Goal: Task Accomplishment & Management: Manage account settings

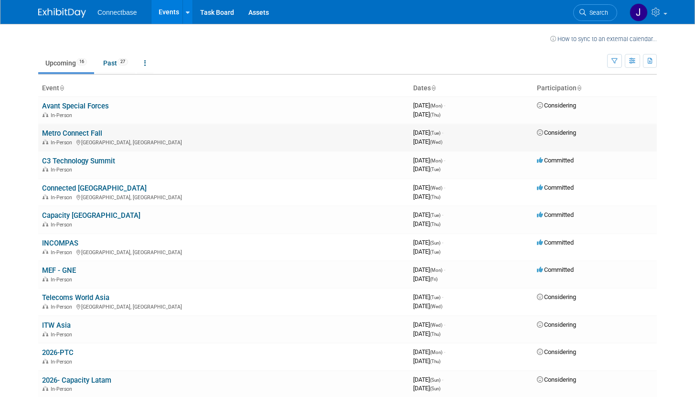
scroll to position [6, 0]
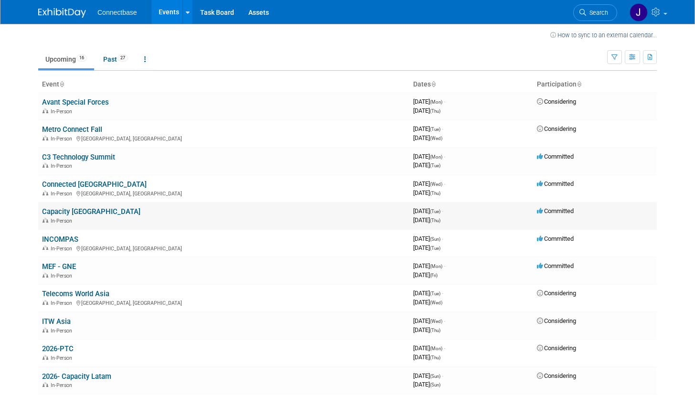
click at [74, 215] on link "Capacity [GEOGRAPHIC_DATA]" at bounding box center [91, 211] width 98 height 9
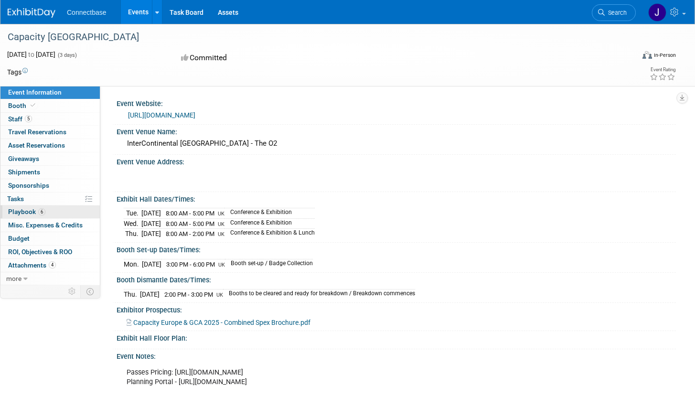
click at [34, 215] on span "Playbook 6" at bounding box center [26, 212] width 37 height 8
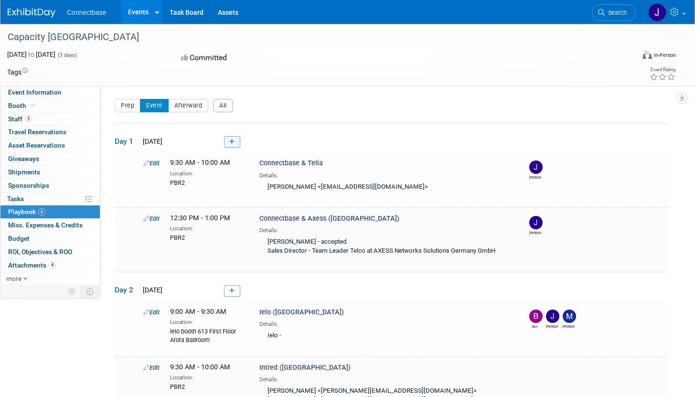
click at [232, 137] on link at bounding box center [232, 141] width 16 height 11
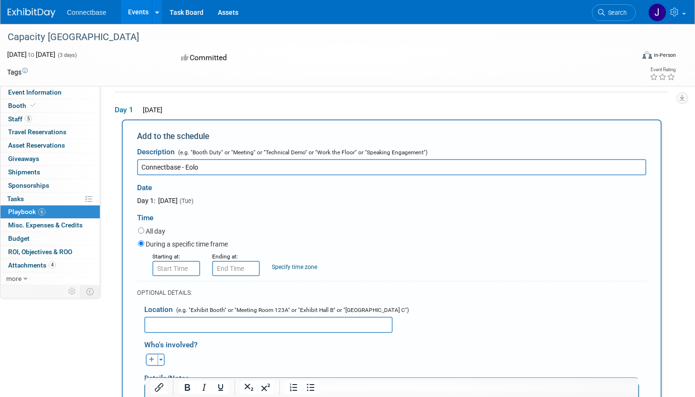
type input "Connectbase - Eolo"
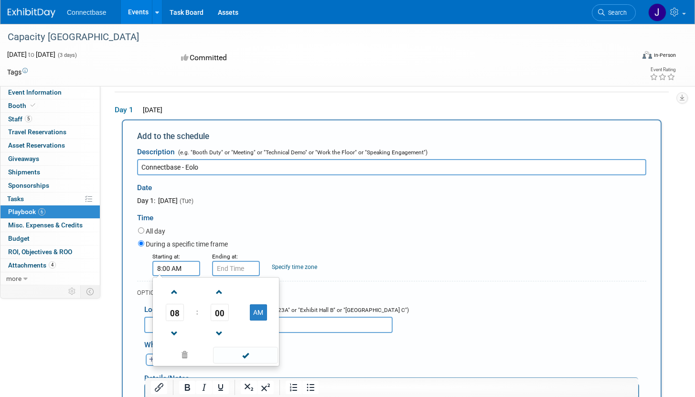
click at [183, 274] on input "8:00 AM" at bounding box center [176, 268] width 48 height 15
click at [178, 289] on span at bounding box center [174, 292] width 17 height 17
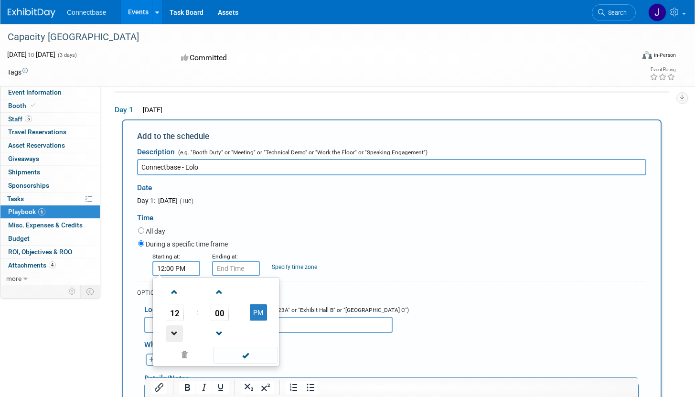
click at [171, 338] on span at bounding box center [174, 333] width 17 height 17
click at [258, 317] on button "AM" at bounding box center [258, 312] width 17 height 16
type input "10:00 PM"
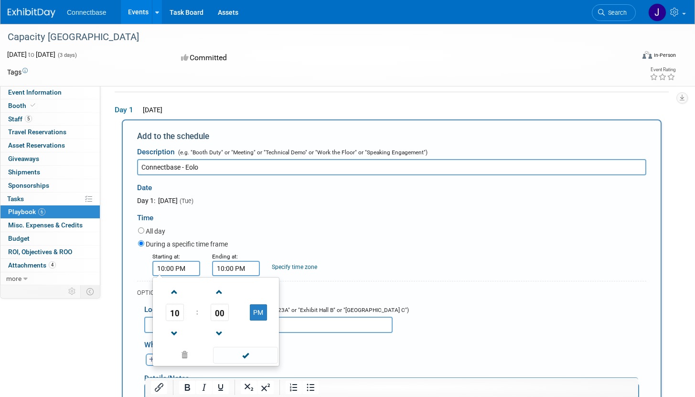
click at [236, 267] on input "10:00 PM" at bounding box center [236, 268] width 48 height 15
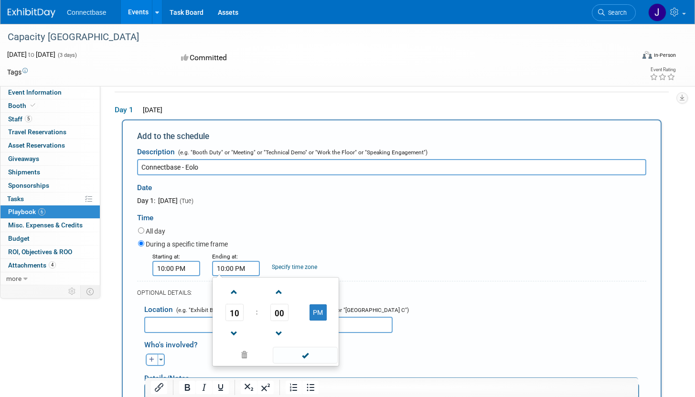
click at [187, 268] on input "10:00 PM" at bounding box center [176, 268] width 48 height 15
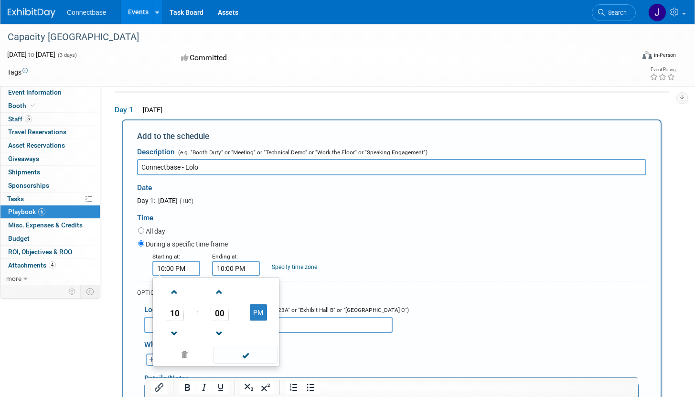
click at [271, 320] on td "PM" at bounding box center [258, 312] width 38 height 17
click at [269, 320] on td "PM" at bounding box center [258, 312] width 38 height 17
click at [261, 317] on button "PM" at bounding box center [258, 312] width 17 height 16
type input "10:00 AM"
click at [244, 278] on div "10 : 00 AM 12 01 02 03 04 05 06 07 08 09 10 11 00 05 10 15 20 25 30 35 40 45 50…" at bounding box center [215, 321] width 127 height 89
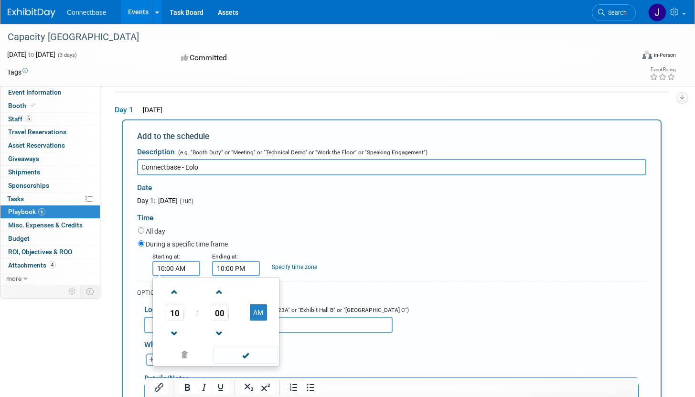
click at [244, 270] on input "10:00 PM" at bounding box center [236, 268] width 48 height 15
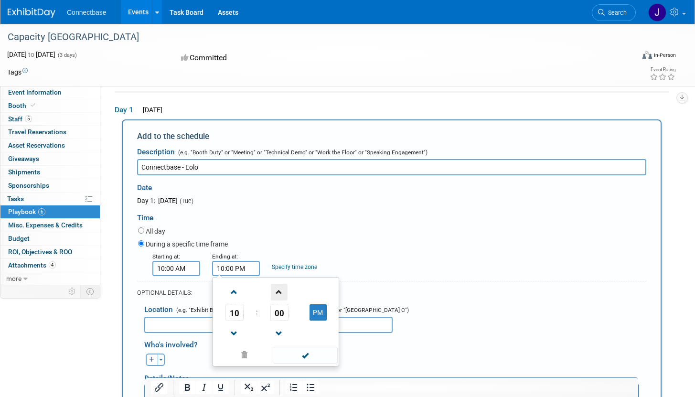
click at [287, 293] on span at bounding box center [279, 292] width 17 height 17
click at [284, 304] on span "03" at bounding box center [279, 312] width 18 height 17
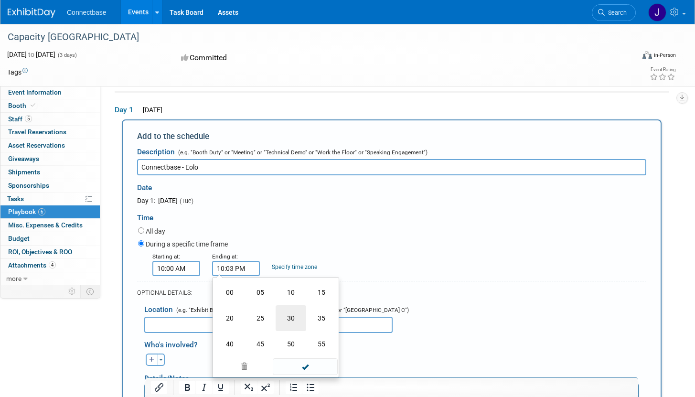
click at [282, 308] on td "30" at bounding box center [291, 318] width 31 height 26
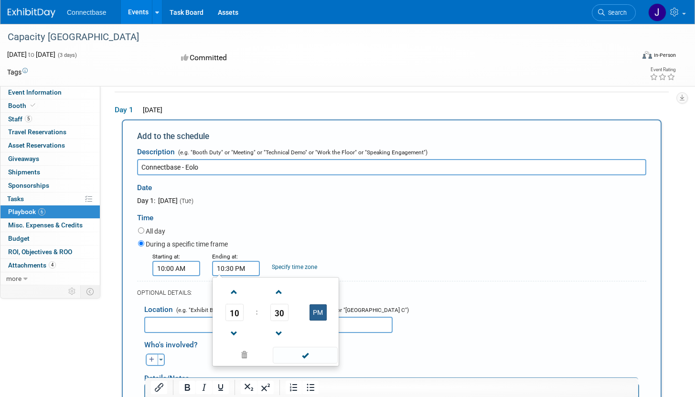
click at [319, 309] on button "PM" at bounding box center [318, 312] width 17 height 16
type input "10:30 AM"
click at [350, 255] on div "Starting at: 10:00 AM Ending at: 10:30 AM 10 : 30 AM 12 01 02 03 04 05 06 07 08…" at bounding box center [392, 263] width 523 height 25
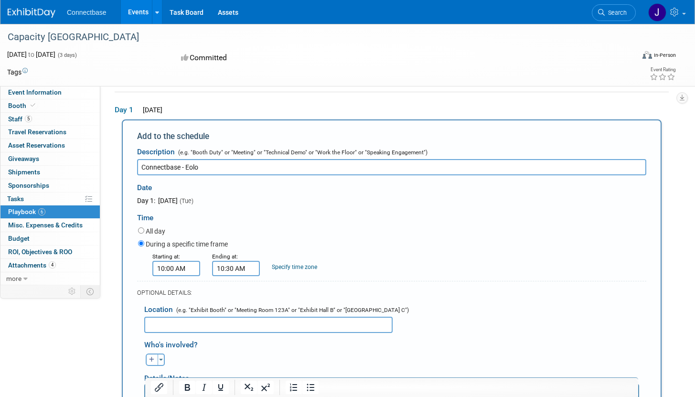
scroll to position [91, 0]
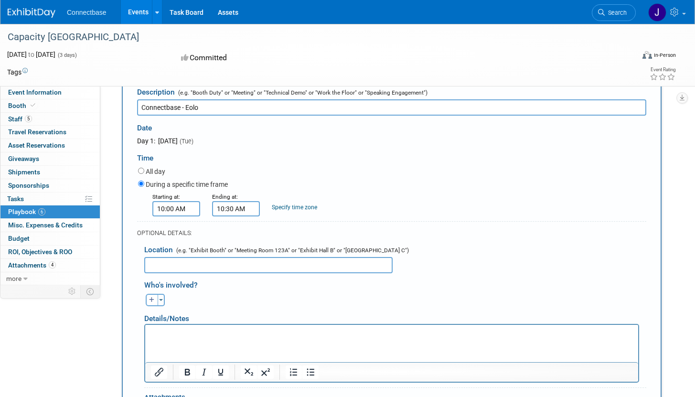
click at [311, 259] on input "text" at bounding box center [268, 265] width 248 height 16
type input "0"
click at [221, 267] on input "P" at bounding box center [268, 265] width 248 height 16
type input "PBR1"
drag, startPoint x: 210, startPoint y: 347, endPoint x: 210, endPoint y: 337, distance: 10.0
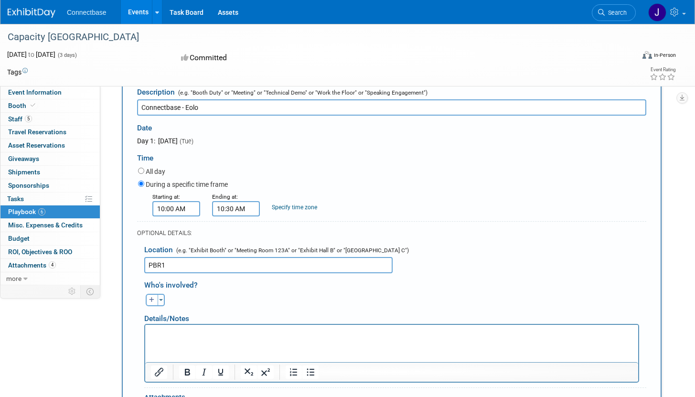
click at [210, 338] on html at bounding box center [391, 330] width 493 height 13
click at [150, 298] on icon "button" at bounding box center [152, 300] width 6 height 6
select select
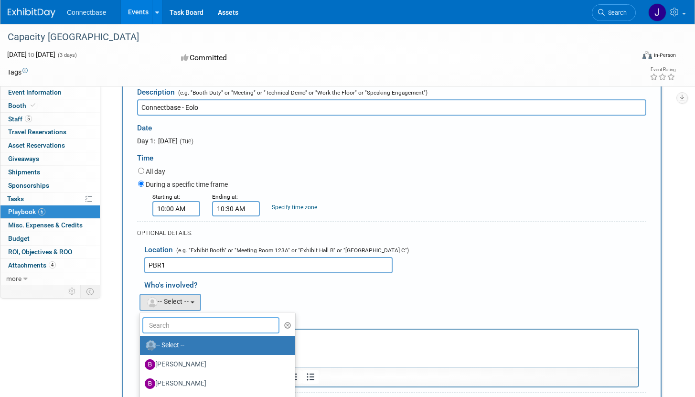
click at [199, 326] on input "text" at bounding box center [210, 325] width 137 height 16
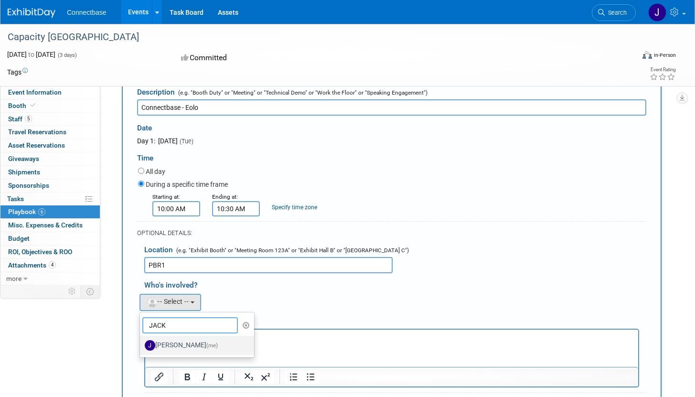
type input "JACK"
click at [193, 345] on label "Jack Davey (me)" at bounding box center [195, 345] width 100 height 15
click at [141, 345] on input "Jack Davey (me)" at bounding box center [138, 344] width 6 height 6
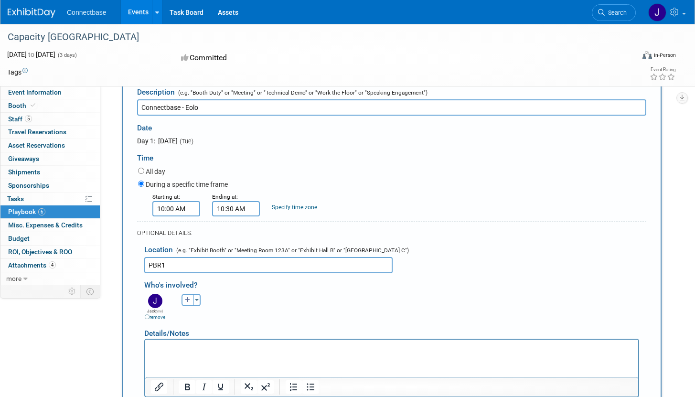
click at [183, 346] on p "Rich Text Area. Press ALT-0 for help." at bounding box center [392, 348] width 482 height 10
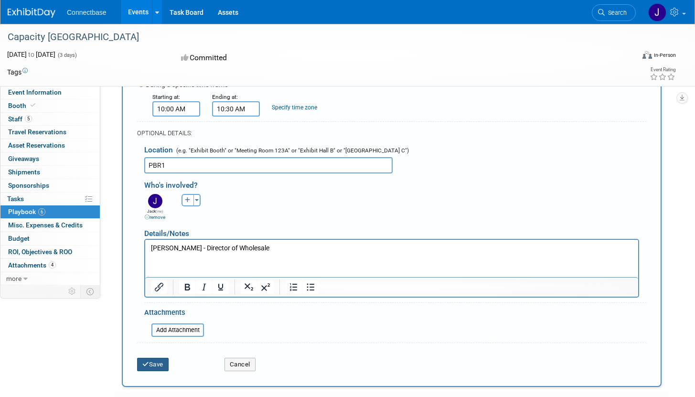
click at [153, 365] on button "Save" at bounding box center [153, 364] width 32 height 13
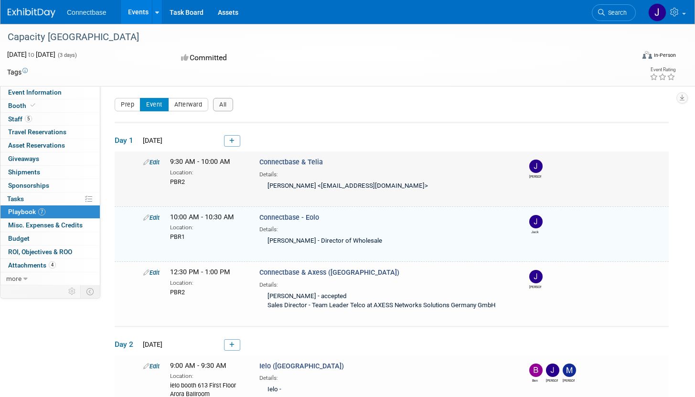
scroll to position [0, 0]
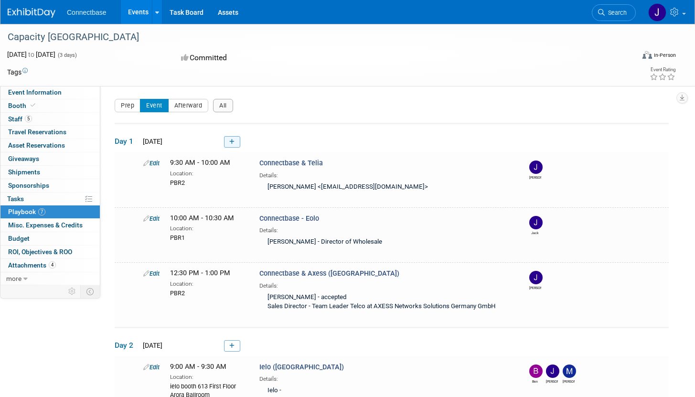
click at [227, 141] on link at bounding box center [232, 141] width 16 height 11
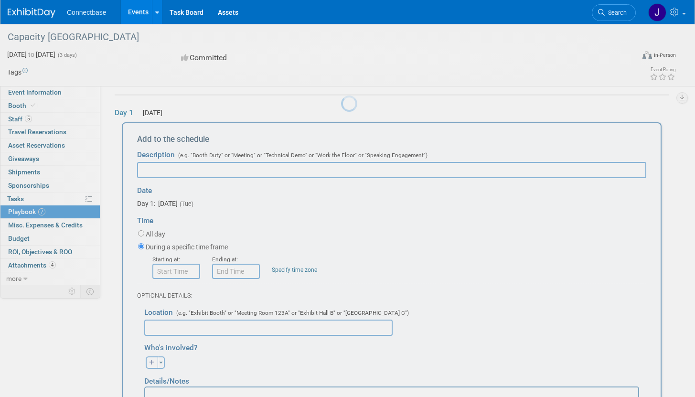
scroll to position [32, 0]
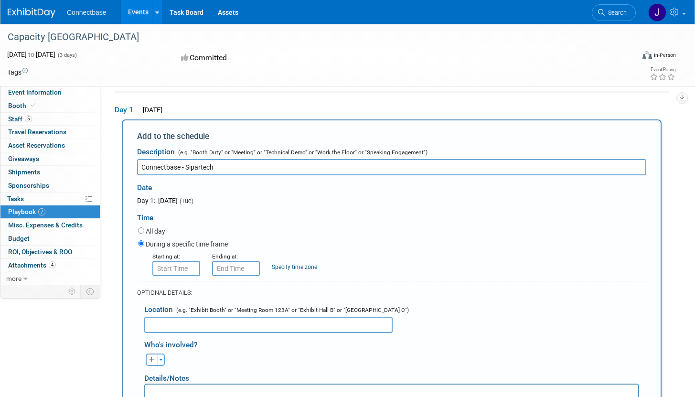
type input "Connectbase - Sipartech"
click at [182, 269] on input "8:00 AM" at bounding box center [176, 268] width 48 height 15
click at [161, 267] on input "8:00 AM" at bounding box center [176, 268] width 48 height 15
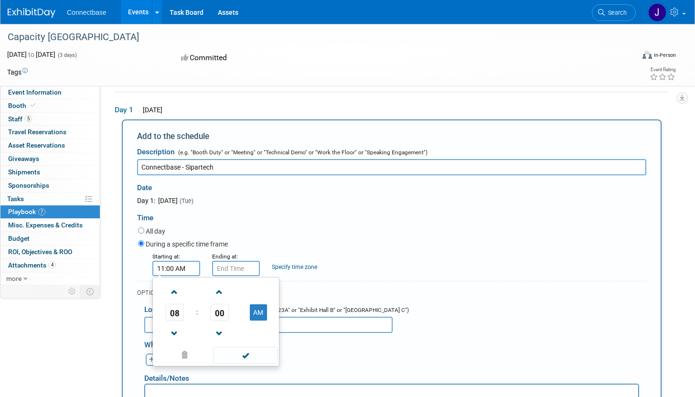
type input "11:00 AM"
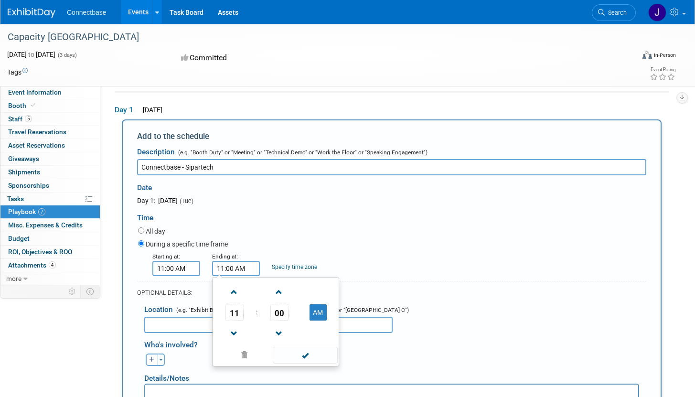
click at [243, 266] on input "11:00 AM" at bounding box center [236, 268] width 48 height 15
drag, startPoint x: 345, startPoint y: 217, endPoint x: 287, endPoint y: 273, distance: 80.1
click at [345, 217] on div "Time" at bounding box center [391, 215] width 509 height 20
type input "11:30 AM"
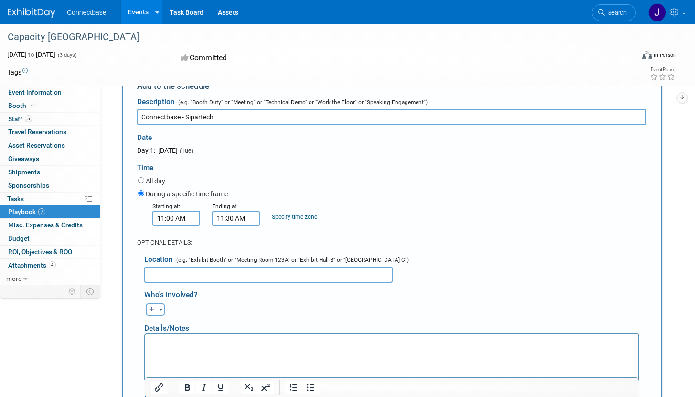
scroll to position [87, 0]
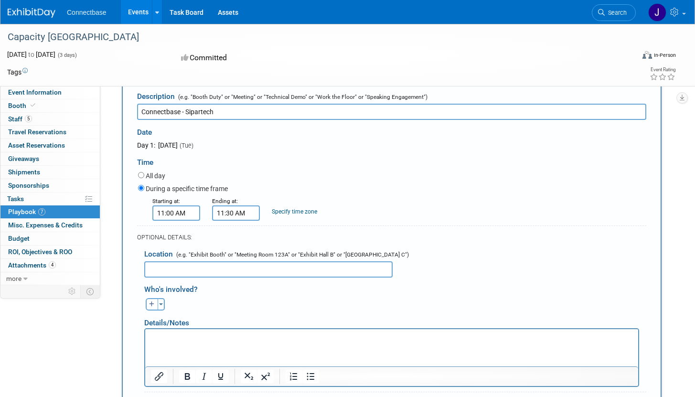
click at [277, 269] on input "text" at bounding box center [268, 269] width 248 height 16
type input "PBR1"
drag, startPoint x: 247, startPoint y: 347, endPoint x: 229, endPoint y: 330, distance: 24.0
click at [247, 342] on html at bounding box center [391, 335] width 493 height 13
click at [229, 330] on html at bounding box center [391, 335] width 493 height 13
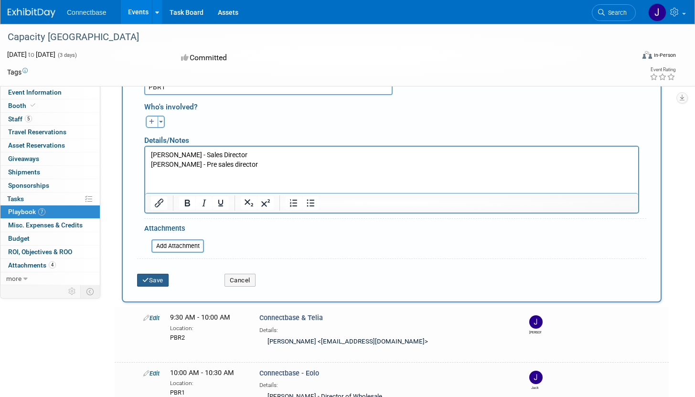
click at [140, 279] on button "Save" at bounding box center [153, 280] width 32 height 13
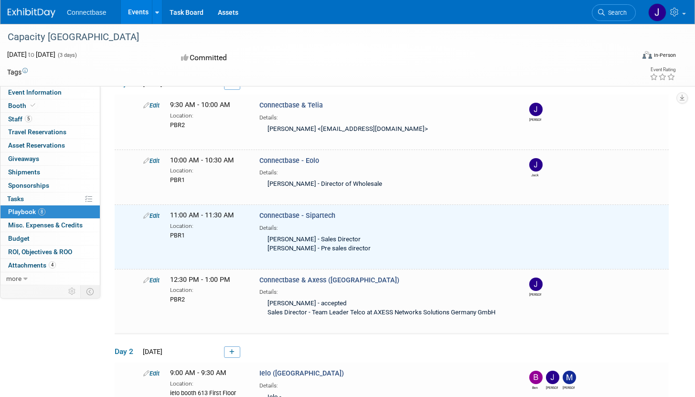
scroll to position [0, 0]
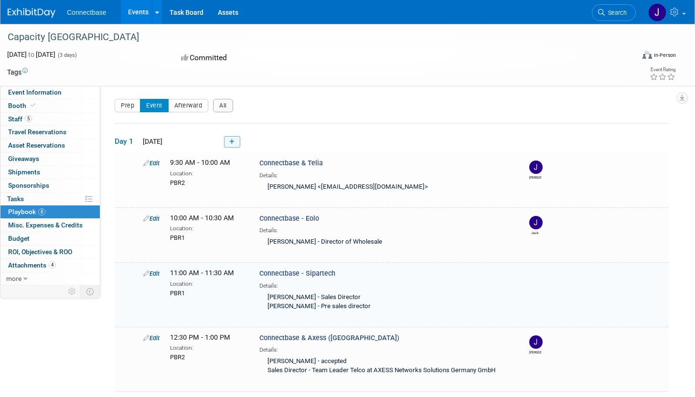
click at [227, 142] on link at bounding box center [232, 141] width 16 height 11
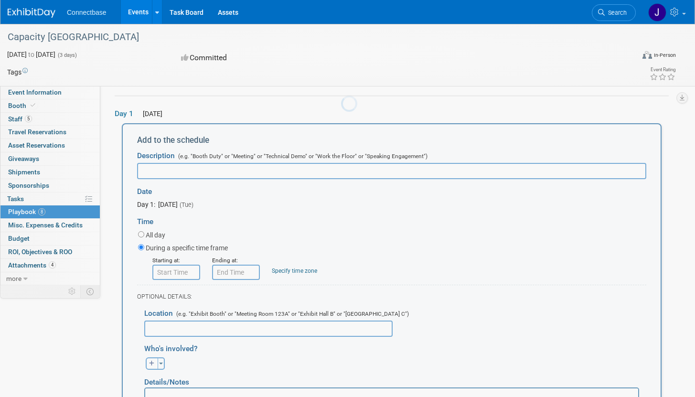
scroll to position [32, 0]
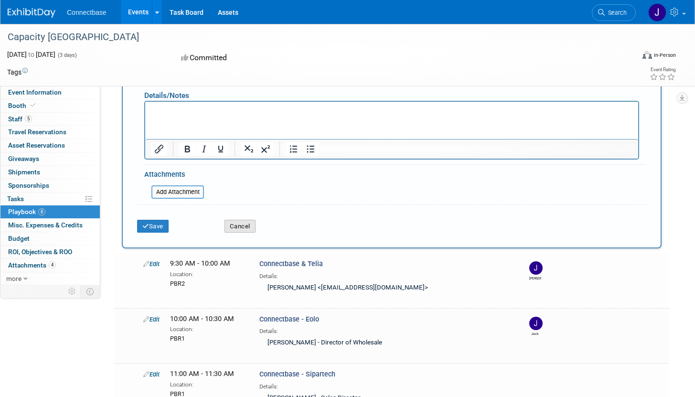
click at [235, 229] on button "Cancel" at bounding box center [240, 226] width 31 height 13
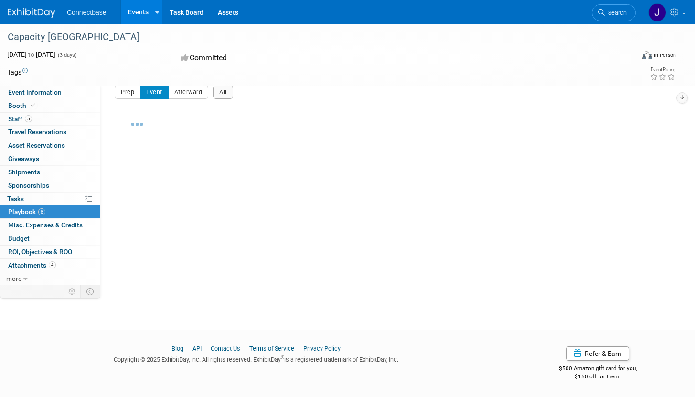
scroll to position [13, 0]
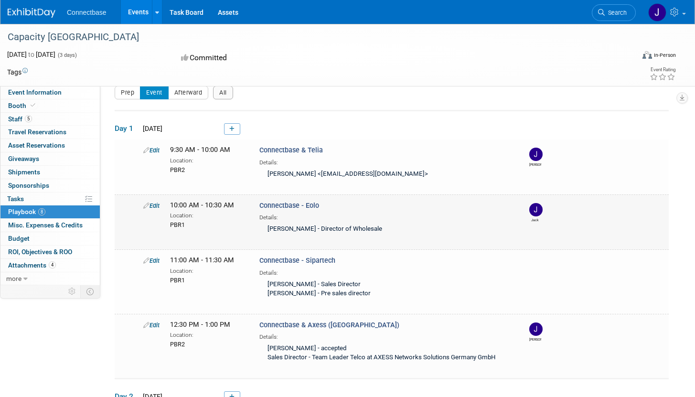
click at [152, 205] on link "Edit" at bounding box center [151, 205] width 16 height 7
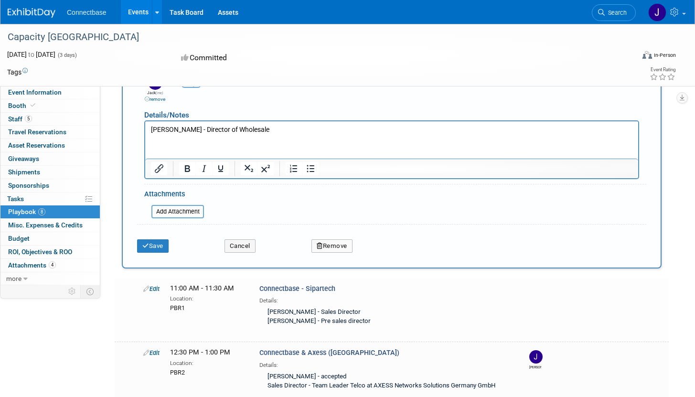
scroll to position [372, 0]
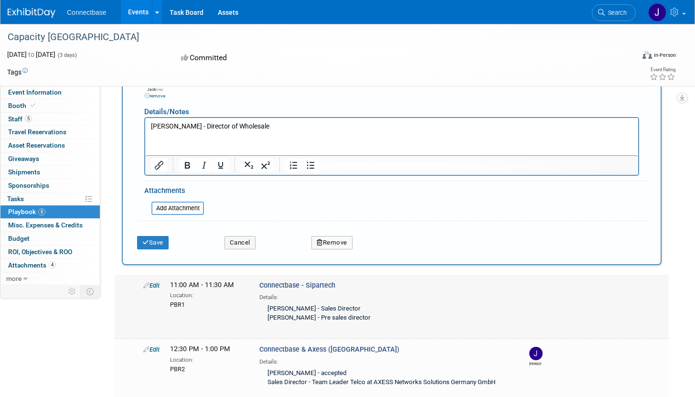
click at [172, 291] on div "Location:" at bounding box center [207, 295] width 75 height 10
click at [146, 284] on icon at bounding box center [146, 285] width 6 height 6
select select "5a309a58-1caa-4a1e-b031-5fcebf7888a3"
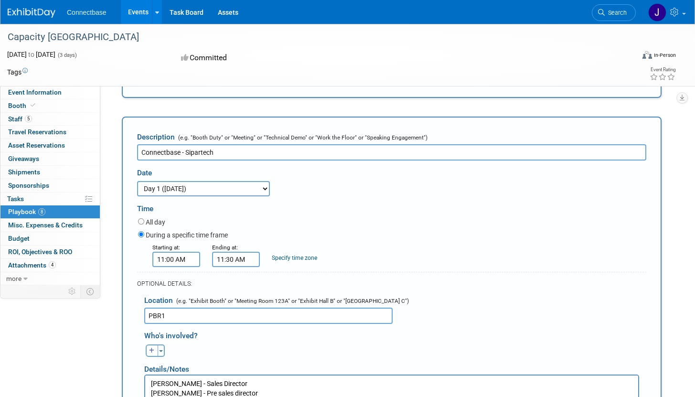
scroll to position [575, 0]
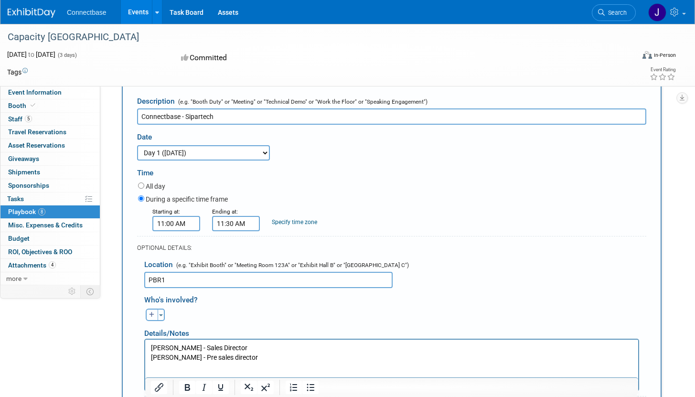
click at [153, 313] on icon "button" at bounding box center [152, 315] width 6 height 6
select select
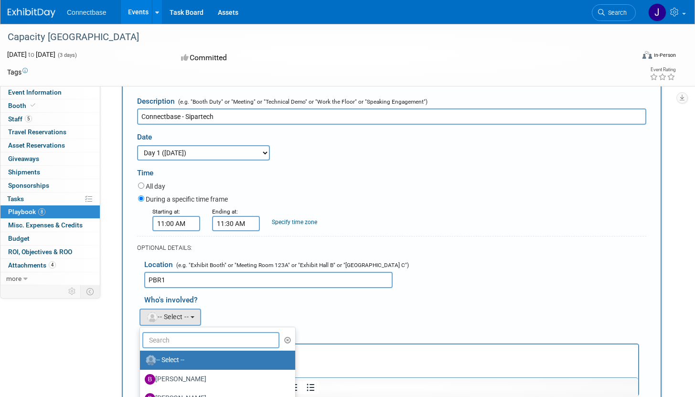
click at [186, 342] on input "text" at bounding box center [210, 340] width 137 height 16
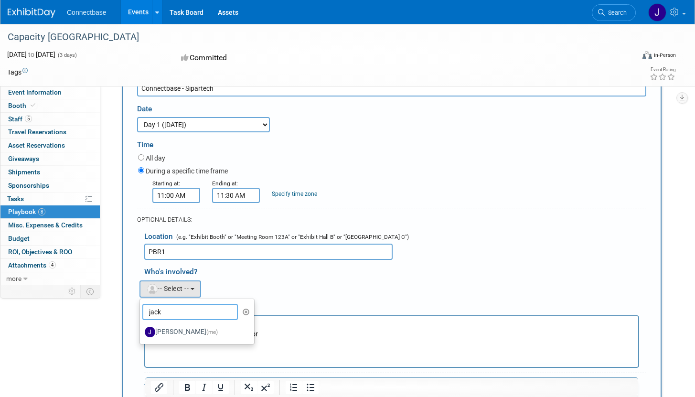
scroll to position [617, 0]
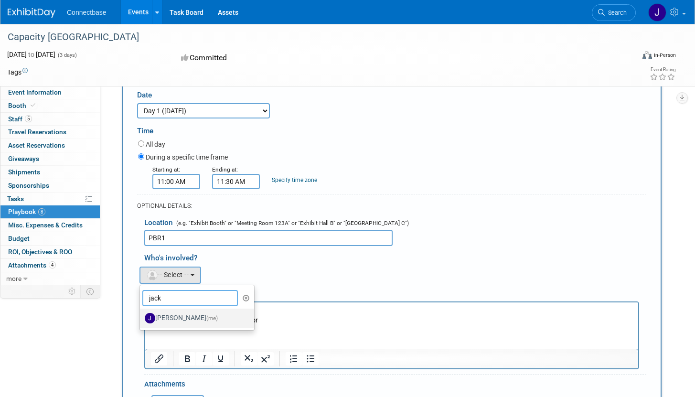
type input "jack"
click at [206, 315] on span "(me)" at bounding box center [211, 318] width 11 height 7
click at [141, 315] on input "Jack Davey (me)" at bounding box center [138, 317] width 6 height 6
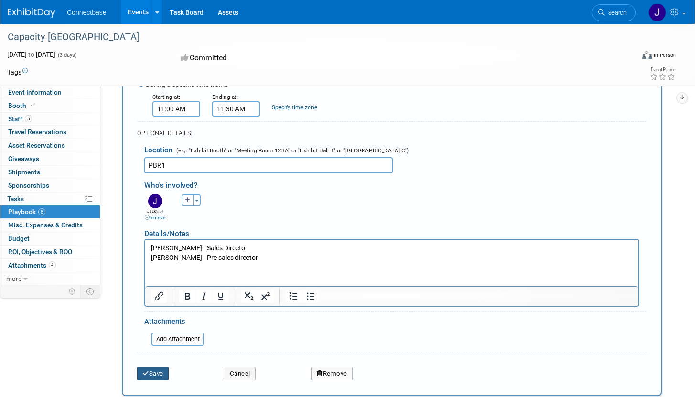
click at [161, 367] on button "Save" at bounding box center [153, 373] width 32 height 13
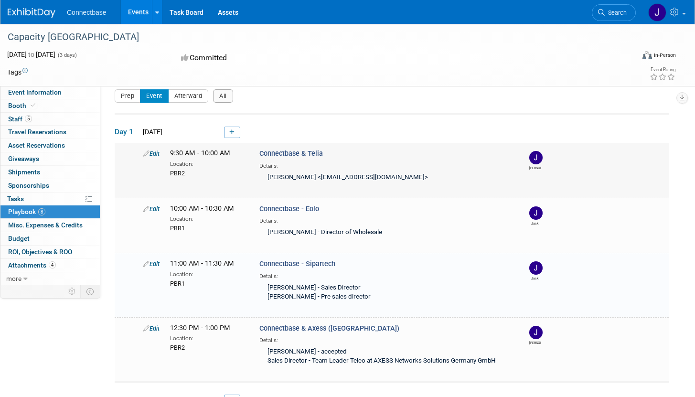
scroll to position [0, 0]
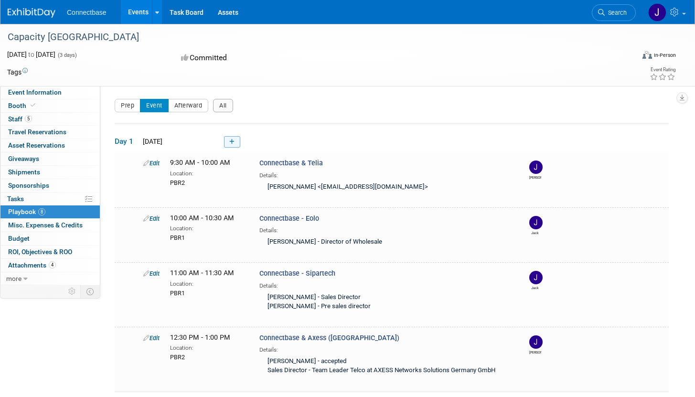
click at [231, 140] on icon at bounding box center [231, 142] width 5 height 6
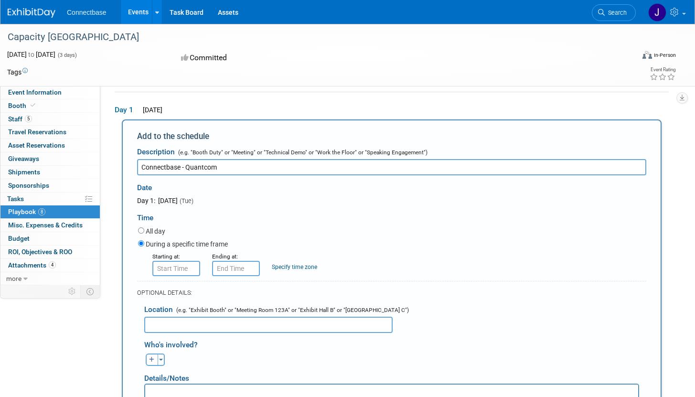
type input "Connectbase - Quantcom"
click at [215, 322] on input "text" at bounding box center [268, 325] width 248 height 16
type input "B"
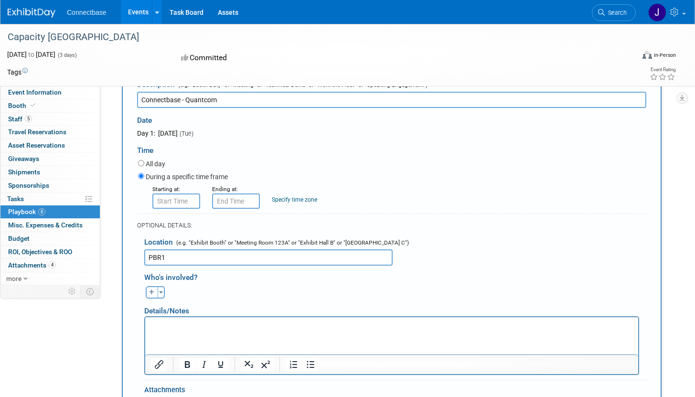
scroll to position [110, 0]
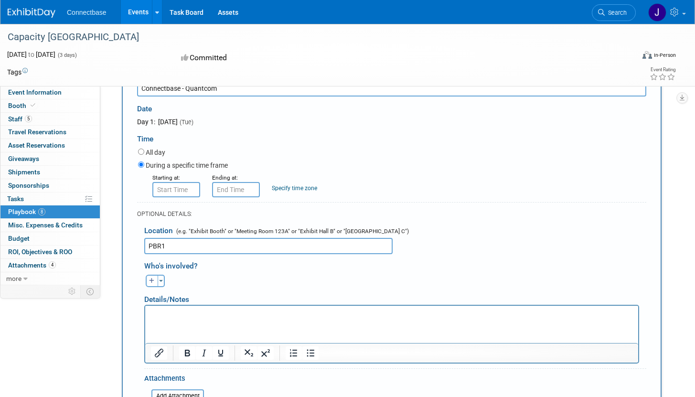
type input "PBR1"
click at [183, 184] on input "text" at bounding box center [176, 189] width 48 height 15
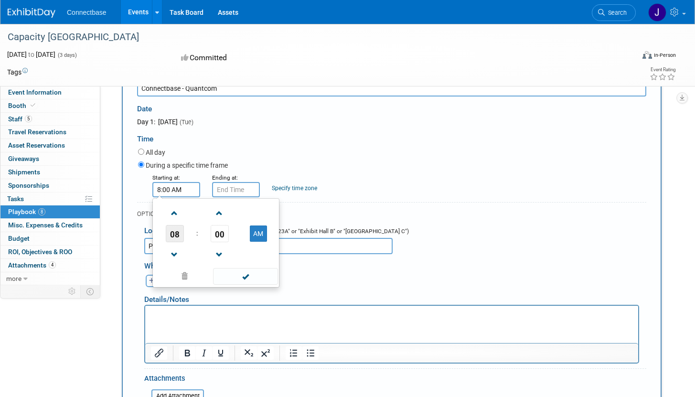
click at [173, 233] on span "08" at bounding box center [175, 233] width 18 height 17
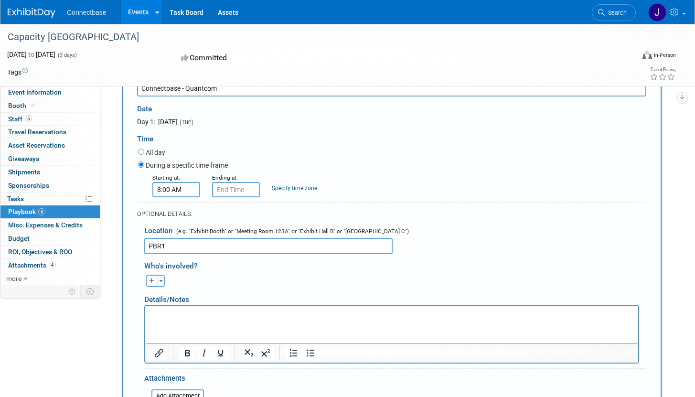
click at [176, 187] on input "8:00 AM" at bounding box center [176, 189] width 48 height 15
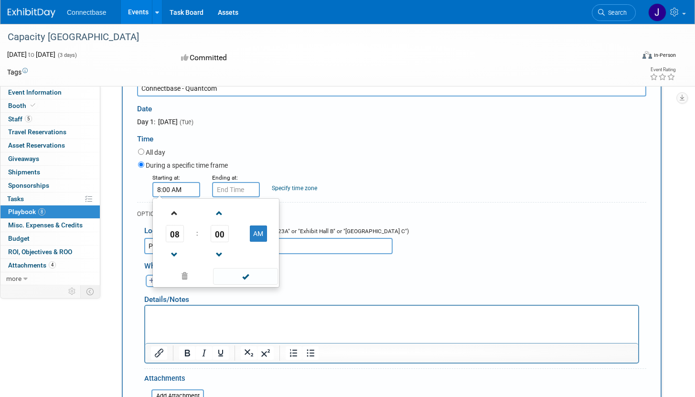
click at [178, 222] on link at bounding box center [175, 213] width 18 height 24
click at [177, 232] on span "09" at bounding box center [175, 233] width 18 height 17
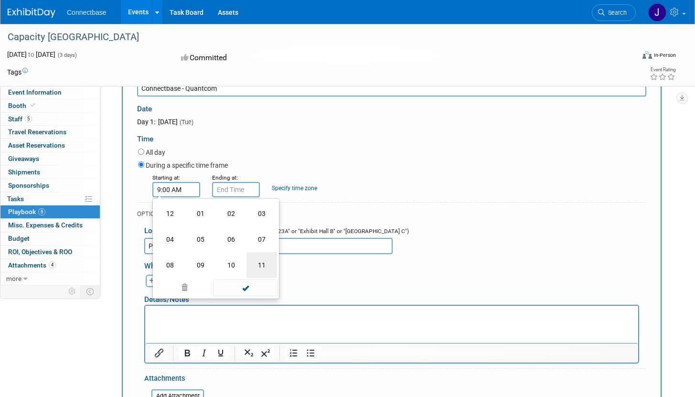
click at [253, 258] on td "11" at bounding box center [262, 265] width 31 height 26
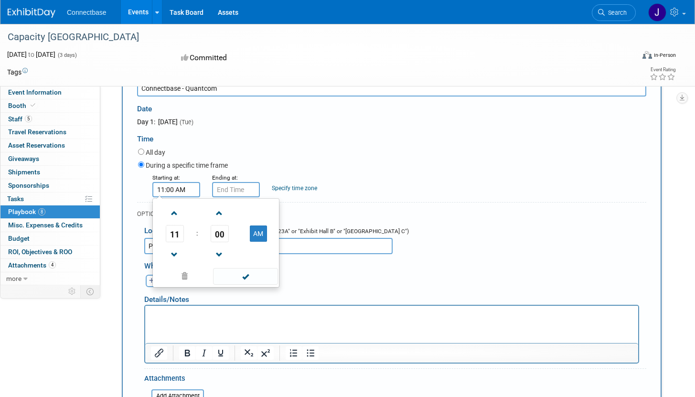
click at [222, 236] on span "00" at bounding box center [220, 233] width 18 height 17
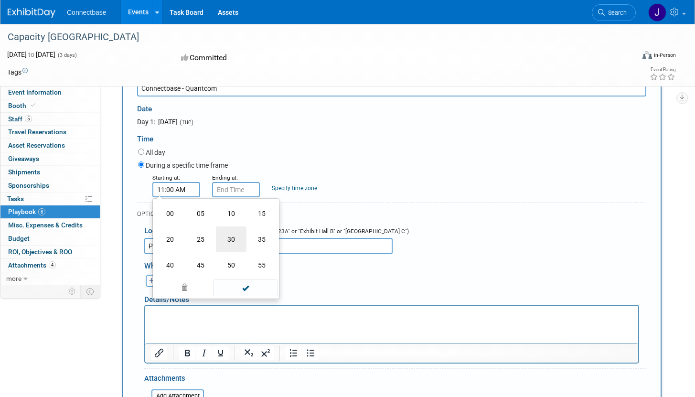
click at [237, 237] on td "30" at bounding box center [231, 239] width 31 height 26
type input "11:30 AM"
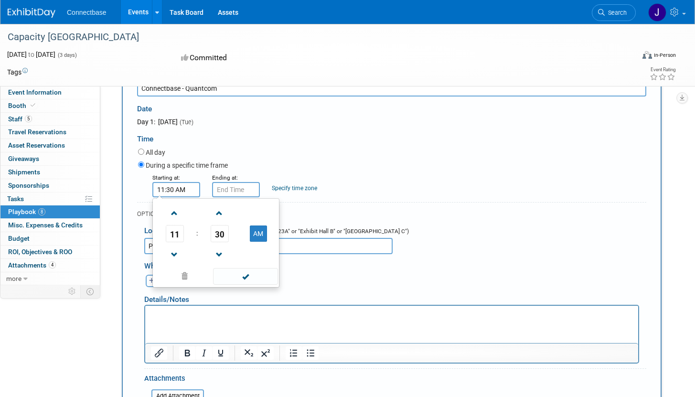
click at [241, 191] on input "text" at bounding box center [236, 189] width 48 height 15
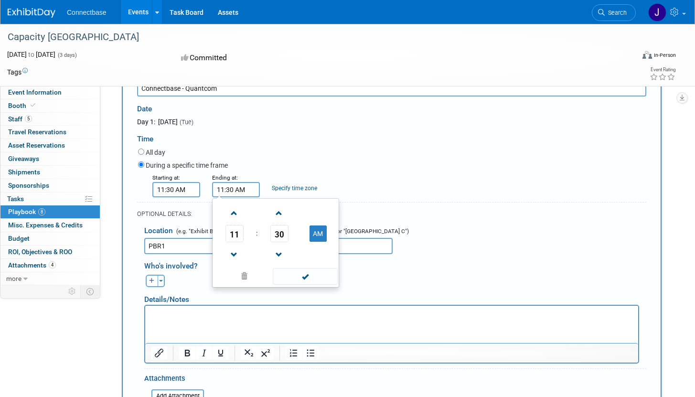
click at [225, 191] on input "11:30 AM" at bounding box center [236, 189] width 48 height 15
click at [230, 238] on span "11" at bounding box center [235, 233] width 18 height 17
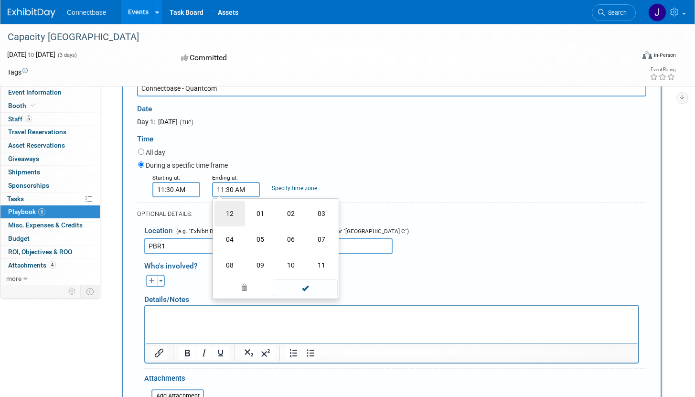
click at [241, 213] on td "12" at bounding box center [230, 214] width 31 height 26
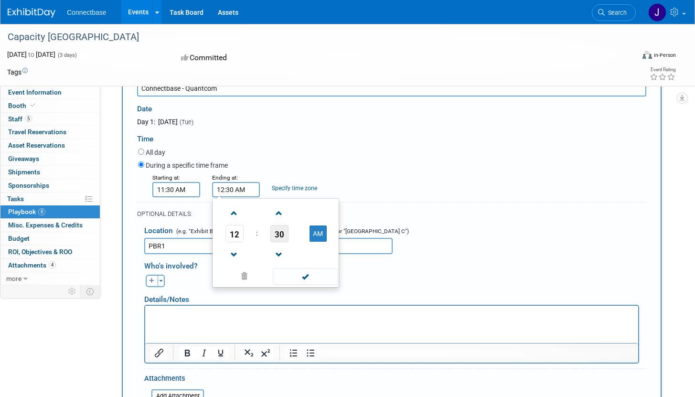
click at [278, 230] on span "30" at bounding box center [279, 233] width 18 height 17
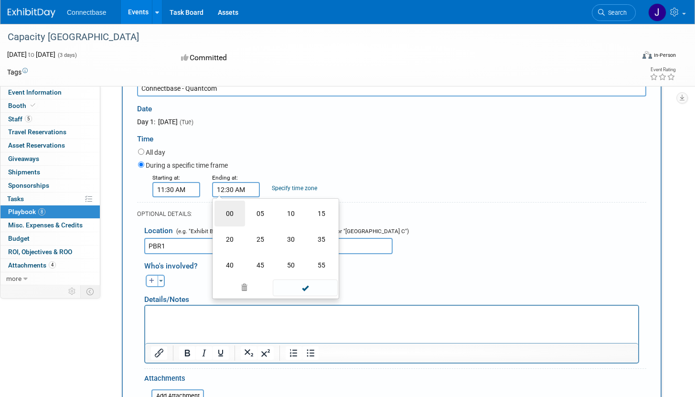
click at [226, 221] on td "00" at bounding box center [230, 214] width 31 height 26
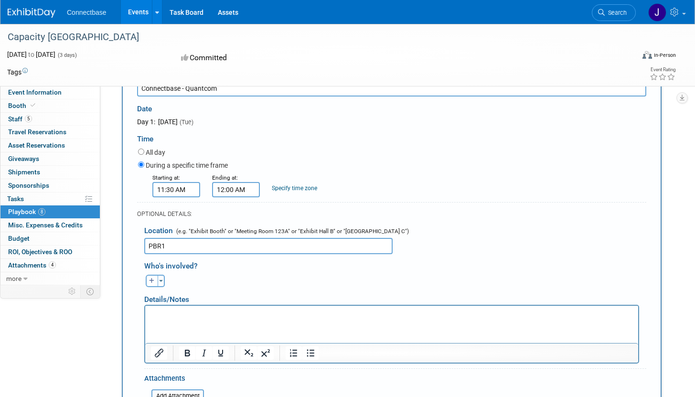
click at [298, 150] on div "All day" at bounding box center [392, 153] width 508 height 13
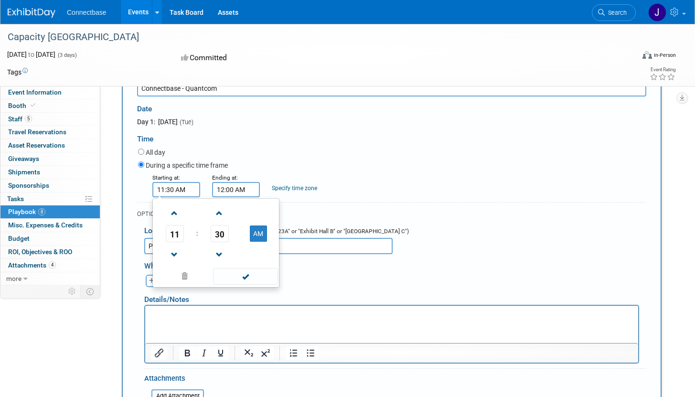
click at [196, 189] on input "11:30 AM" at bounding box center [176, 189] width 48 height 15
click at [243, 188] on input "12:00 AM" at bounding box center [236, 189] width 48 height 15
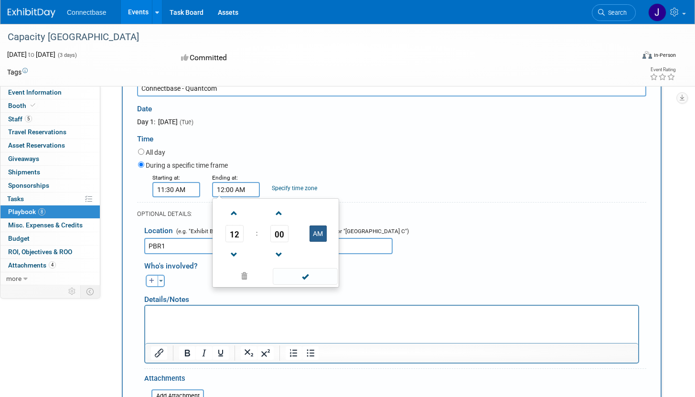
click at [312, 236] on button "AM" at bounding box center [318, 234] width 17 height 16
type input "12:00 PM"
click at [337, 167] on div "During a specific time frame" at bounding box center [392, 166] width 508 height 13
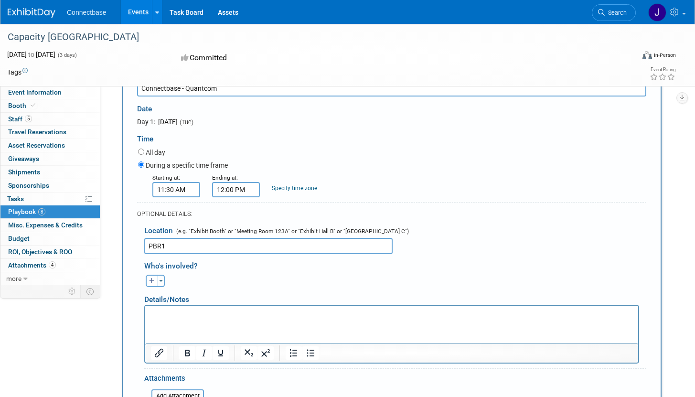
click at [209, 319] on html at bounding box center [391, 311] width 493 height 13
click at [150, 281] on icon "button" at bounding box center [152, 281] width 6 height 6
select select
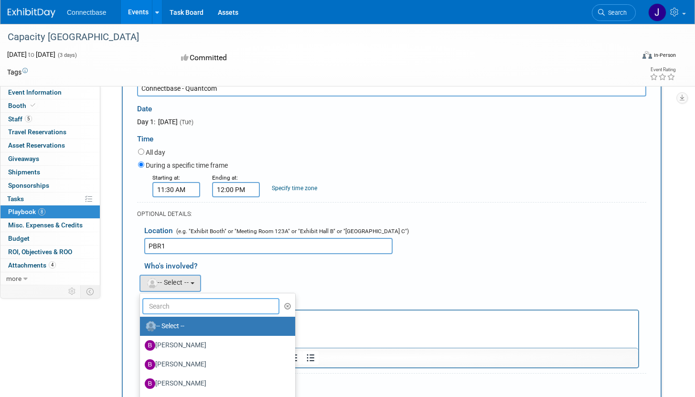
click at [163, 308] on input "text" at bounding box center [210, 306] width 137 height 16
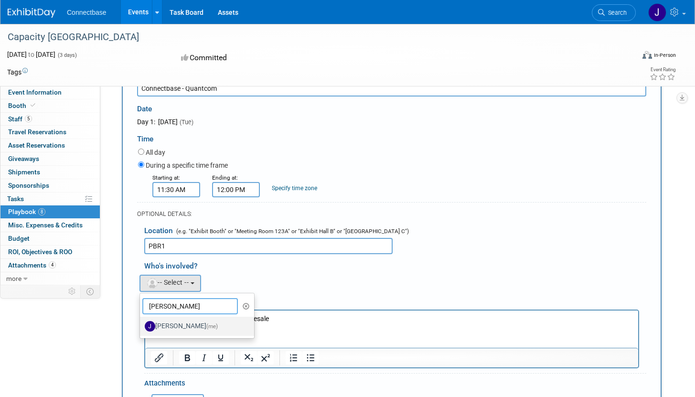
type input "jack dav"
click at [167, 330] on label "Jack Davey (me)" at bounding box center [195, 326] width 100 height 15
click at [141, 328] on input "Jack Davey (me)" at bounding box center [138, 325] width 6 height 6
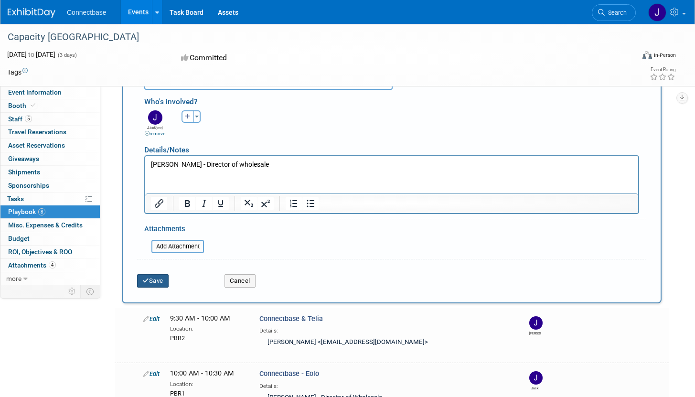
click at [163, 282] on button "Save" at bounding box center [153, 280] width 32 height 13
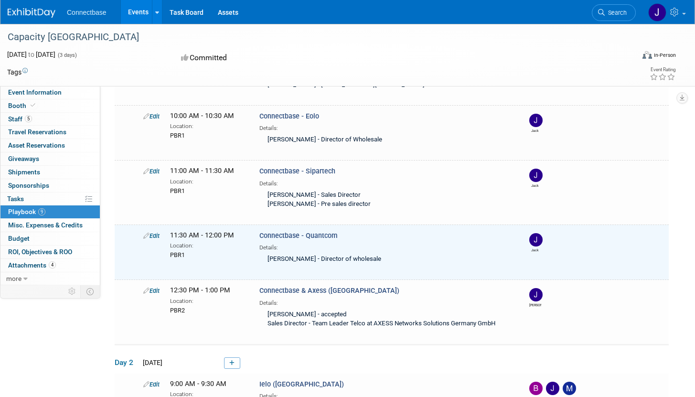
scroll to position [28, 0]
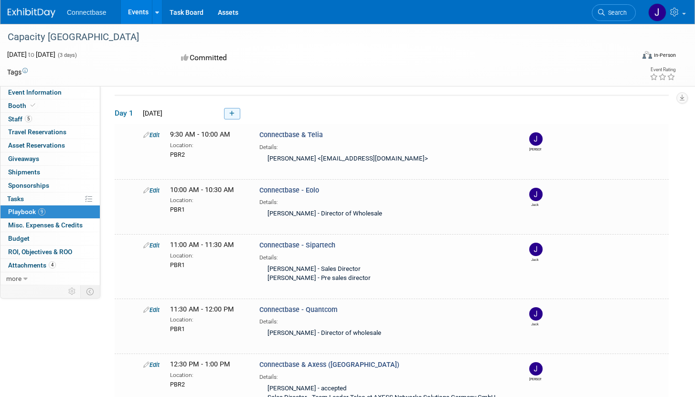
click at [226, 116] on link at bounding box center [232, 113] width 16 height 11
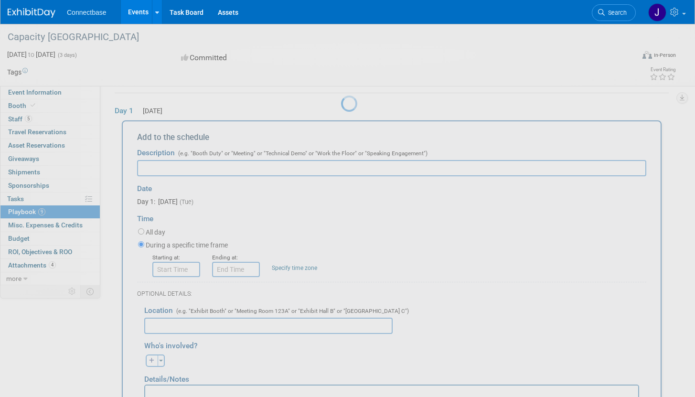
scroll to position [32, 0]
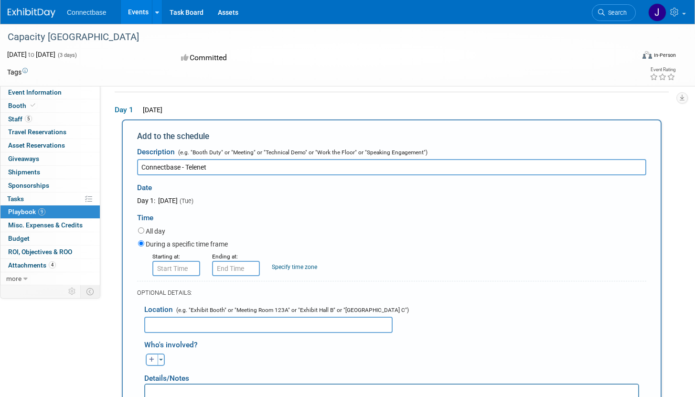
type input "Connectbase - Telenet"
click at [162, 281] on div "OPTIONAL DETAILS:" at bounding box center [391, 290] width 509 height 18
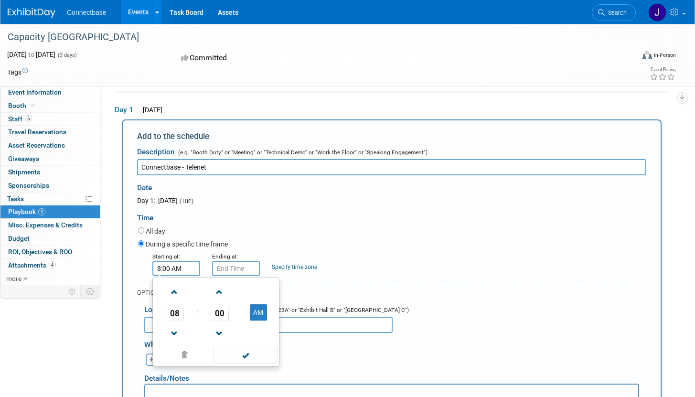
click at [165, 274] on input "8:00 AM" at bounding box center [176, 268] width 48 height 15
click at [175, 312] on span "08" at bounding box center [175, 312] width 18 height 17
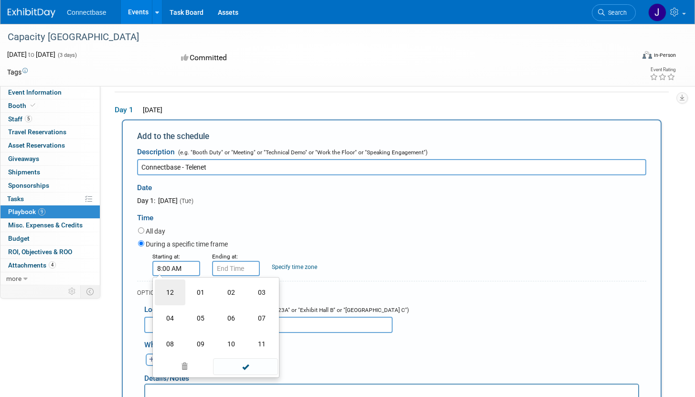
click at [178, 294] on td "12" at bounding box center [170, 292] width 31 height 26
type input "12:00 AM"
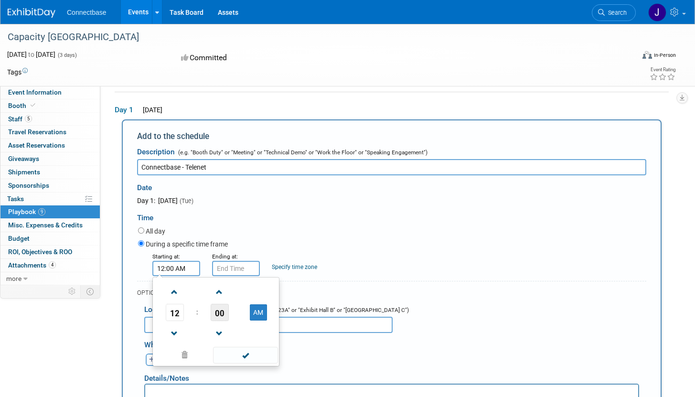
click at [214, 316] on span "00" at bounding box center [220, 312] width 18 height 17
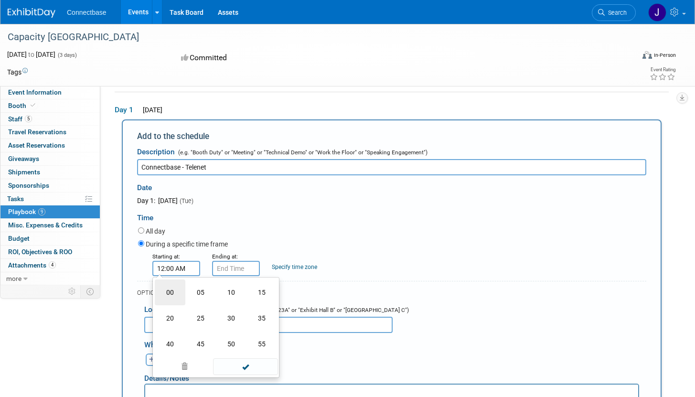
click at [183, 291] on td "00" at bounding box center [170, 292] width 31 height 26
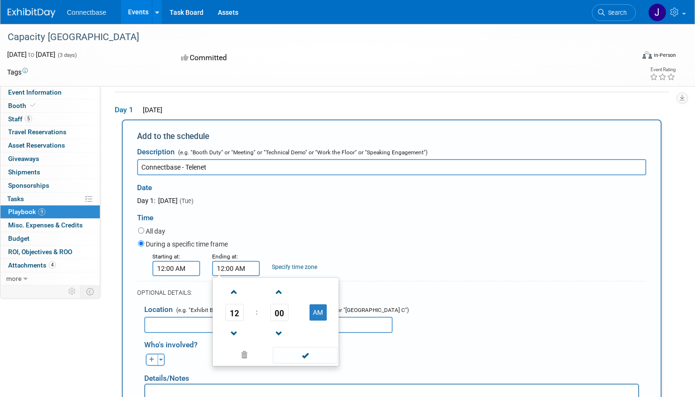
click at [227, 269] on input "12:00 AM" at bounding box center [236, 268] width 48 height 15
click at [280, 311] on span "00" at bounding box center [279, 312] width 18 height 17
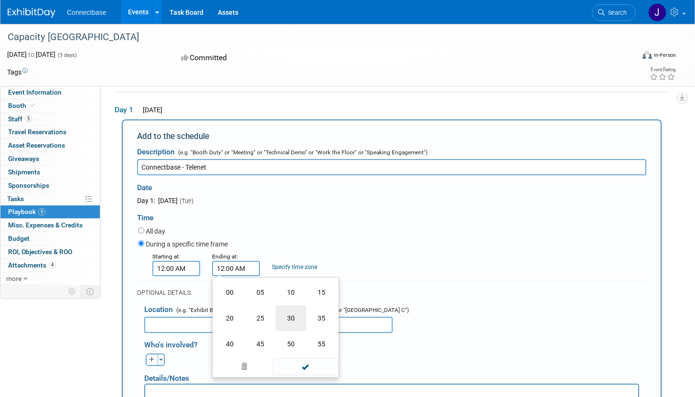
click at [287, 321] on td "30" at bounding box center [291, 318] width 31 height 26
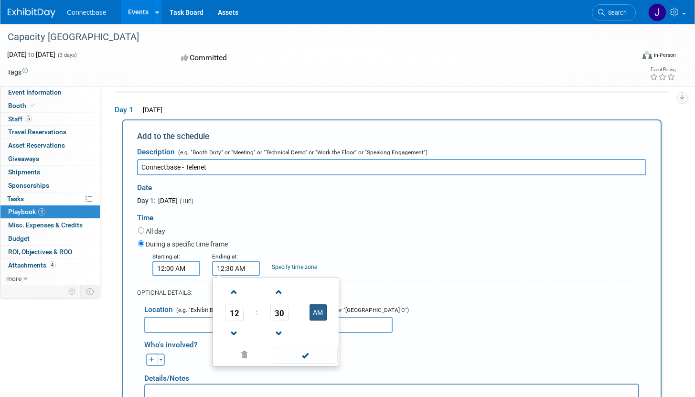
click at [315, 311] on button "AM" at bounding box center [318, 312] width 17 height 16
type input "12:30 PM"
click at [312, 214] on div "Time" at bounding box center [391, 215] width 509 height 20
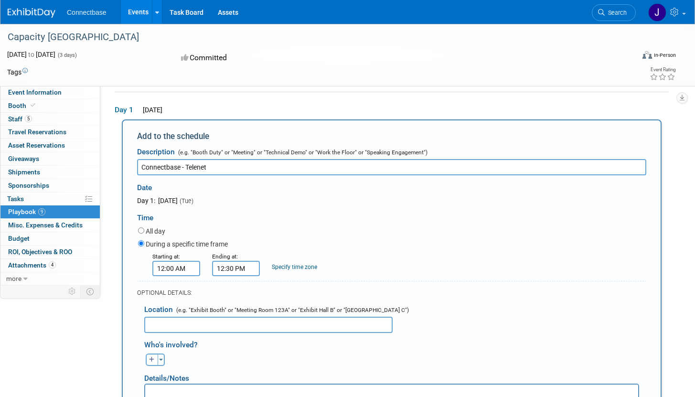
click at [252, 325] on input "text" at bounding box center [268, 325] width 248 height 16
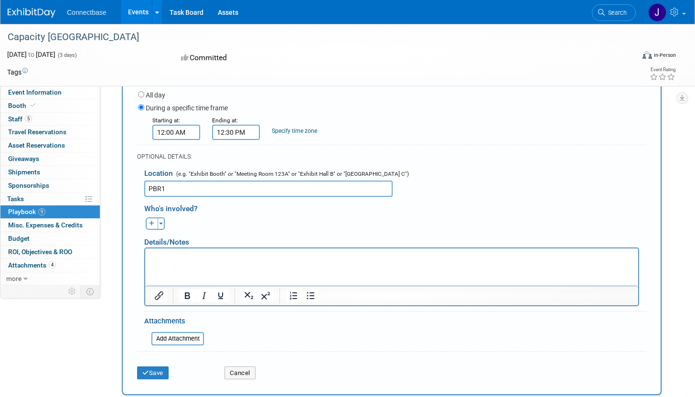
scroll to position [173, 0]
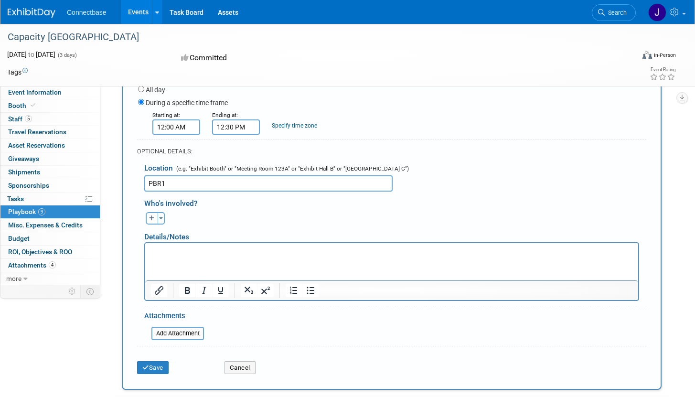
type input "PBR1"
click at [221, 256] on html at bounding box center [391, 249] width 493 height 13
drag, startPoint x: 160, startPoint y: 216, endPoint x: 170, endPoint y: 226, distance: 14.2
click at [159, 216] on button "Toggle Dropdown" at bounding box center [161, 218] width 7 height 12
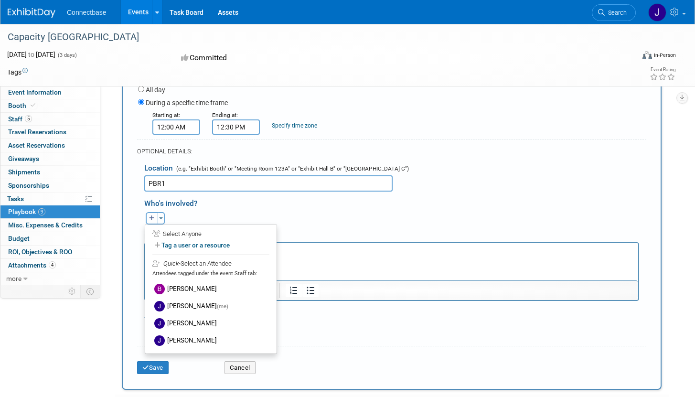
click at [154, 218] on icon "button" at bounding box center [152, 218] width 6 height 6
select select
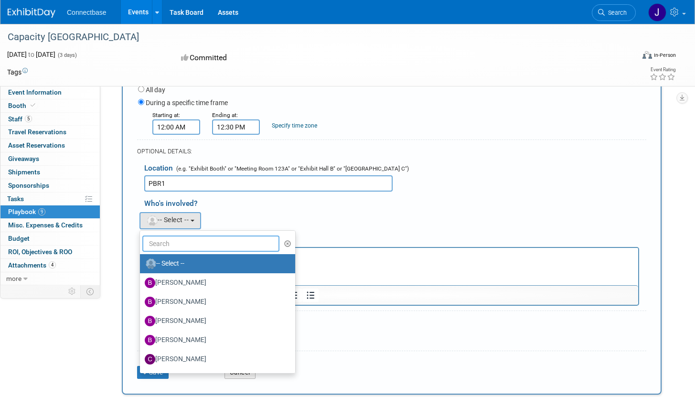
click at [183, 246] on input "text" at bounding box center [210, 244] width 137 height 16
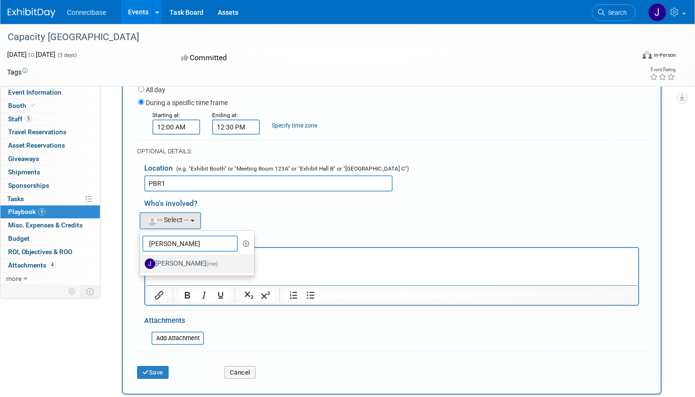
type input "JACK D"
click at [183, 265] on label "Jack Davey (me)" at bounding box center [195, 263] width 100 height 15
click at [141, 265] on input "Jack Davey (me)" at bounding box center [138, 262] width 6 height 6
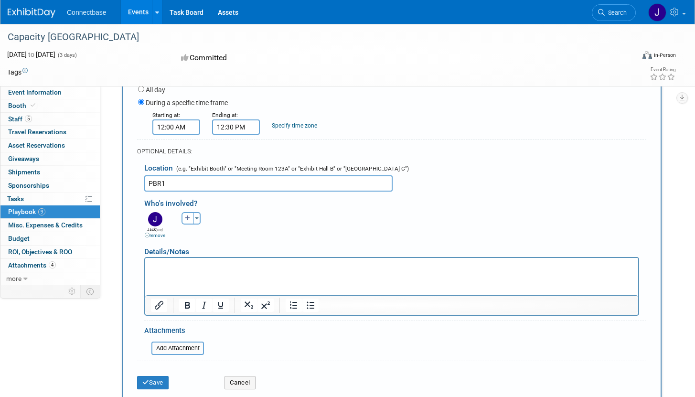
click at [190, 271] on html at bounding box center [391, 264] width 493 height 13
click at [158, 386] on button "Save" at bounding box center [153, 382] width 32 height 13
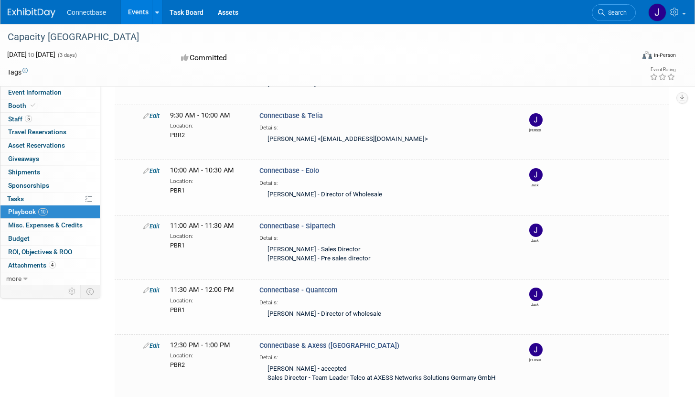
scroll to position [0, 0]
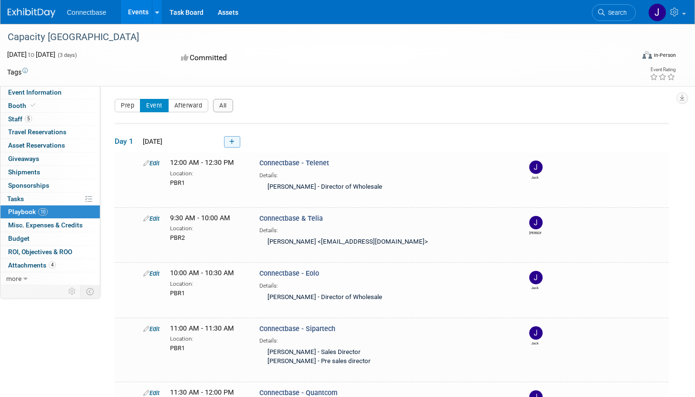
click at [227, 142] on link at bounding box center [232, 141] width 16 height 11
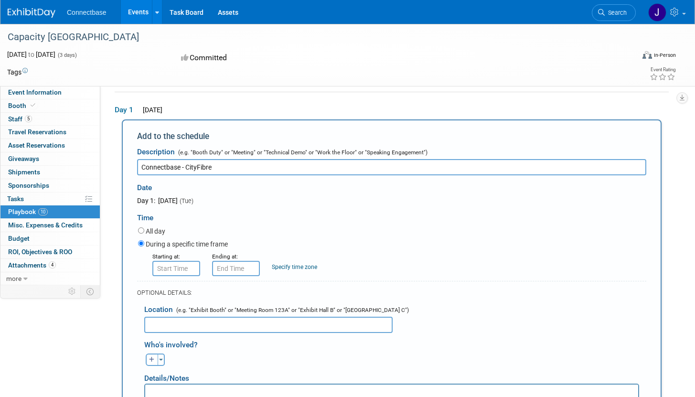
type input "Connectbase - CityFibre"
click at [193, 264] on input "8:00 AM" at bounding box center [176, 268] width 48 height 15
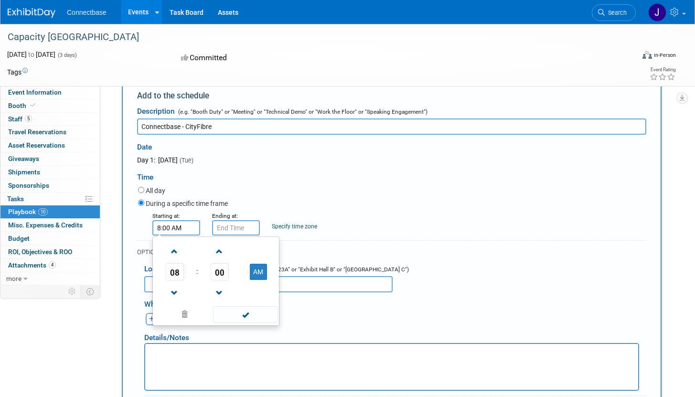
scroll to position [85, 0]
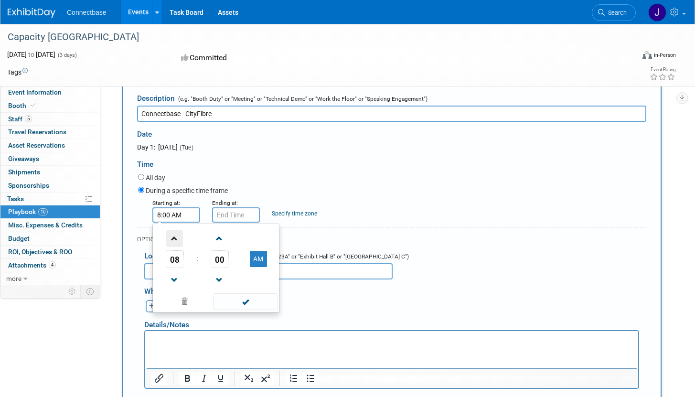
click at [172, 237] on span at bounding box center [174, 238] width 17 height 17
click at [228, 238] on link at bounding box center [220, 238] width 18 height 24
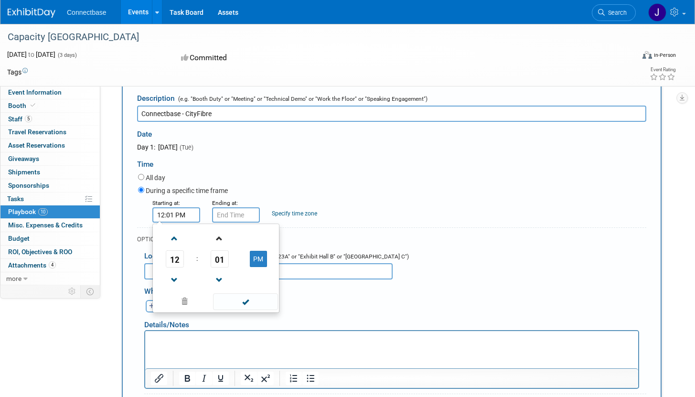
click at [228, 238] on link at bounding box center [220, 238] width 18 height 24
click at [224, 238] on span at bounding box center [219, 238] width 17 height 17
click at [224, 252] on span "04" at bounding box center [220, 258] width 18 height 17
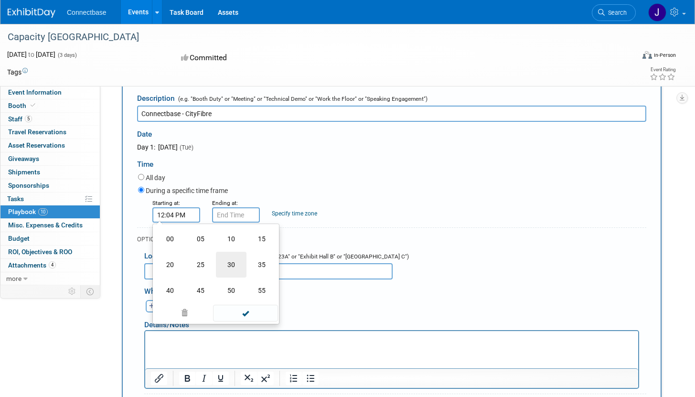
click at [225, 263] on td "30" at bounding box center [231, 265] width 31 height 26
type input "12:30 PM"
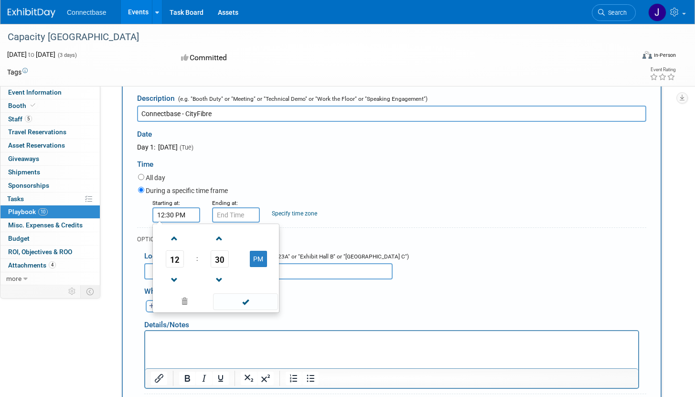
click at [232, 223] on div at bounding box center [236, 214] width 48 height 15
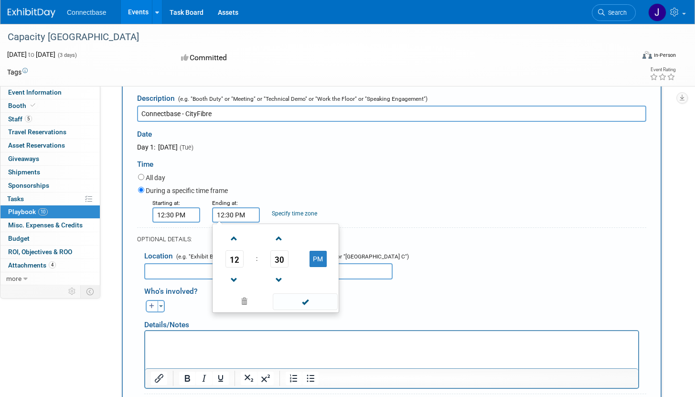
click at [232, 216] on input "12:30 PM" at bounding box center [236, 214] width 48 height 15
click at [233, 258] on span "12" at bounding box center [235, 258] width 18 height 17
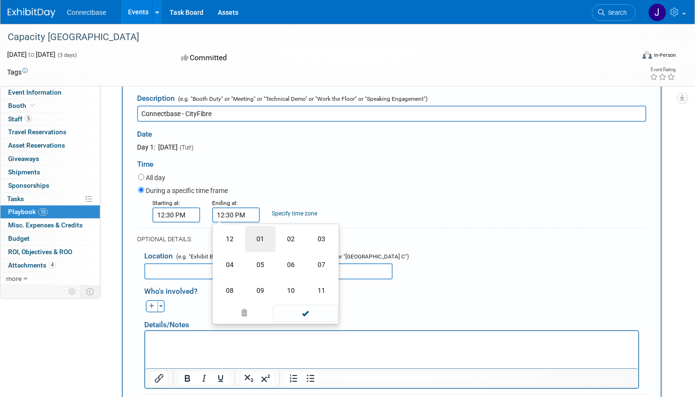
click at [269, 239] on td "01" at bounding box center [260, 239] width 31 height 26
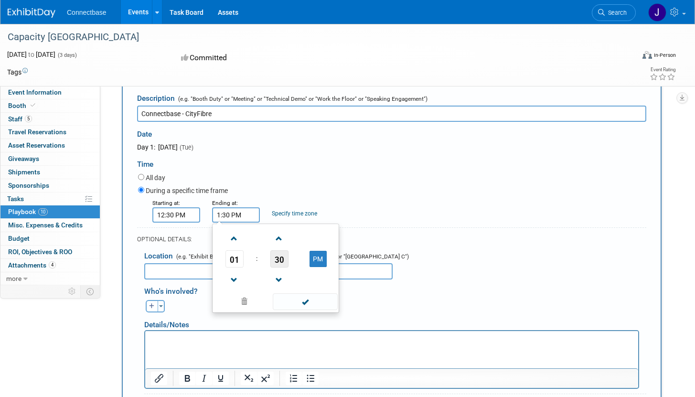
click at [281, 259] on span "30" at bounding box center [279, 258] width 18 height 17
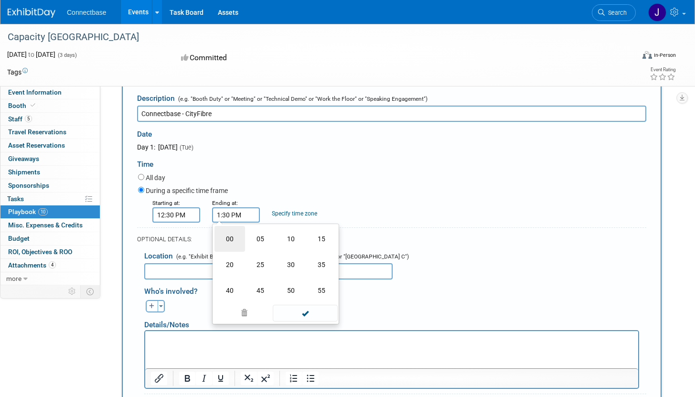
click at [236, 240] on td "00" at bounding box center [230, 239] width 31 height 26
type input "1:00 PM"
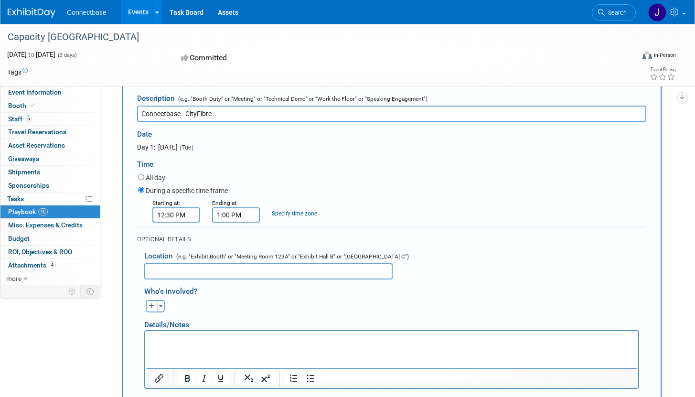
click at [269, 174] on div "All day" at bounding box center [392, 178] width 508 height 13
click at [226, 267] on input "text" at bounding box center [268, 271] width 248 height 16
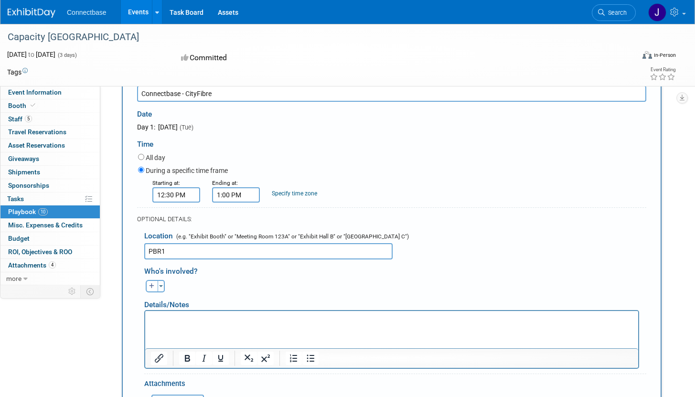
type input "PBR1"
click at [160, 308] on div "Details/Notes" at bounding box center [391, 301] width 495 height 18
click at [160, 285] on button "Toggle Dropdown" at bounding box center [161, 286] width 7 height 12
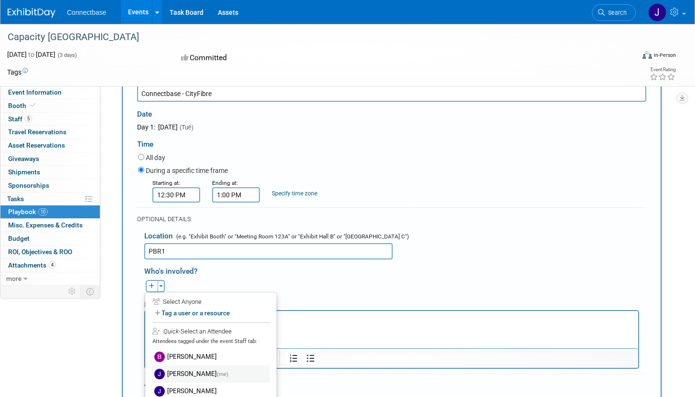
click at [177, 370] on label "[PERSON_NAME] (me)" at bounding box center [211, 373] width 118 height 17
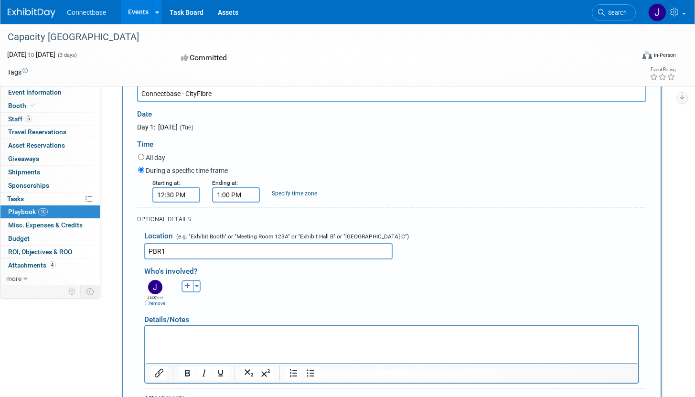
click at [185, 285] on icon "button" at bounding box center [188, 286] width 6 height 6
select select
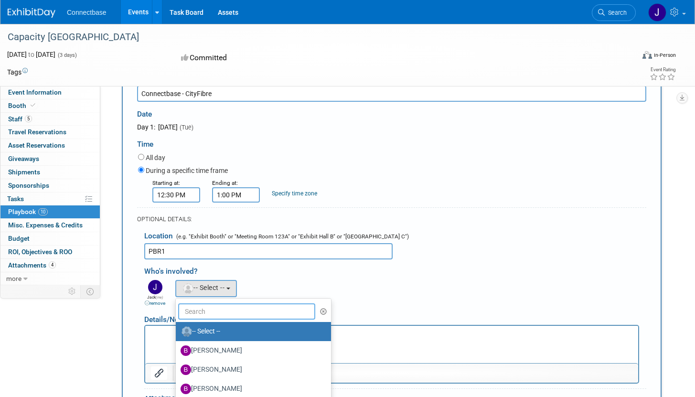
click at [193, 309] on input "text" at bounding box center [246, 311] width 137 height 16
type input "BEN"
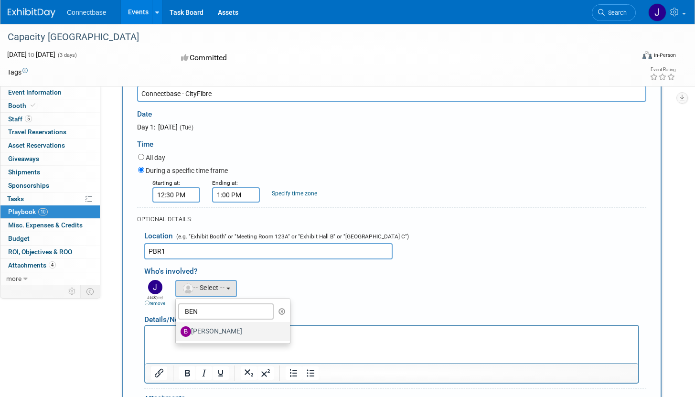
click at [207, 337] on label "[PERSON_NAME]" at bounding box center [231, 331] width 100 height 15
click at [177, 333] on input "[PERSON_NAME]" at bounding box center [174, 330] width 6 height 6
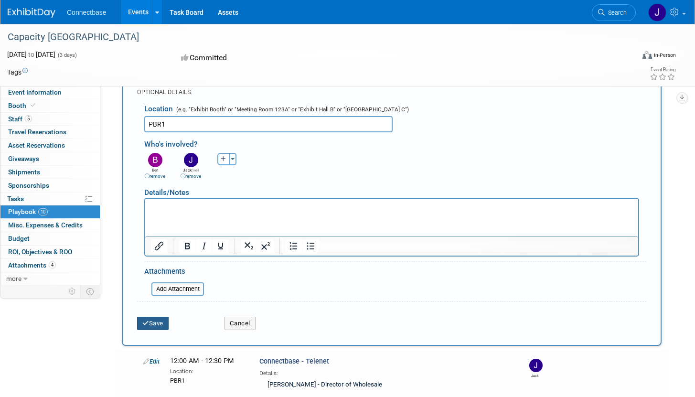
click at [156, 317] on button "Save" at bounding box center [153, 323] width 32 height 13
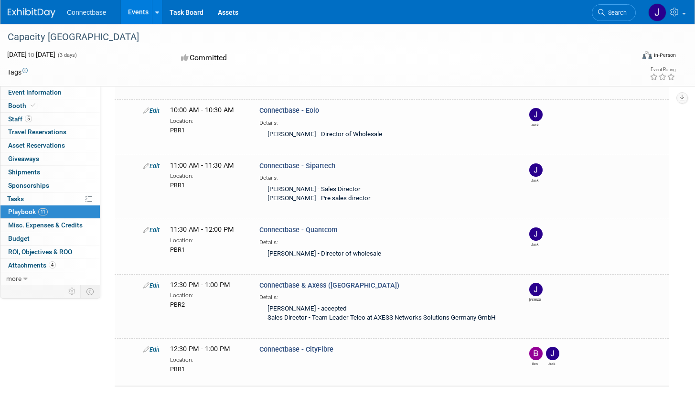
scroll to position [0, 0]
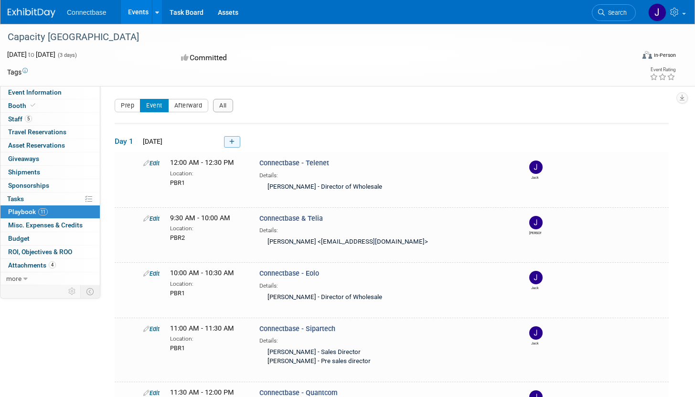
click at [228, 144] on link at bounding box center [232, 141] width 16 height 11
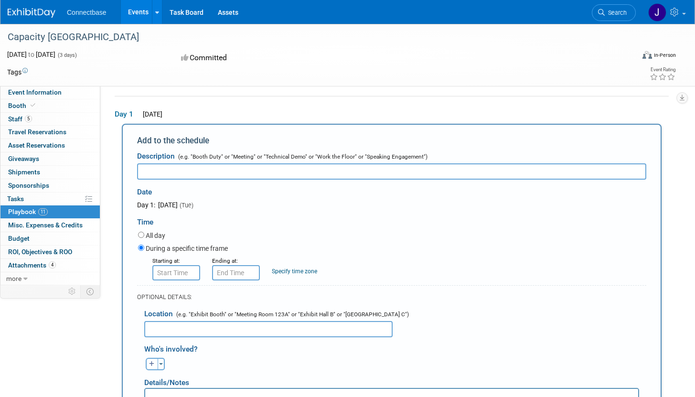
scroll to position [32, 0]
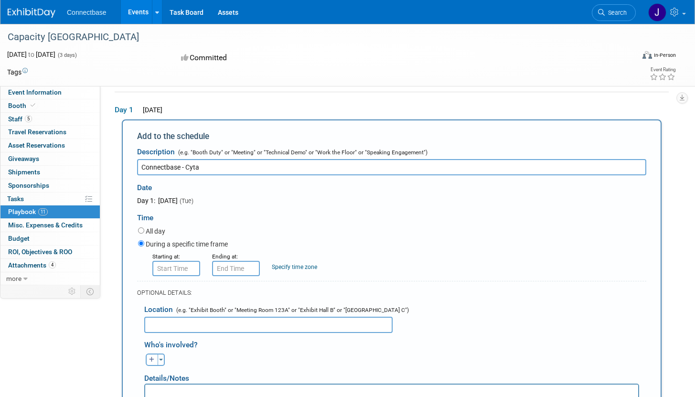
type input "Connectbase - Cyta"
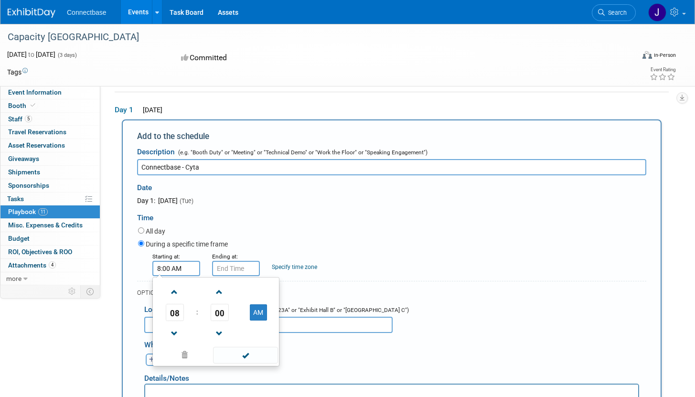
click at [189, 267] on input "8:00 AM" at bounding box center [176, 268] width 48 height 15
click at [171, 308] on span "08" at bounding box center [175, 312] width 18 height 17
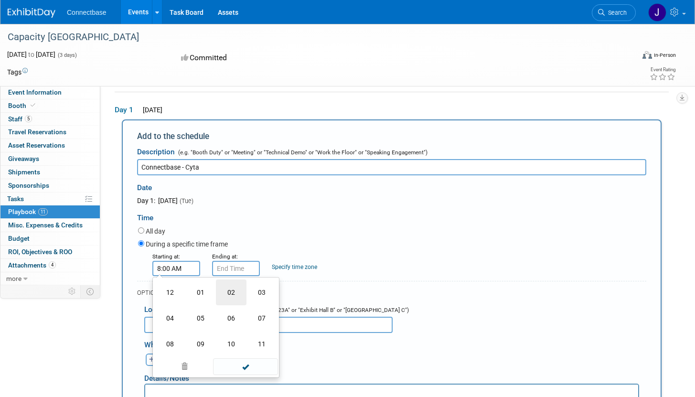
click at [221, 292] on td "02" at bounding box center [231, 292] width 31 height 26
type input "2:00 AM"
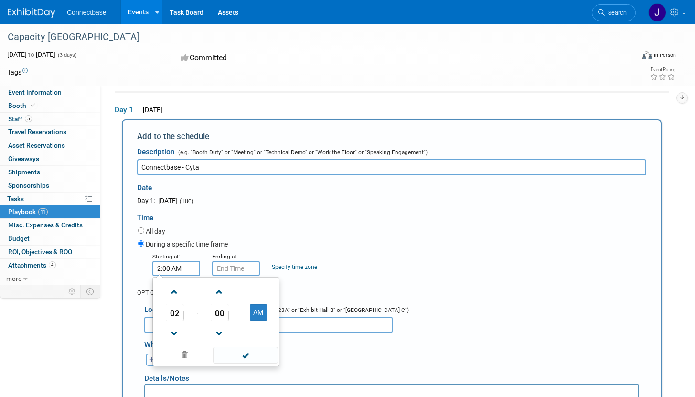
type input "2:00 AM"
click at [242, 269] on input "2:00 AM" at bounding box center [236, 268] width 48 height 15
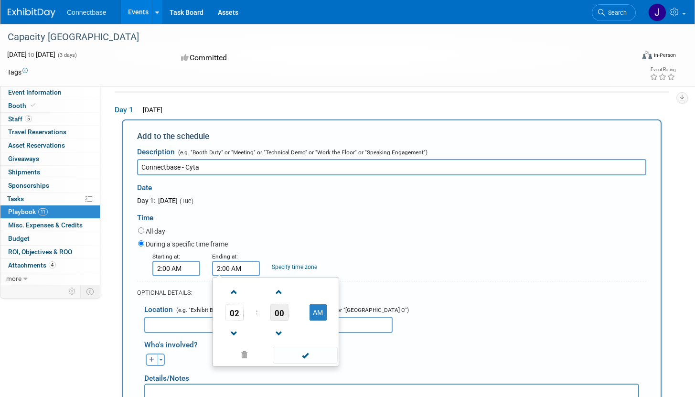
click at [279, 312] on span "00" at bounding box center [279, 312] width 18 height 17
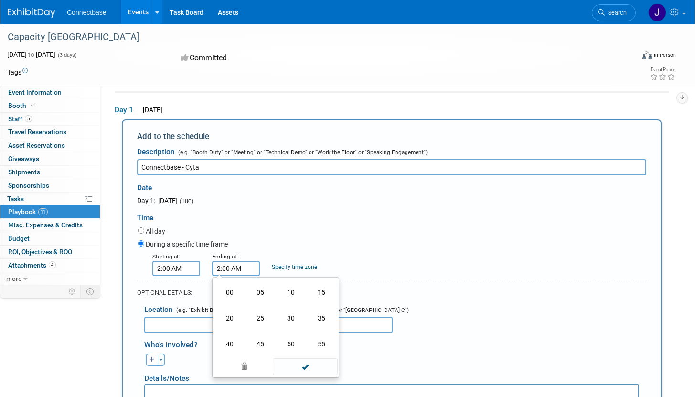
click at [177, 273] on input "2:00 AM" at bounding box center [176, 268] width 48 height 15
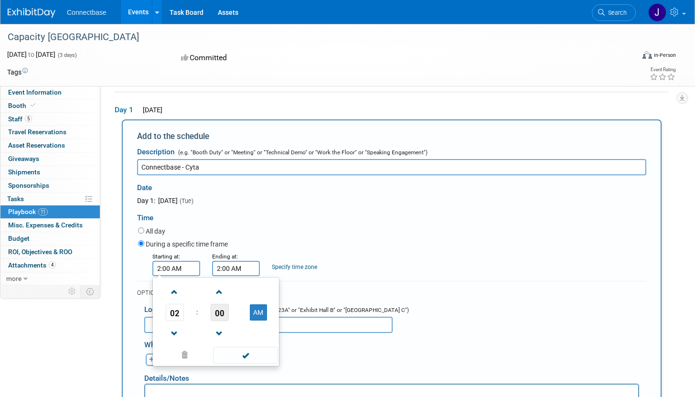
click at [215, 316] on span "00" at bounding box center [220, 312] width 18 height 17
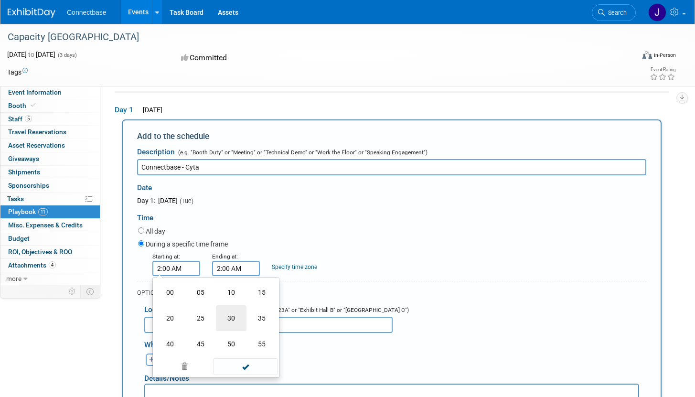
click at [226, 322] on td "30" at bounding box center [231, 318] width 31 height 26
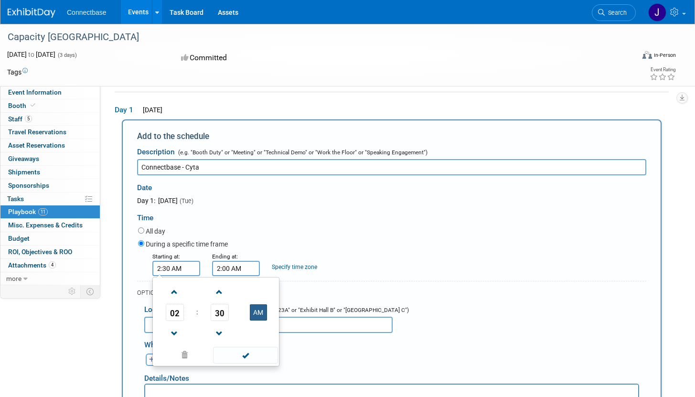
click at [251, 306] on button "AM" at bounding box center [258, 312] width 17 height 16
type input "2:30 PM"
click at [244, 271] on input "2:00 AM" at bounding box center [236, 268] width 48 height 15
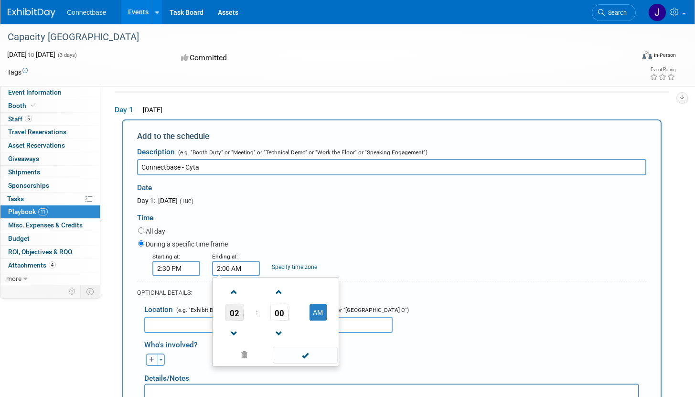
click at [234, 317] on span "02" at bounding box center [235, 312] width 18 height 17
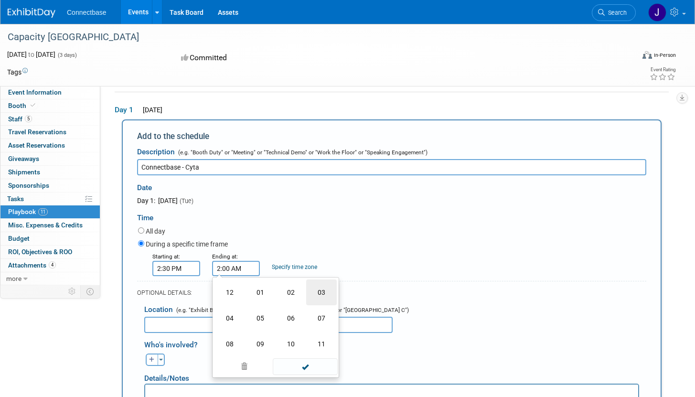
click at [318, 297] on td "03" at bounding box center [321, 292] width 31 height 26
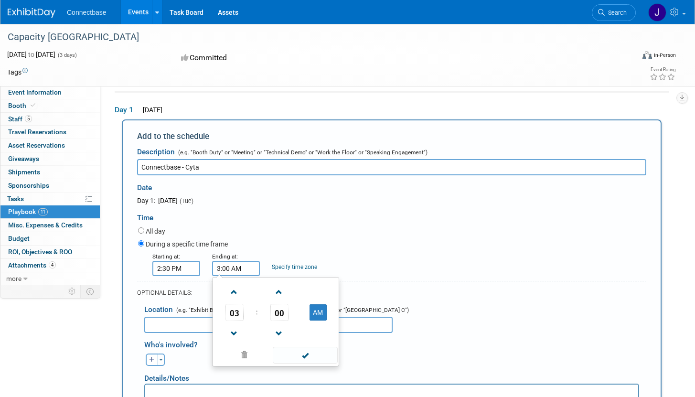
click at [273, 246] on div "During a specific time frame" at bounding box center [392, 244] width 508 height 13
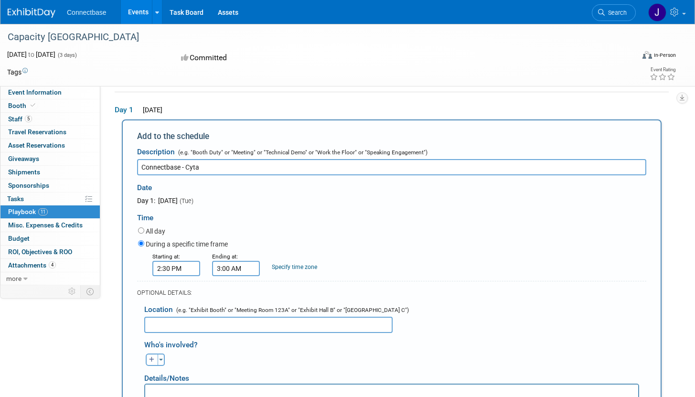
click at [252, 265] on input "3:00 AM" at bounding box center [236, 268] width 48 height 15
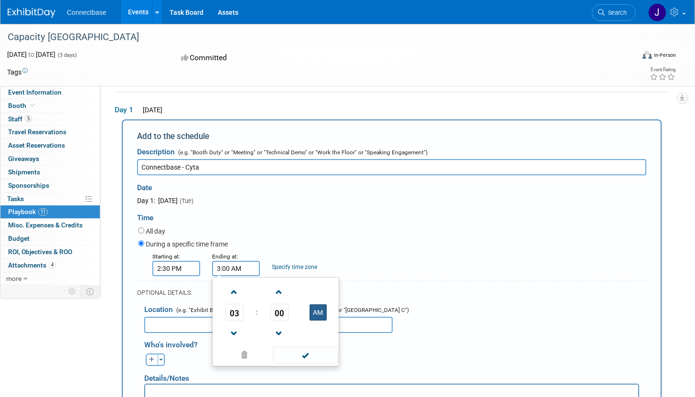
click at [317, 308] on button "AM" at bounding box center [318, 312] width 17 height 16
type input "3:00 PM"
click at [172, 314] on div "Location (e.g. "Exhibit Booth" or "Meeting Room 123A" or "Exhibit Hall B" or "G…" at bounding box center [391, 316] width 509 height 34
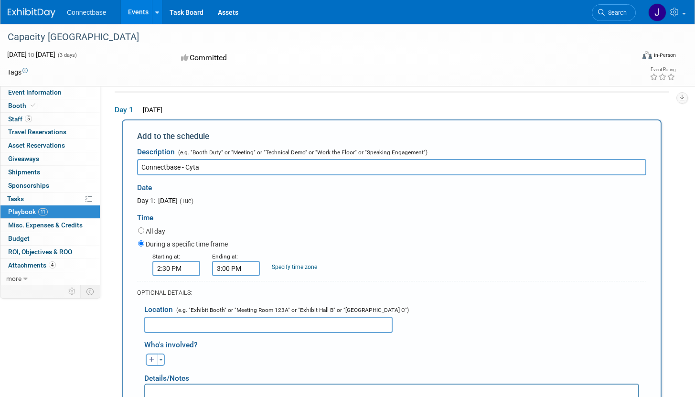
click at [172, 321] on input "text" at bounding box center [268, 325] width 248 height 16
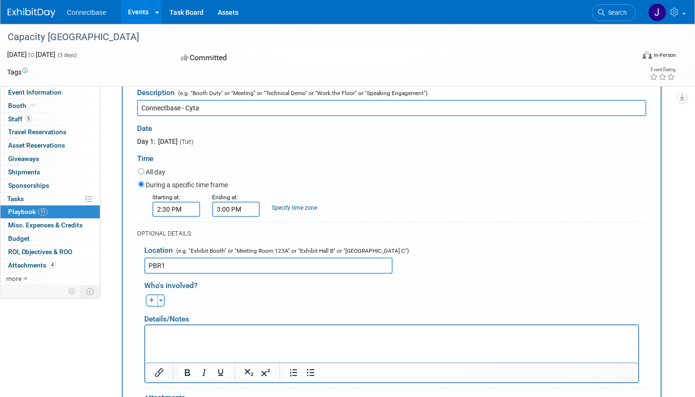
scroll to position [96, 0]
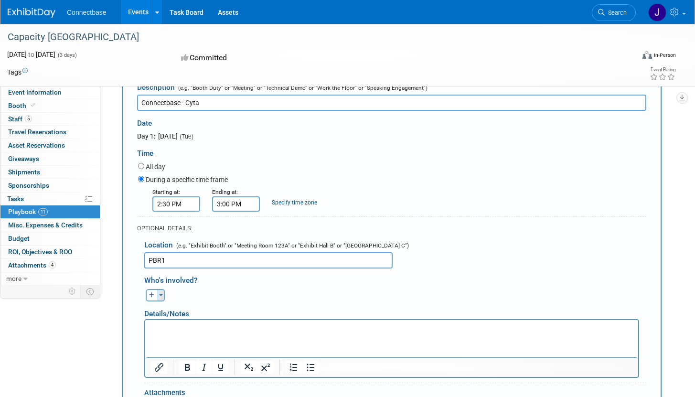
type input "PBR1"
click at [159, 296] on span "button" at bounding box center [161, 295] width 4 height 2
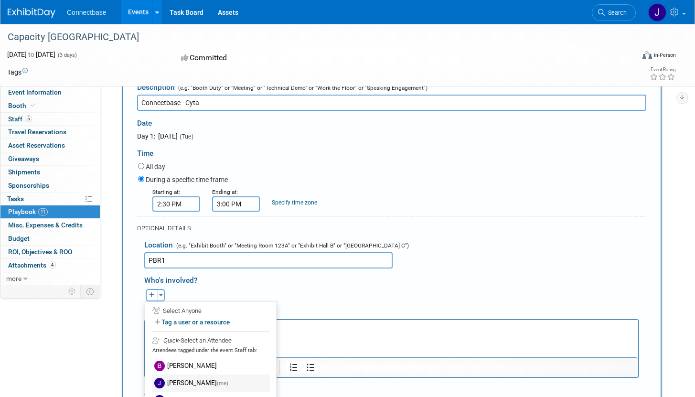
click at [192, 388] on label "[PERSON_NAME] (me)" at bounding box center [211, 383] width 118 height 17
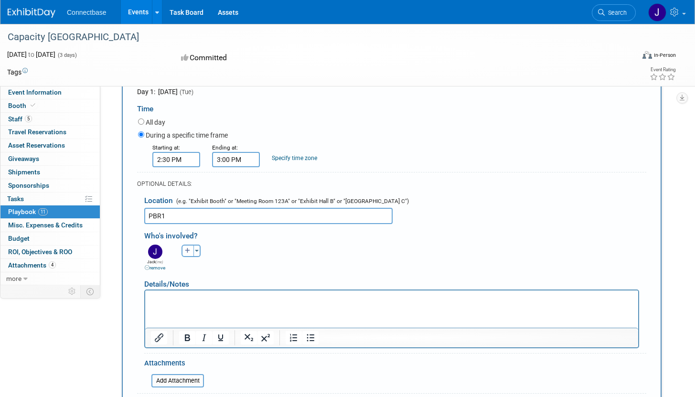
scroll to position [152, 0]
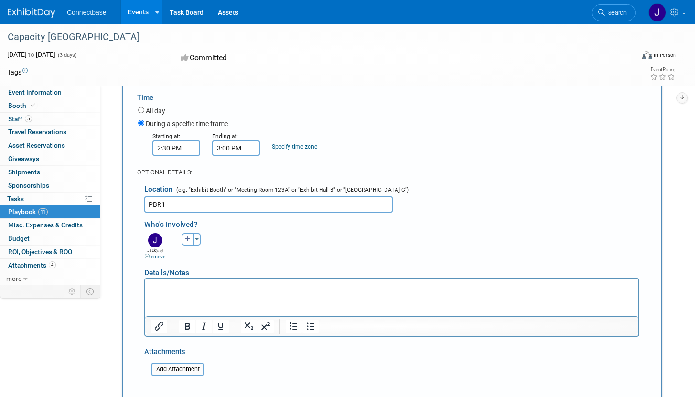
click at [269, 287] on p "Rich Text Area. Press ALT-0 for help." at bounding box center [392, 287] width 482 height 10
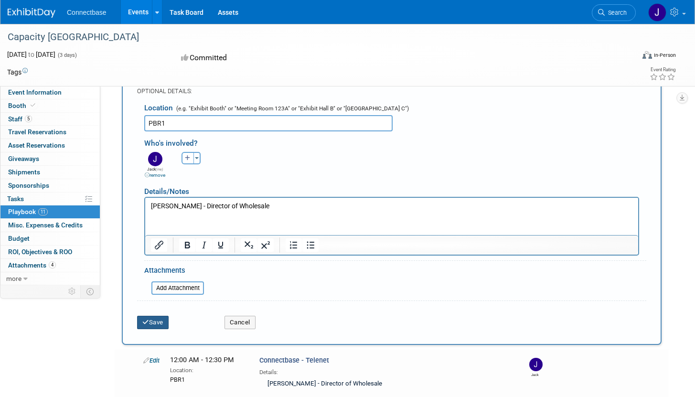
click at [159, 321] on button "Save" at bounding box center [153, 322] width 32 height 13
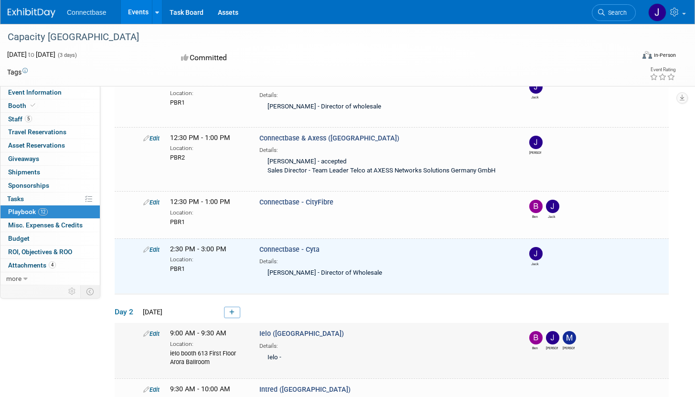
scroll to position [301, 0]
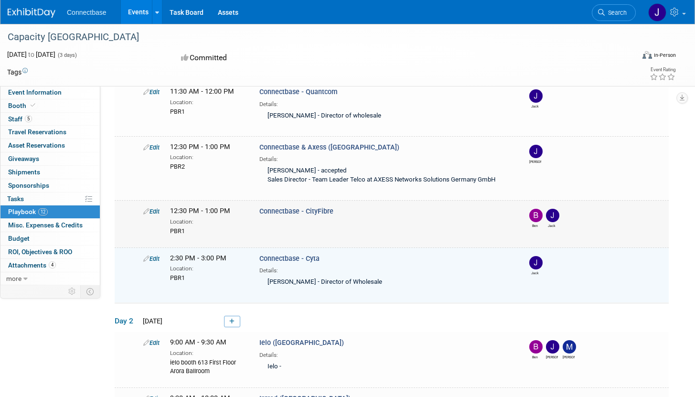
click at [337, 224] on div "Edit 12:30 PM - 1:00 PM Location: PBR1 Connectbase - CityFibre" at bounding box center [403, 220] width 535 height 29
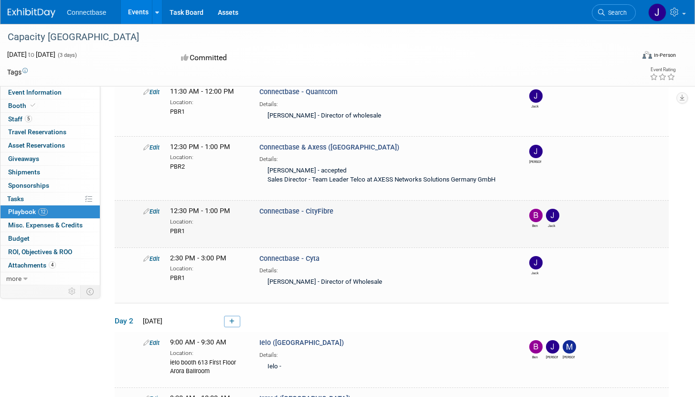
click at [150, 209] on link "Edit" at bounding box center [151, 211] width 16 height 7
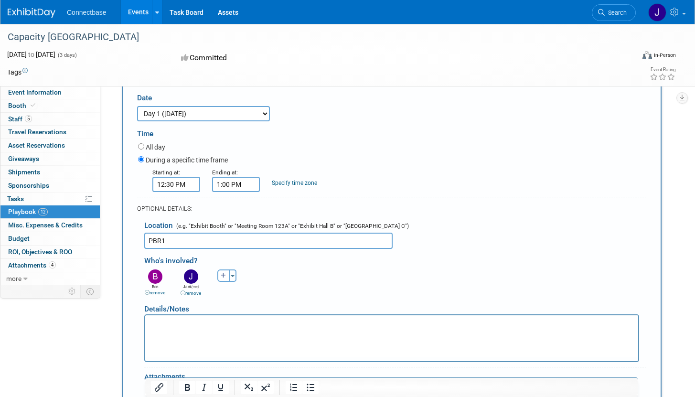
scroll to position [468, 0]
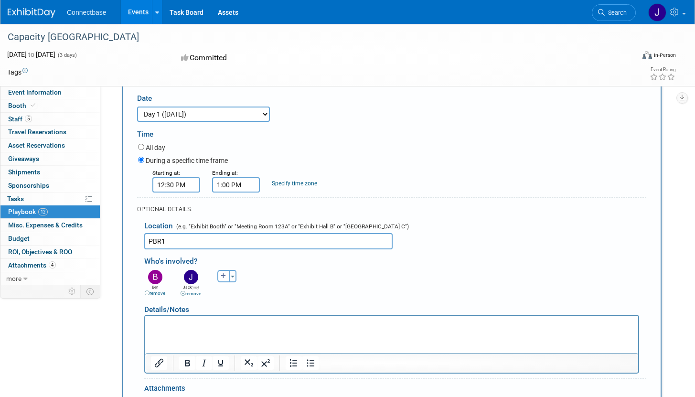
click at [195, 329] on html at bounding box center [391, 322] width 493 height 13
drag, startPoint x: 163, startPoint y: 326, endPoint x: 192, endPoint y: 324, distance: 28.3
click at [163, 326] on b "BEN REQUIRED*" at bounding box center [175, 324] width 48 height 8
click at [192, 324] on b "BEN REQUIRED*" at bounding box center [175, 324] width 48 height 8
click at [206, 324] on p "BEN REQUIRED*" at bounding box center [392, 325] width 482 height 10
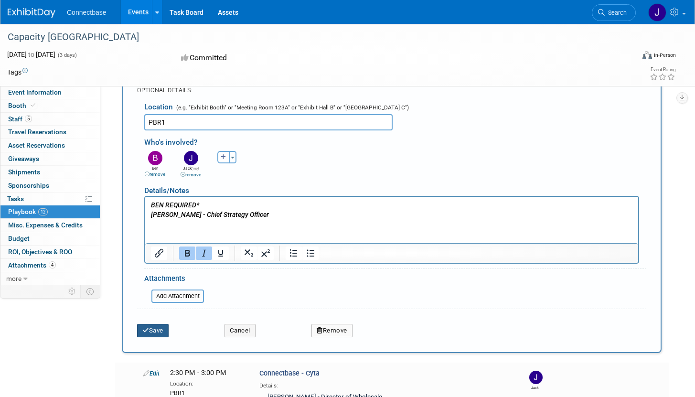
click at [157, 333] on button "Save" at bounding box center [153, 330] width 32 height 13
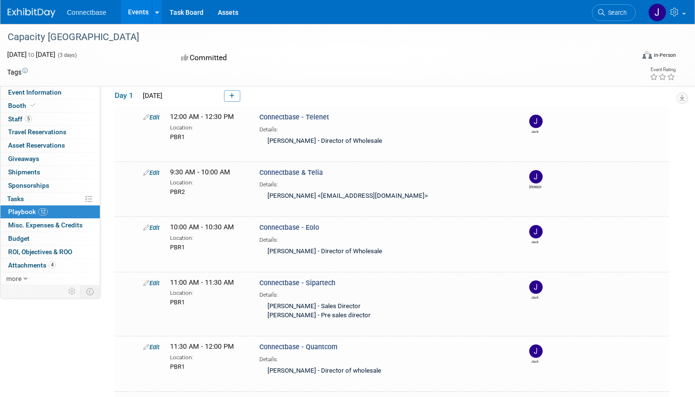
scroll to position [0, 0]
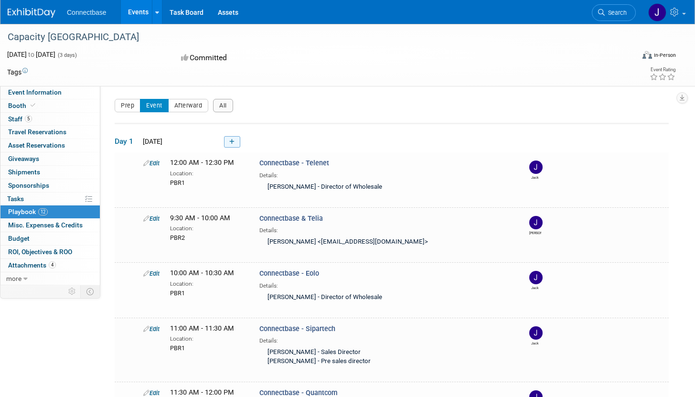
click at [234, 140] on icon at bounding box center [231, 142] width 5 height 6
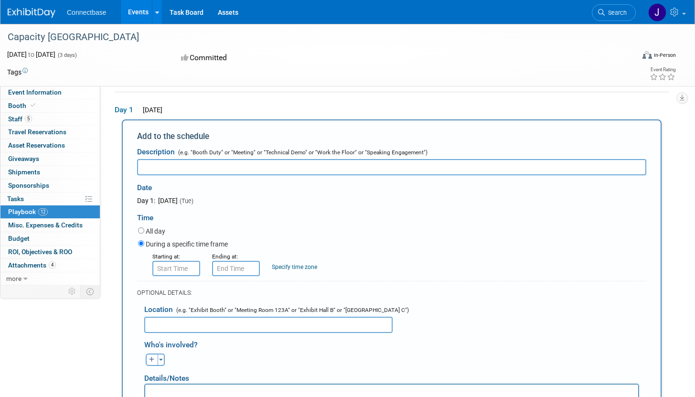
scroll to position [32, 0]
type input "a"
type input "Connectbase - ITS"
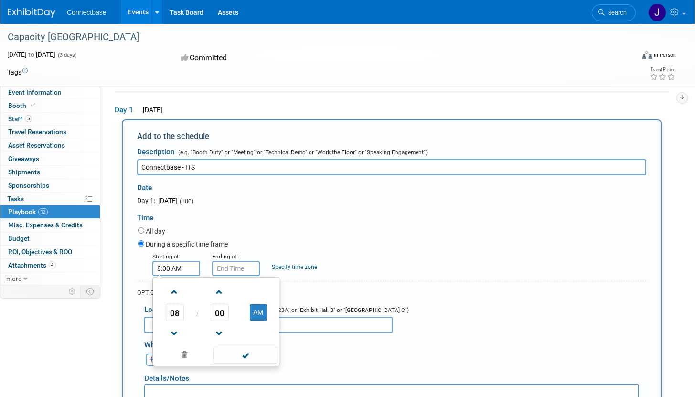
click at [190, 266] on input "8:00 AM" at bounding box center [176, 268] width 48 height 15
click at [176, 308] on span "08" at bounding box center [175, 312] width 18 height 17
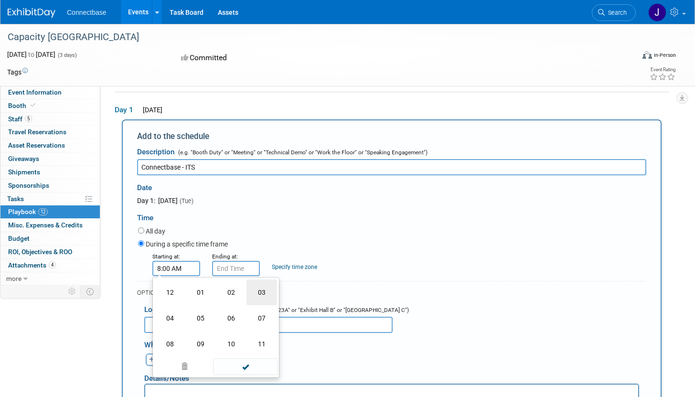
drag, startPoint x: 263, startPoint y: 293, endPoint x: 257, endPoint y: 290, distance: 7.1
click at [264, 293] on td "03" at bounding box center [262, 292] width 31 height 26
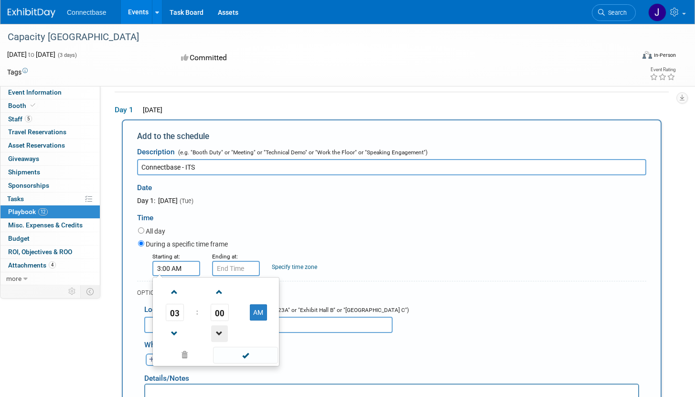
click at [220, 332] on span at bounding box center [219, 333] width 17 height 17
click at [221, 315] on span "59" at bounding box center [220, 312] width 18 height 17
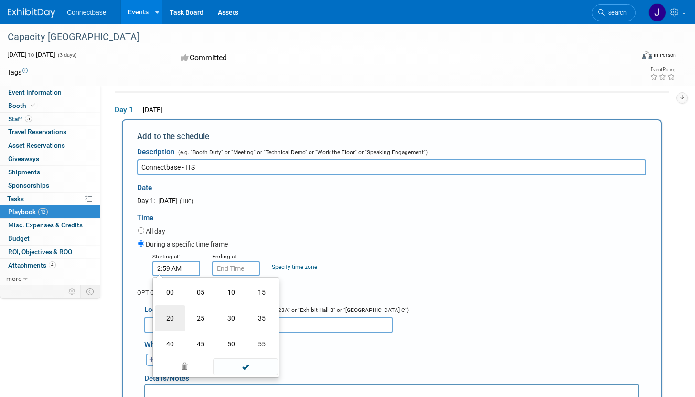
click at [175, 318] on td "20" at bounding box center [170, 318] width 31 height 26
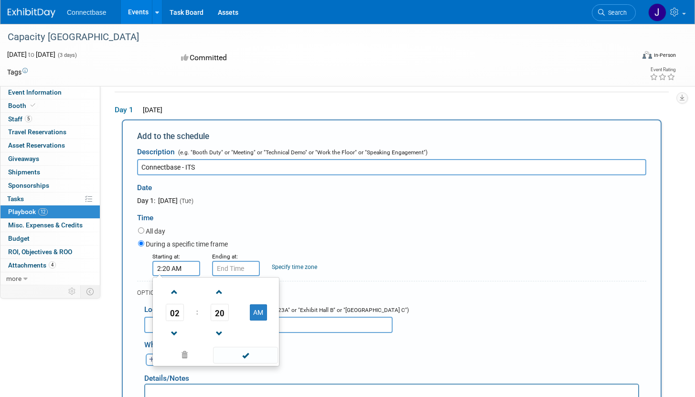
click at [283, 243] on div "During a specific time frame" at bounding box center [392, 244] width 508 height 13
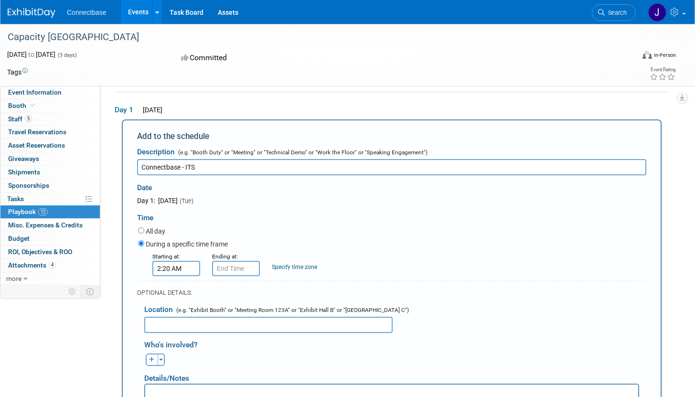
click at [172, 269] on input "2:20 AM" at bounding box center [176, 268] width 48 height 15
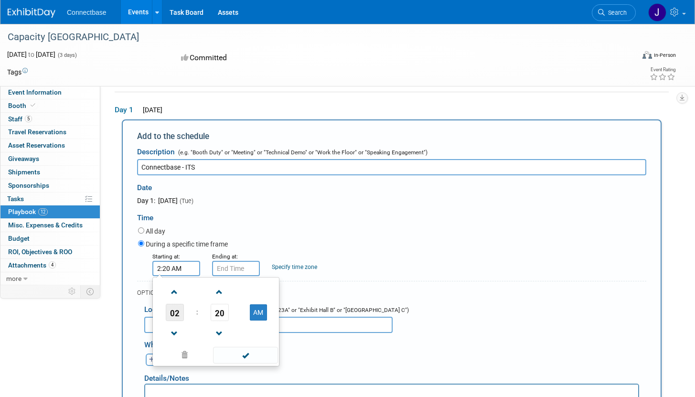
click at [175, 318] on span "02" at bounding box center [175, 312] width 18 height 17
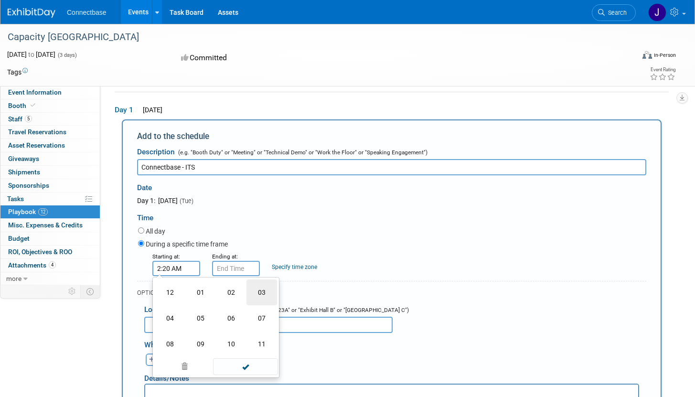
click at [258, 293] on td "03" at bounding box center [262, 292] width 31 height 26
type input "3:20 AM"
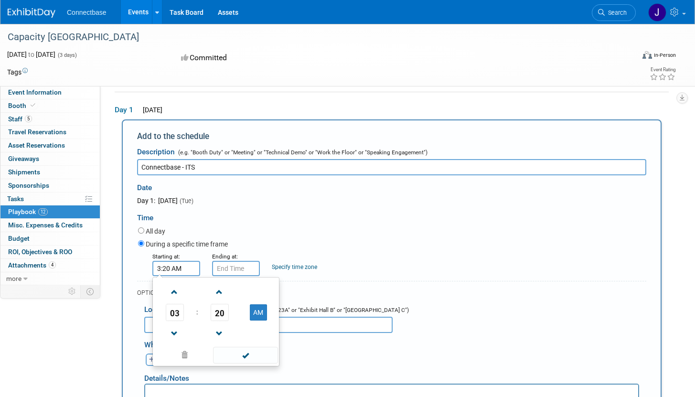
type input "3:20 AM"
click at [239, 273] on input "3:20 AM" at bounding box center [236, 268] width 48 height 15
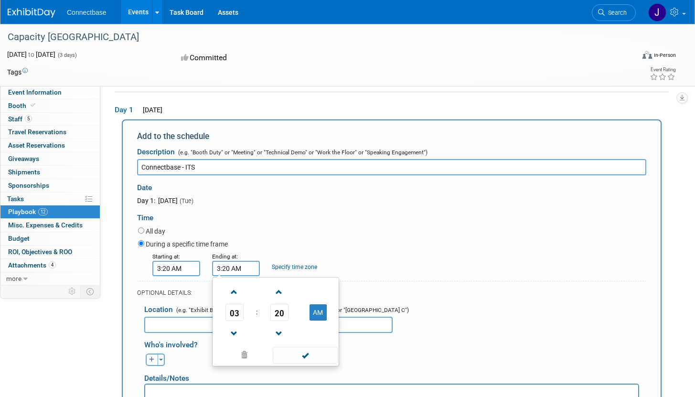
drag, startPoint x: 188, startPoint y: 269, endPoint x: 172, endPoint y: 264, distance: 16.9
click at [188, 269] on input "3:20 AM" at bounding box center [176, 268] width 48 height 15
click at [172, 264] on input "3:20 AM" at bounding box center [176, 268] width 48 height 15
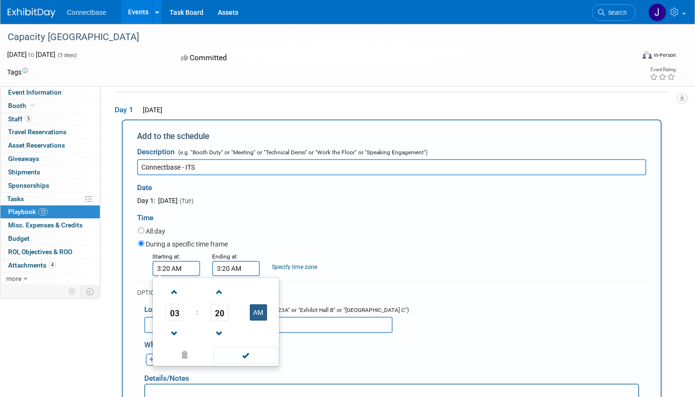
drag, startPoint x: 259, startPoint y: 314, endPoint x: 239, endPoint y: 273, distance: 46.2
click at [259, 314] on button "AM" at bounding box center [258, 312] width 17 height 16
type input "3:20 PM"
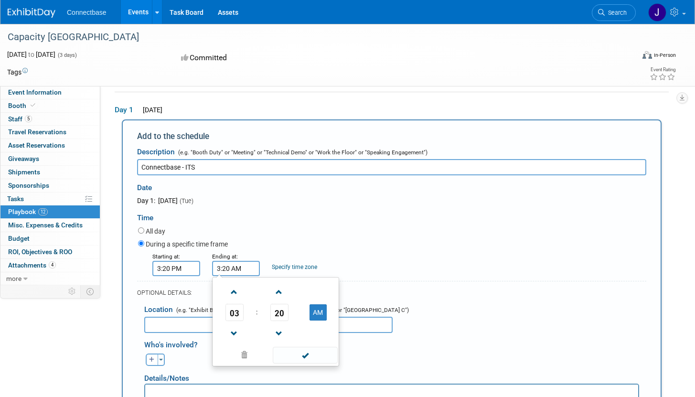
click at [237, 267] on input "3:20 AM" at bounding box center [236, 268] width 48 height 15
click at [281, 312] on span "20" at bounding box center [279, 312] width 18 height 17
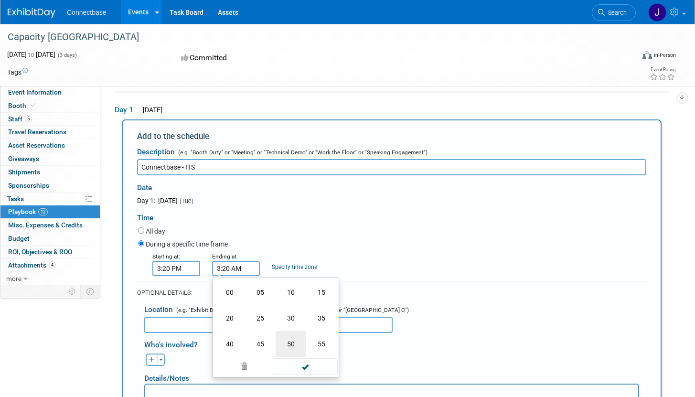
click at [287, 343] on td "50" at bounding box center [291, 344] width 31 height 26
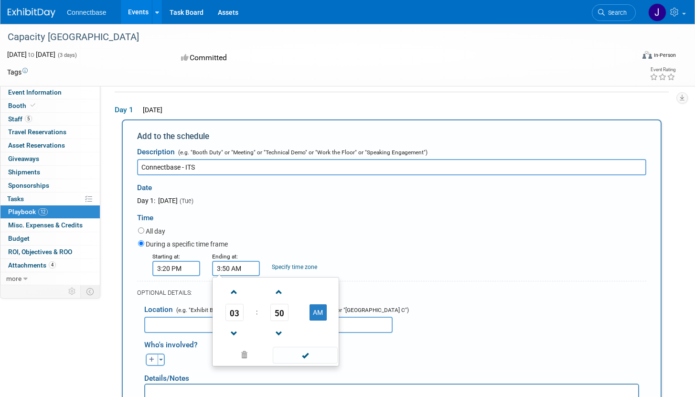
drag, startPoint x: 324, startPoint y: 315, endPoint x: 324, endPoint y: 296, distance: 19.1
click at [324, 315] on button "AM" at bounding box center [318, 312] width 17 height 16
type input "3:50 PM"
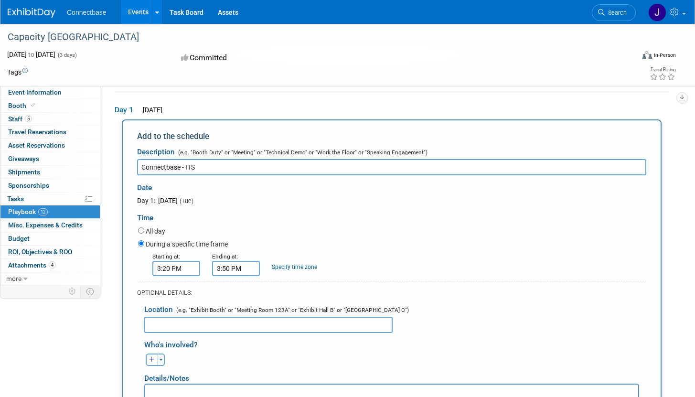
click at [352, 240] on div "During a specific time frame" at bounding box center [392, 244] width 508 height 13
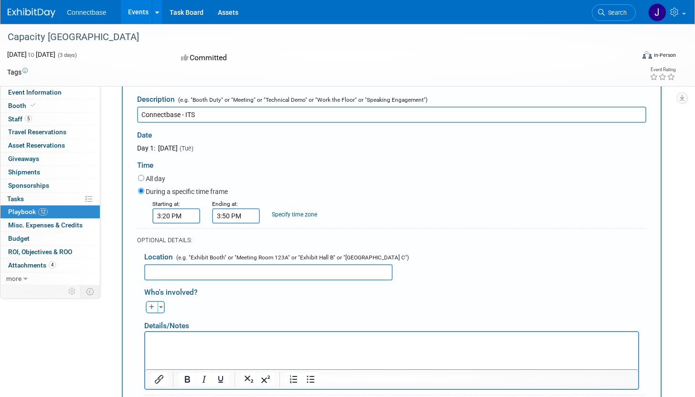
click at [290, 277] on input "text" at bounding box center [268, 272] width 248 height 16
type input "0"
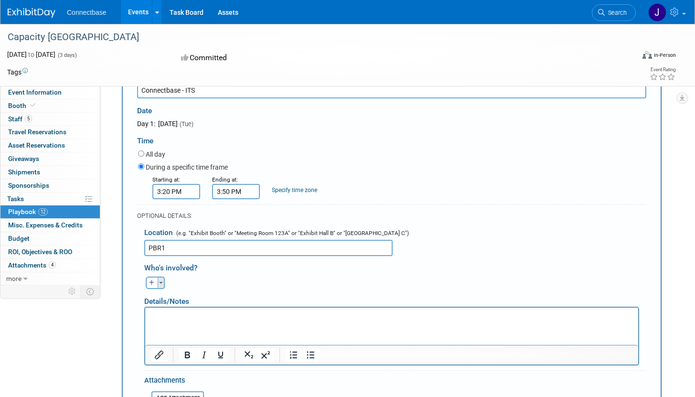
type input "PBR1"
drag, startPoint x: 161, startPoint y: 281, endPoint x: 157, endPoint y: 277, distance: 6.1
click at [161, 281] on button "Toggle Dropdown" at bounding box center [161, 283] width 7 height 12
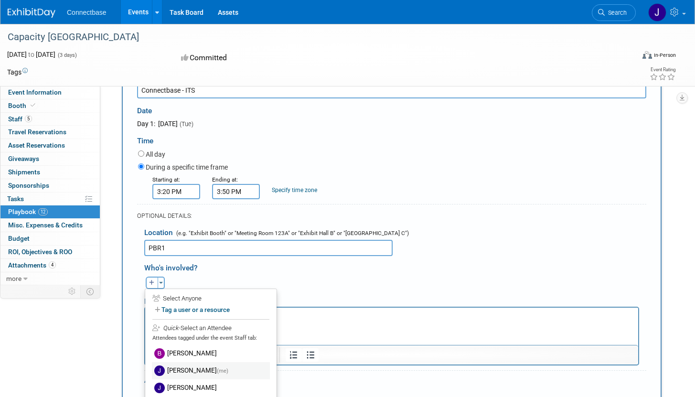
click at [182, 365] on label "[PERSON_NAME] (me)" at bounding box center [211, 370] width 118 height 17
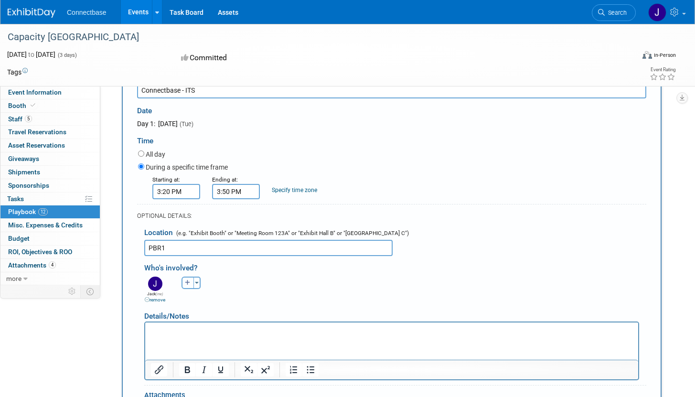
click at [185, 285] on icon "button" at bounding box center [188, 283] width 6 height 6
select select
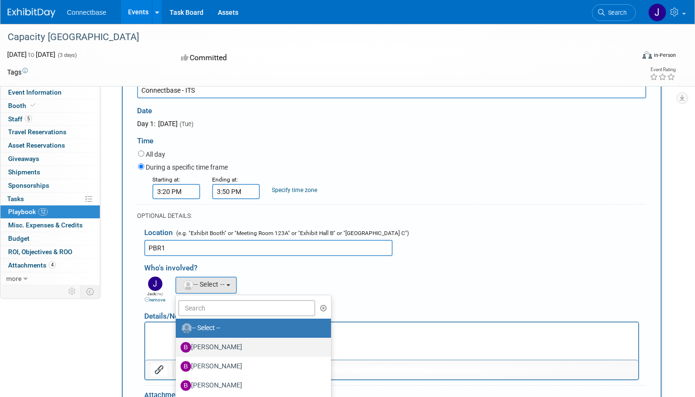
click at [200, 346] on label "[PERSON_NAME]" at bounding box center [251, 347] width 141 height 15
click at [177, 346] on input "[PERSON_NAME]" at bounding box center [174, 346] width 6 height 6
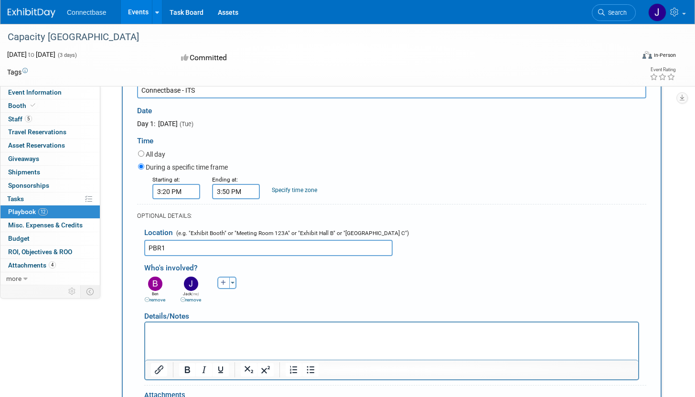
click at [312, 283] on div "Ben remove Brian remove Brian remove (me)" at bounding box center [395, 289] width 516 height 30
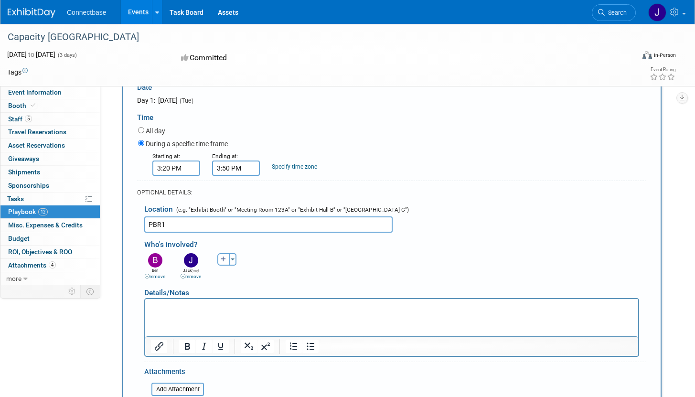
scroll to position [138, 0]
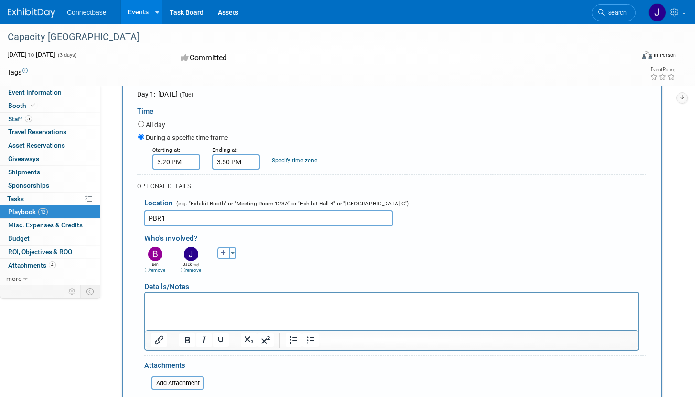
click at [291, 306] on html at bounding box center [391, 298] width 493 height 13
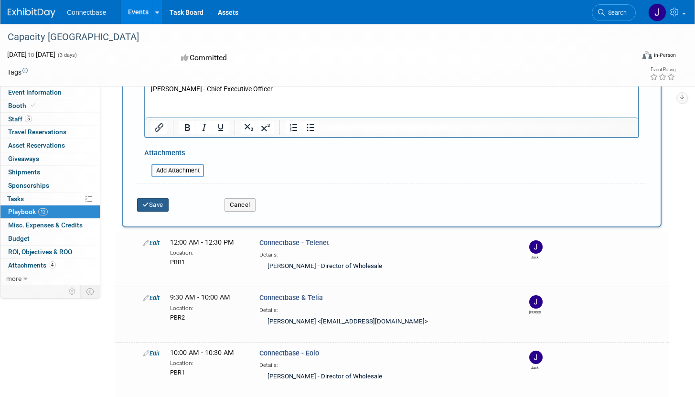
click at [167, 205] on button "Save" at bounding box center [153, 204] width 32 height 13
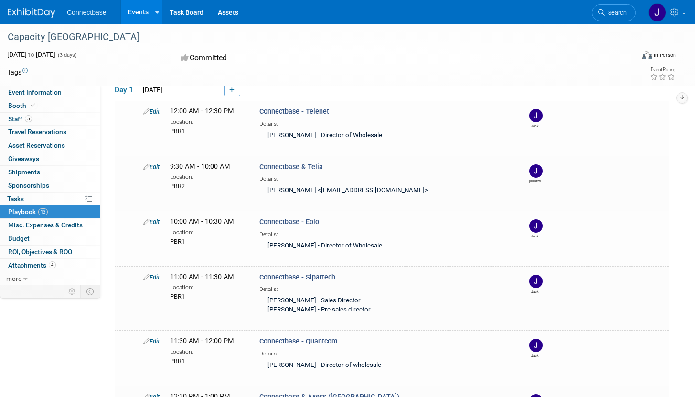
scroll to position [50, 0]
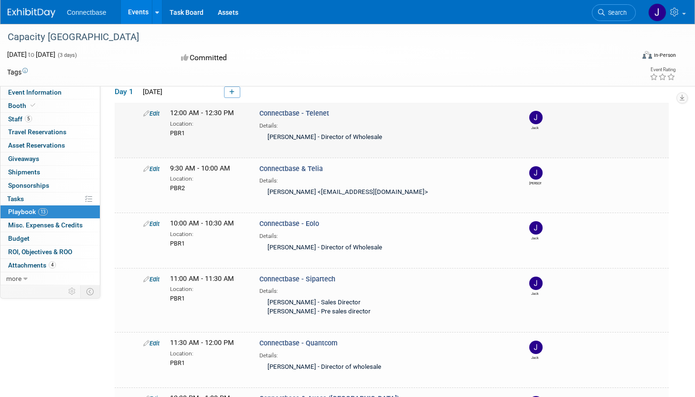
click at [155, 113] on link "Edit" at bounding box center [151, 113] width 16 height 7
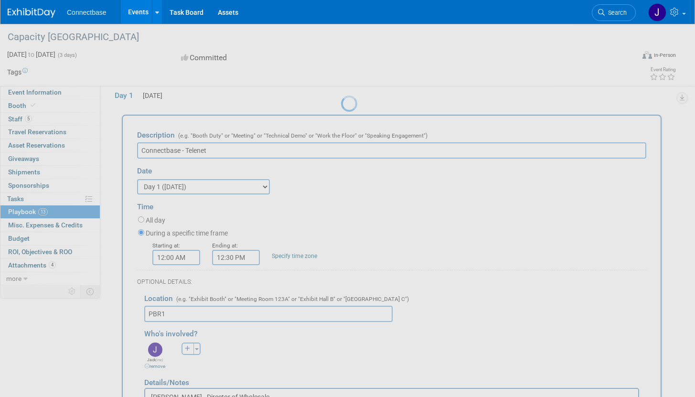
scroll to position [42, 0]
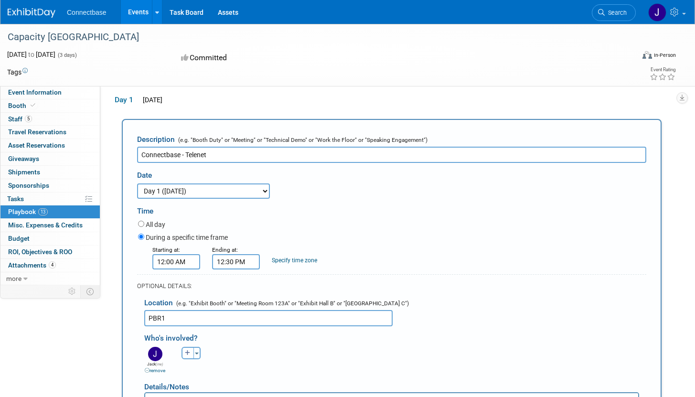
click at [286, 155] on input "Connectbase - Telenet" at bounding box center [391, 155] width 509 height 16
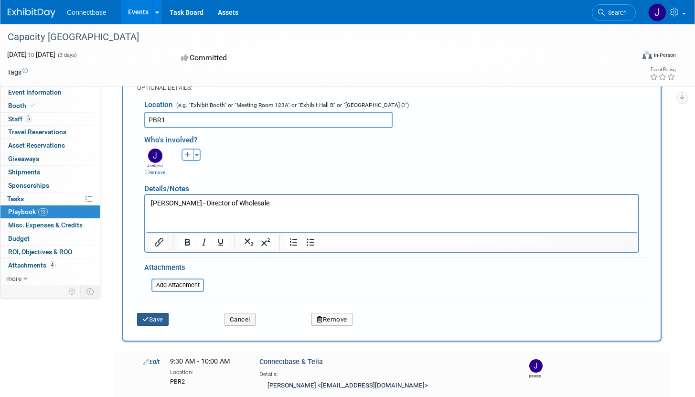
type input "Connectbase - Telenet - [GEOGRAPHIC_DATA]"
click at [159, 320] on button "Save" at bounding box center [153, 319] width 32 height 13
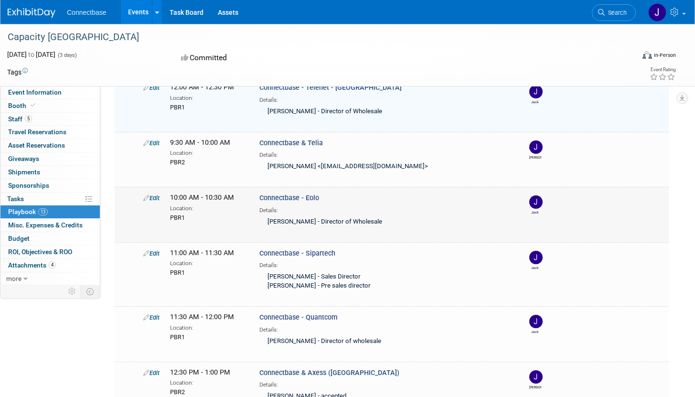
scroll to position [76, 0]
click at [269, 205] on div "Details:" at bounding box center [385, 208] width 253 height 11
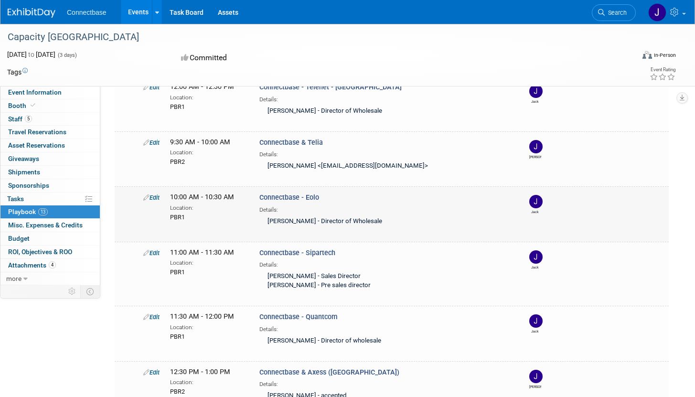
click at [151, 199] on link "Edit" at bounding box center [151, 197] width 16 height 7
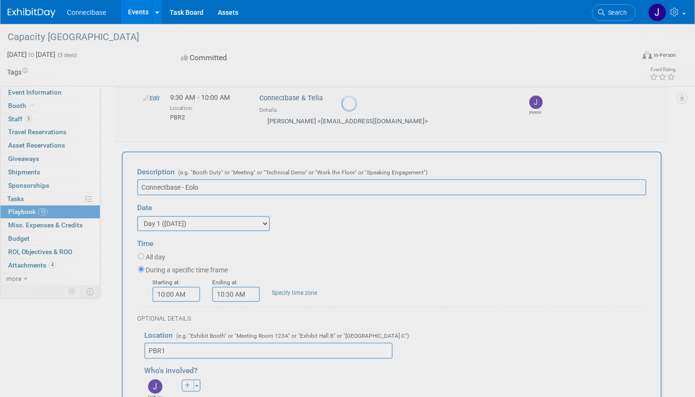
scroll to position [151, 0]
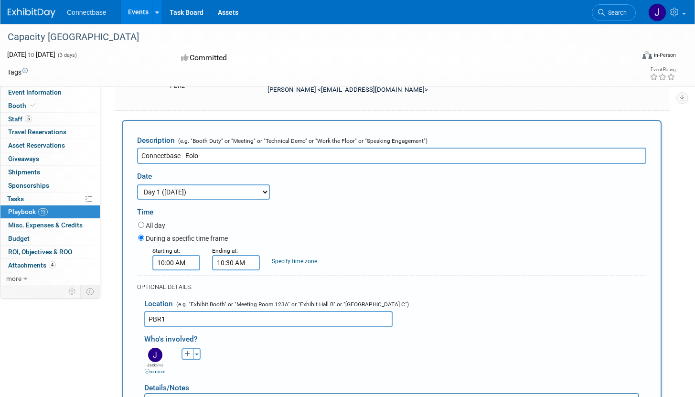
click at [277, 151] on input "Connectbase - Eolo" at bounding box center [391, 156] width 509 height 16
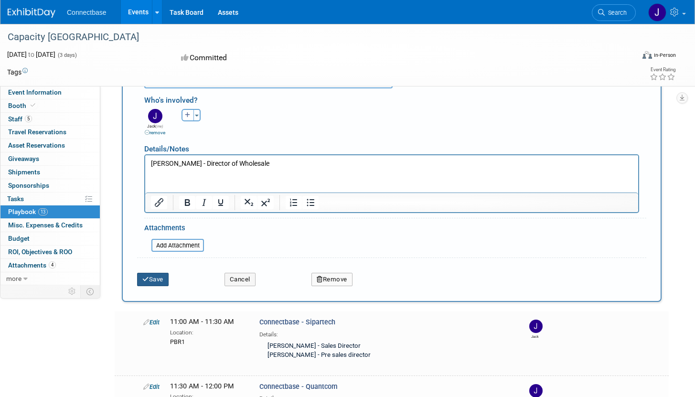
type input "Connectbase - [GEOGRAPHIC_DATA] - [GEOGRAPHIC_DATA]"
click at [153, 277] on button "Save" at bounding box center [153, 279] width 32 height 13
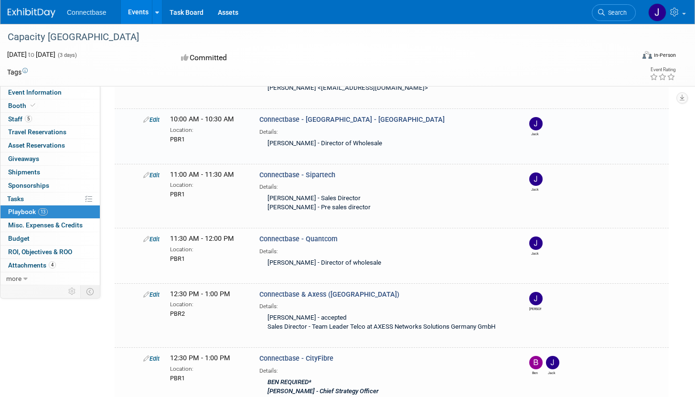
scroll to position [163, 0]
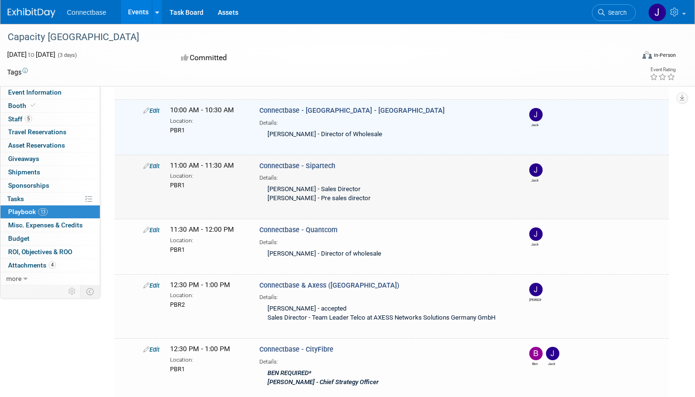
click at [150, 165] on link "Edit" at bounding box center [151, 165] width 16 height 7
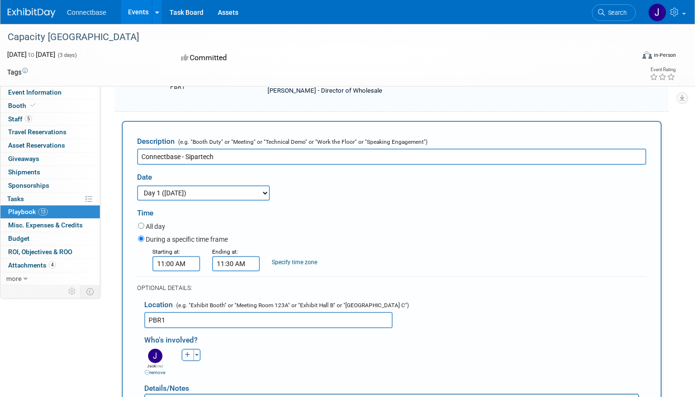
scroll to position [0, 0]
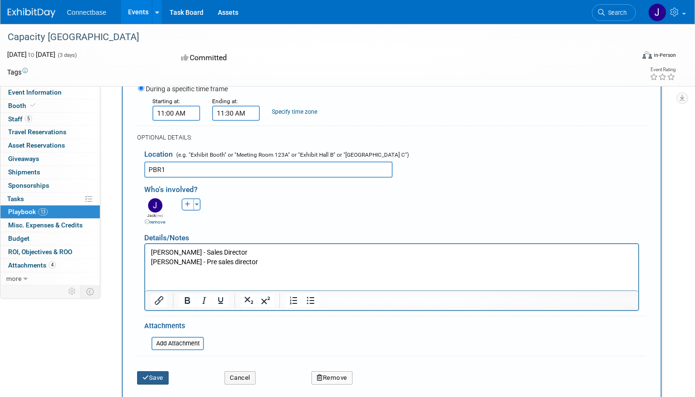
type input "Connectbase - [GEOGRAPHIC_DATA] - [GEOGRAPHIC_DATA]"
click at [151, 381] on button "Save" at bounding box center [153, 377] width 32 height 13
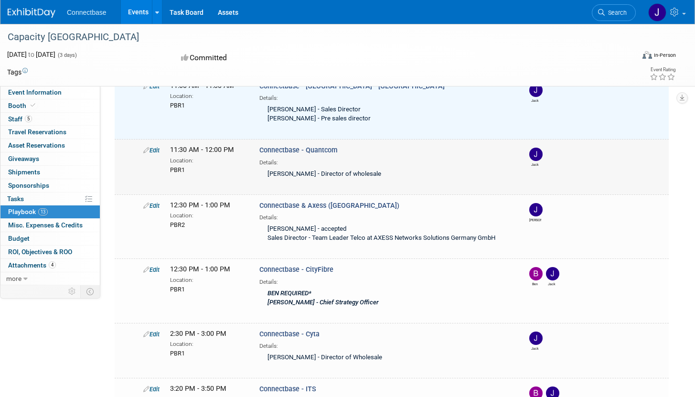
scroll to position [245, 0]
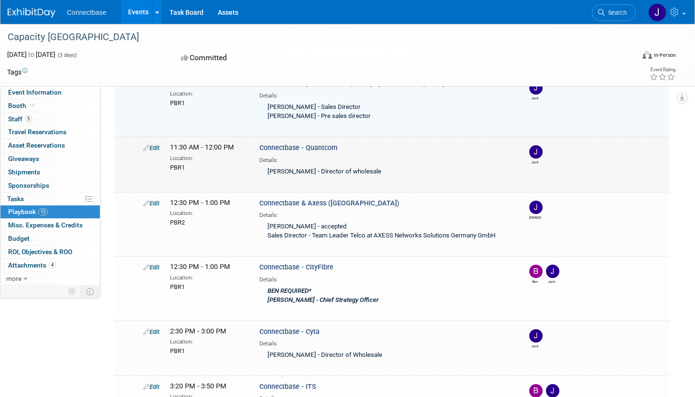
click at [150, 145] on link "Edit" at bounding box center [151, 147] width 16 height 7
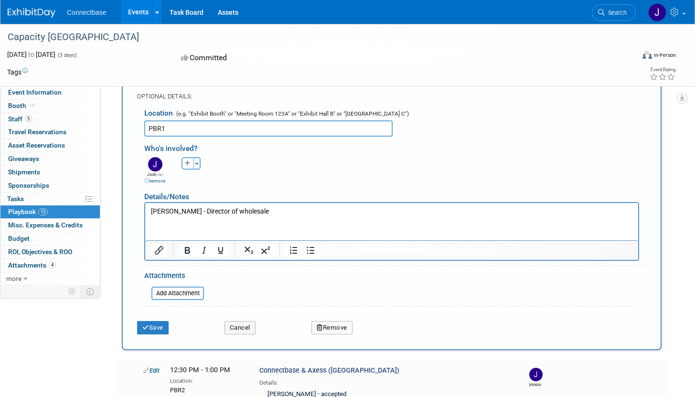
scroll to position [466, 0]
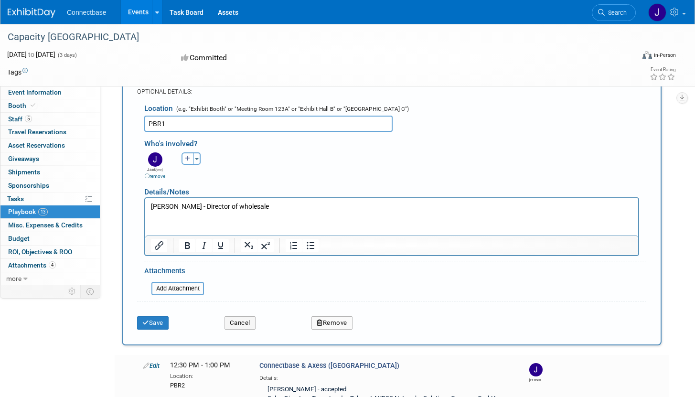
type input "Connectbase - Quantcom - [GEOGRAPHIC_DATA]"
click at [153, 314] on div "Save" at bounding box center [173, 320] width 87 height 20
click at [153, 321] on button "Save" at bounding box center [153, 322] width 32 height 13
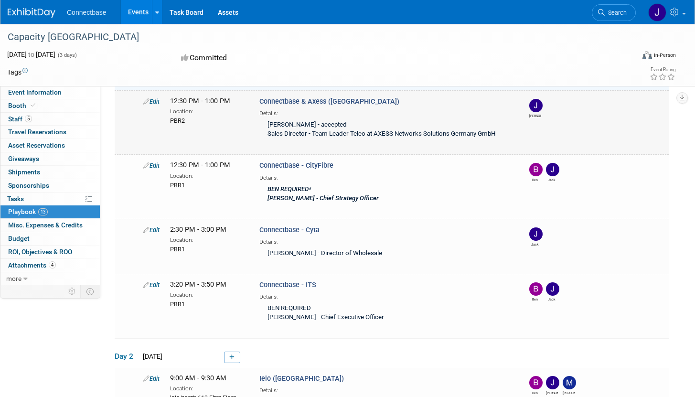
scroll to position [347, 0]
click at [150, 162] on link "Edit" at bounding box center [151, 164] width 16 height 7
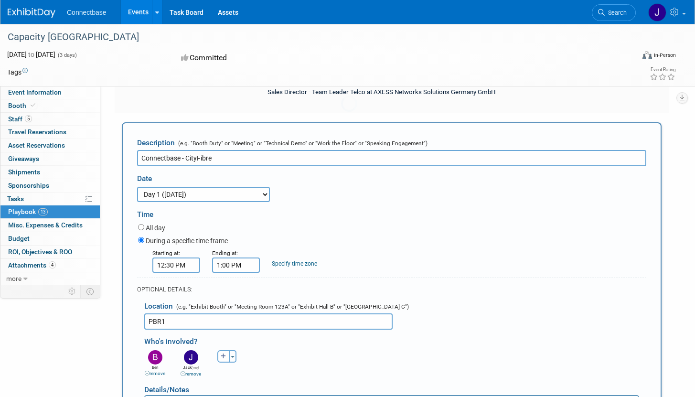
scroll to position [0, 0]
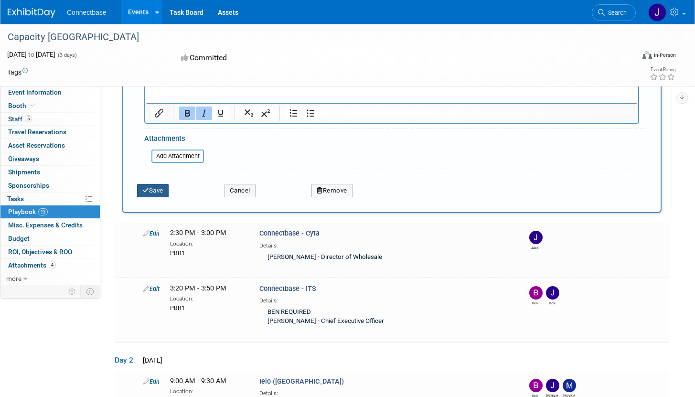
type input "Connectbase - CityFibre - [GEOGRAPHIC_DATA]"
click at [159, 189] on button "Save" at bounding box center [153, 190] width 32 height 13
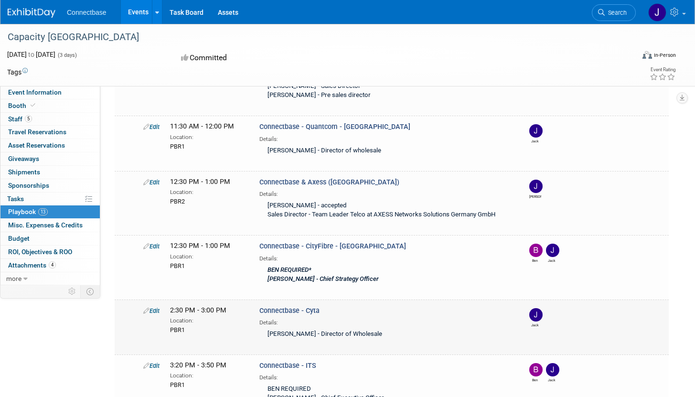
scroll to position [379, 0]
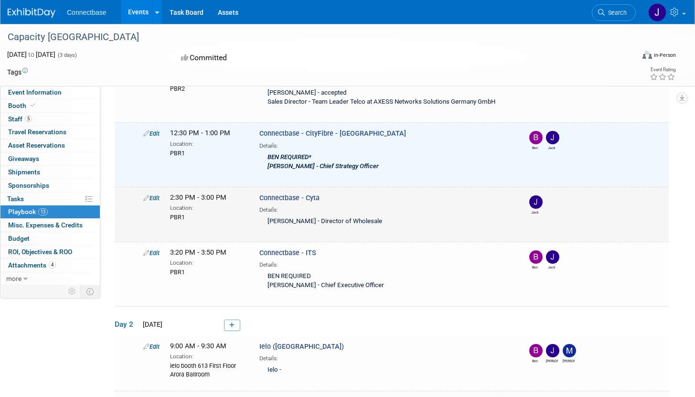
click at [144, 195] on icon at bounding box center [146, 198] width 6 height 6
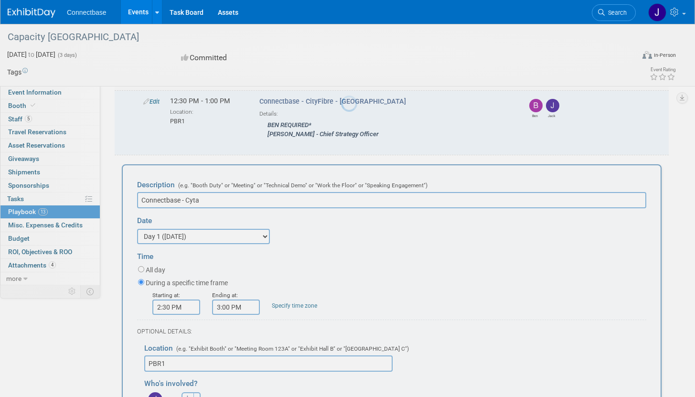
scroll to position [0, 0]
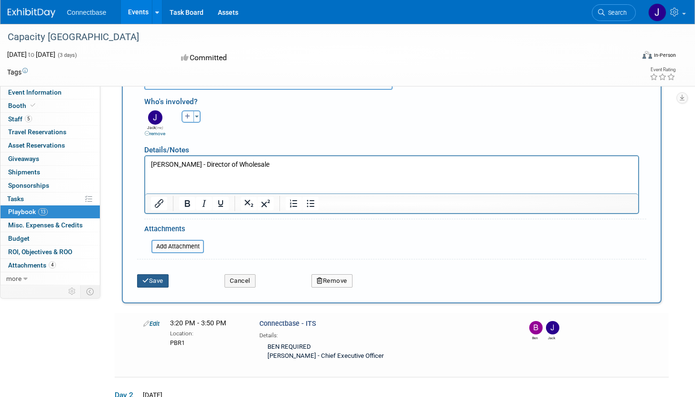
type input "Connectbase - Cyta - [GEOGRAPHIC_DATA]"
click at [159, 276] on button "Save" at bounding box center [153, 280] width 32 height 13
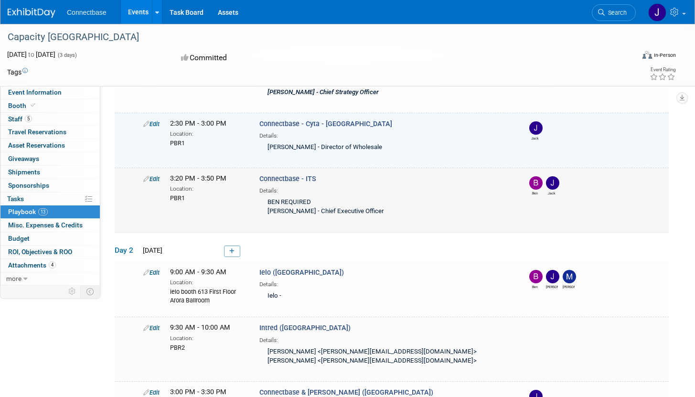
click at [151, 175] on link "Edit" at bounding box center [151, 178] width 16 height 7
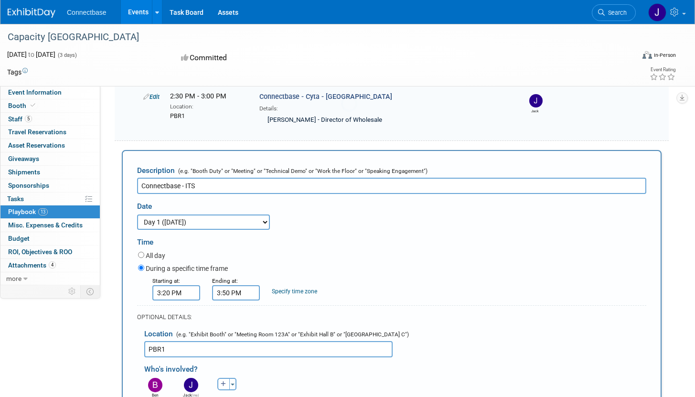
scroll to position [506, 0]
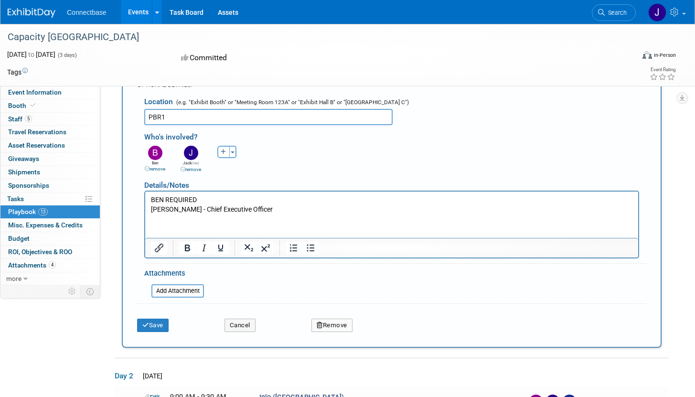
type input "Connectbase - ITS. - [GEOGRAPHIC_DATA]"
click at [159, 331] on div "Save Cancel Remove" at bounding box center [391, 322] width 509 height 29
click at [159, 322] on button "Save" at bounding box center [153, 325] width 32 height 13
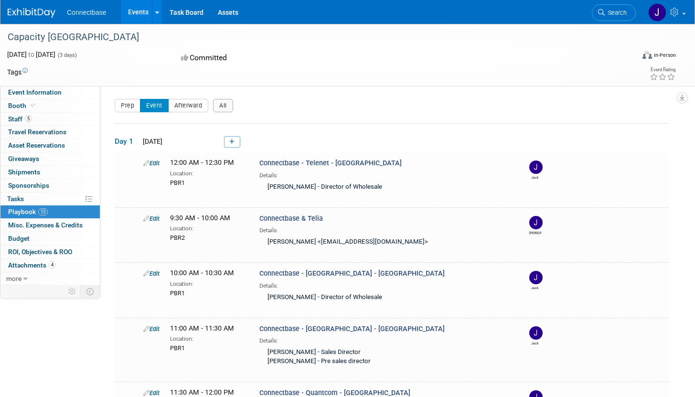
click at [224, 139] on span at bounding box center [229, 142] width 21 height 8
click at [234, 141] on icon at bounding box center [231, 142] width 5 height 6
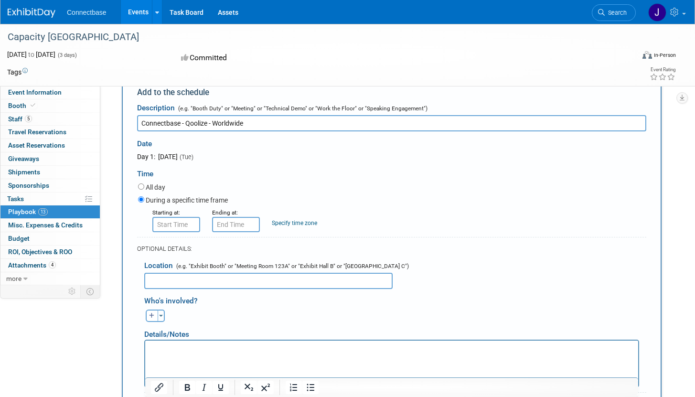
scroll to position [78, 0]
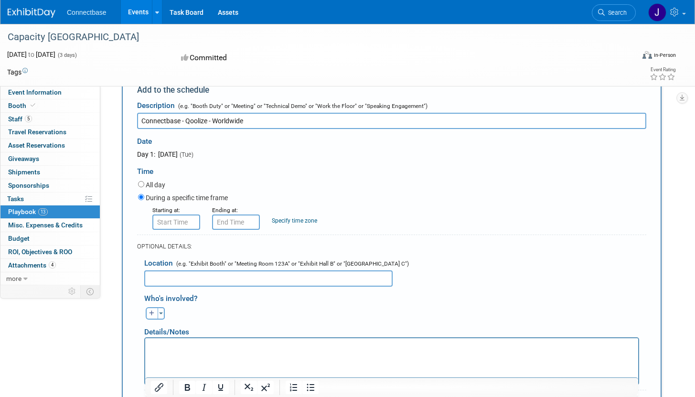
type input "Connectbase - Qoolize - Worldwide"
click at [186, 232] on form "Description (e.g. "Booth Duty" or "Meeting" or "Technical Demo" or "Work the Fl…" at bounding box center [391, 279] width 509 height 367
click at [186, 226] on input "8:00 AM" at bounding box center [176, 222] width 48 height 15
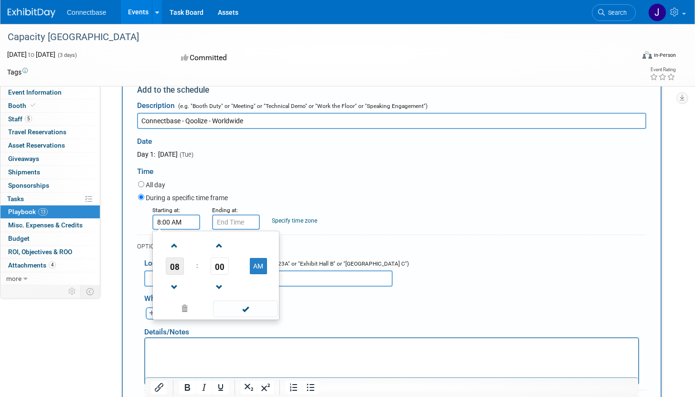
click at [177, 267] on span "08" at bounding box center [175, 266] width 18 height 17
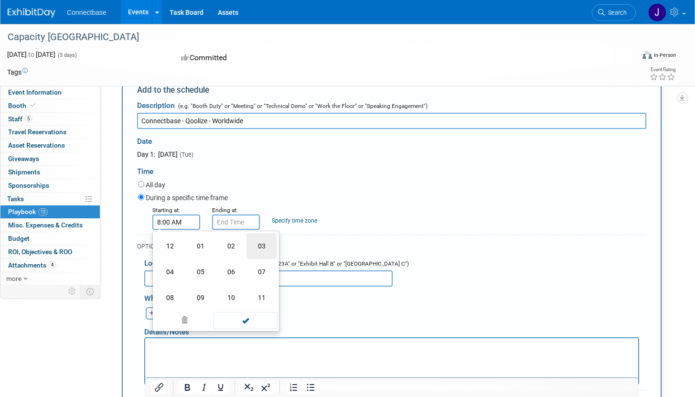
click at [251, 244] on td "03" at bounding box center [262, 246] width 31 height 26
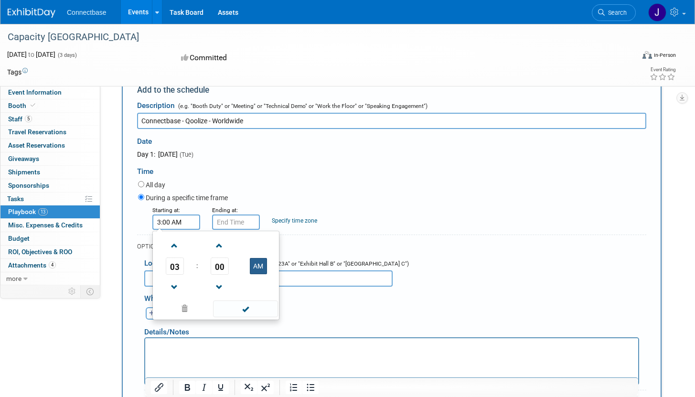
click at [252, 261] on button "AM" at bounding box center [258, 266] width 17 height 16
type input "3:00 PM"
click at [247, 225] on input "3:00 PM" at bounding box center [236, 222] width 48 height 15
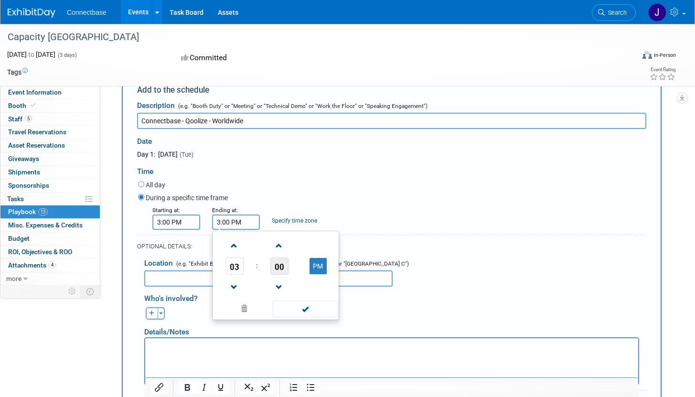
click at [276, 261] on span "00" at bounding box center [279, 266] width 18 height 17
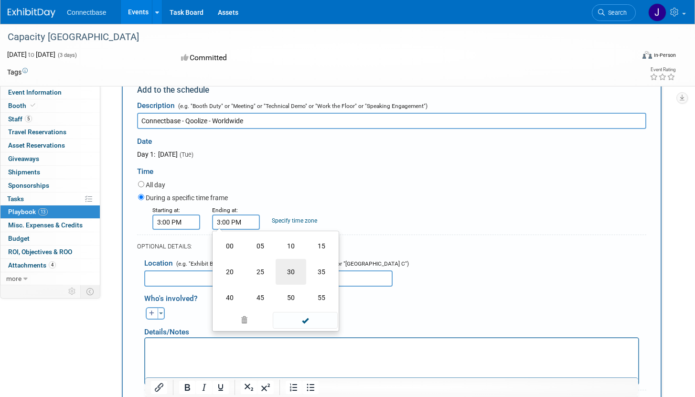
click at [297, 266] on td "30" at bounding box center [291, 272] width 31 height 26
type input "3:30 PM"
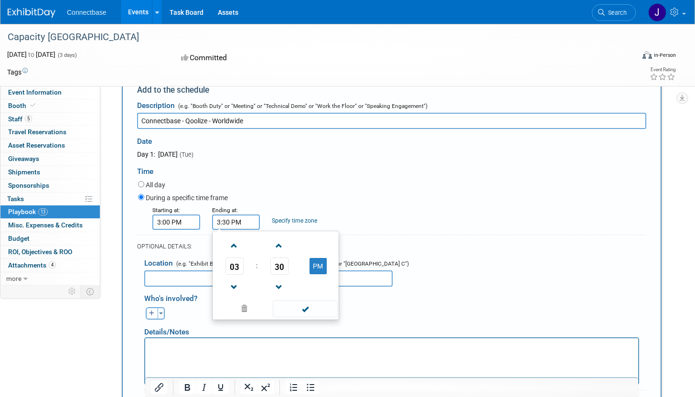
click at [325, 189] on div "All day" at bounding box center [392, 185] width 508 height 13
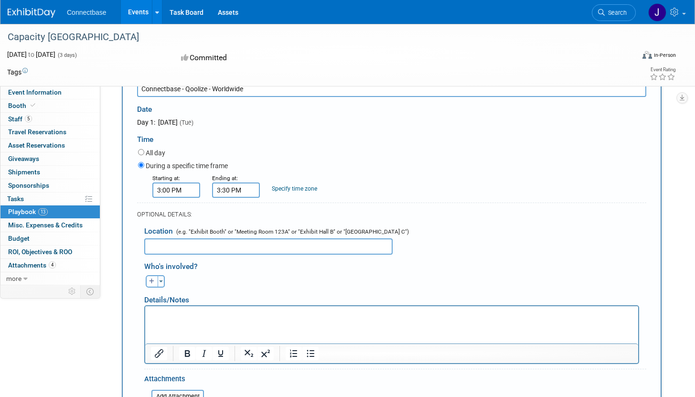
scroll to position [117, 0]
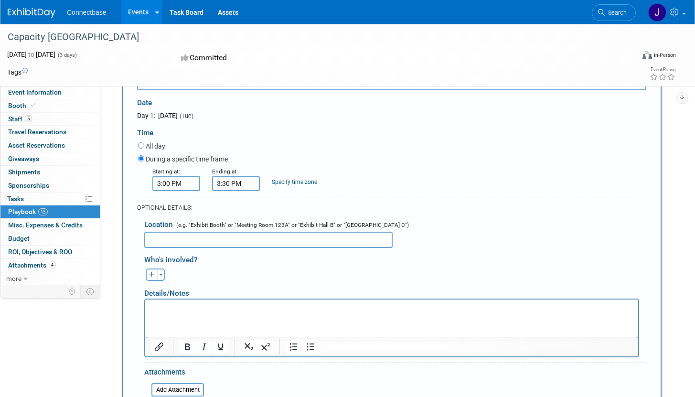
click at [315, 229] on div "Location (e.g. "Exhibit Booth" or "Meeting Room 123A" or "Exhibit Hall B" or "G…" at bounding box center [391, 231] width 509 height 34
click at [313, 236] on input "text" at bounding box center [268, 240] width 248 height 16
type input "PBR1"
click at [273, 306] on p "Rich Text Area. Press ALT-0 for help." at bounding box center [392, 308] width 482 height 10
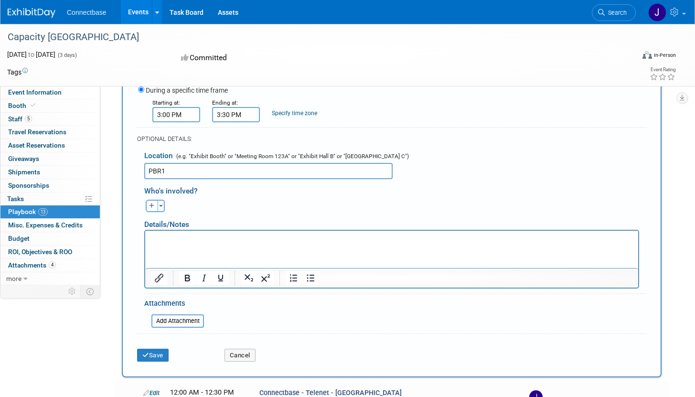
scroll to position [195, 0]
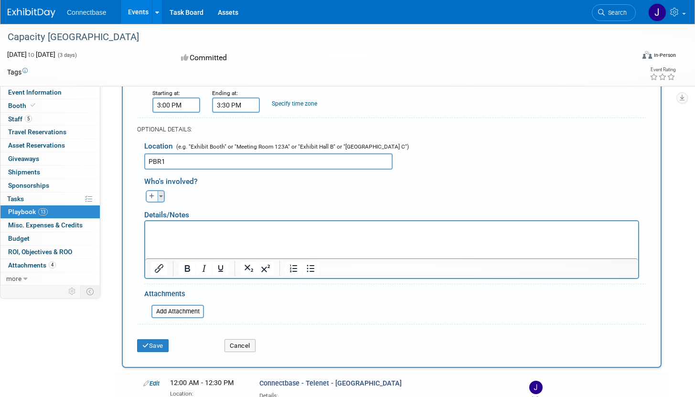
click at [164, 196] on button "Toggle Dropdown" at bounding box center [161, 196] width 7 height 12
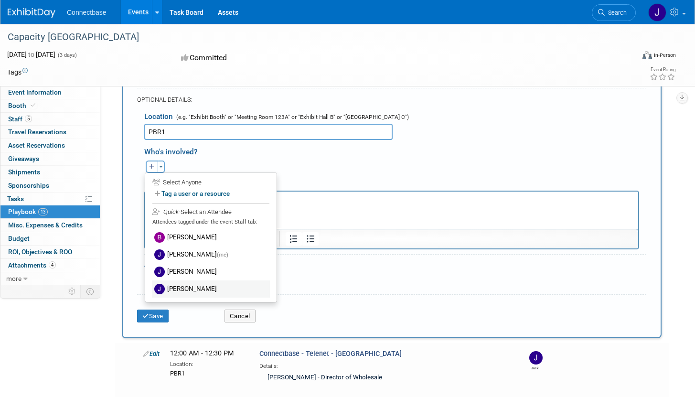
scroll to position [233, 0]
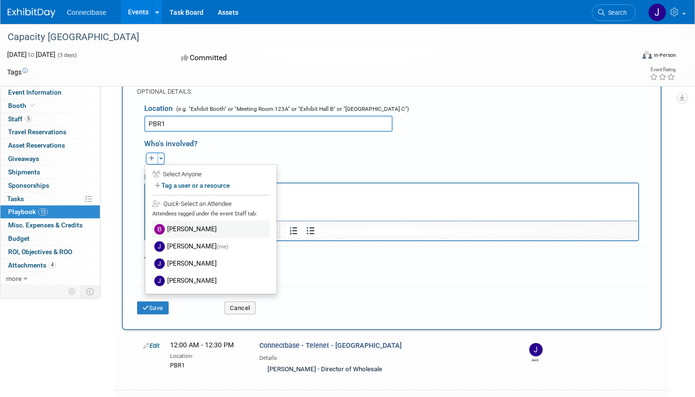
click at [202, 236] on label "[PERSON_NAME]" at bounding box center [211, 229] width 118 height 17
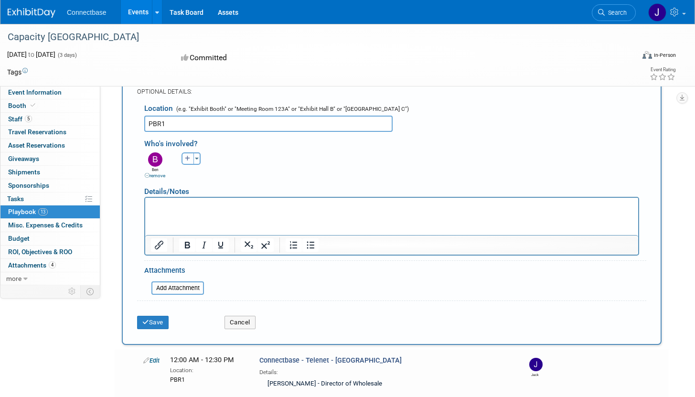
click at [182, 153] on button "button" at bounding box center [188, 158] width 12 height 12
select select
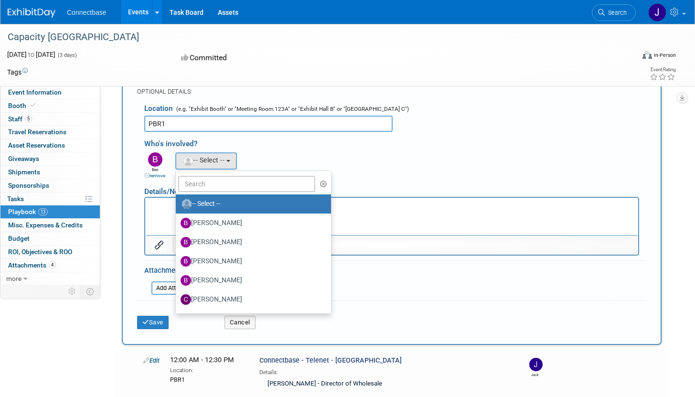
click at [181, 136] on div "Who's involved?" at bounding box center [395, 142] width 502 height 16
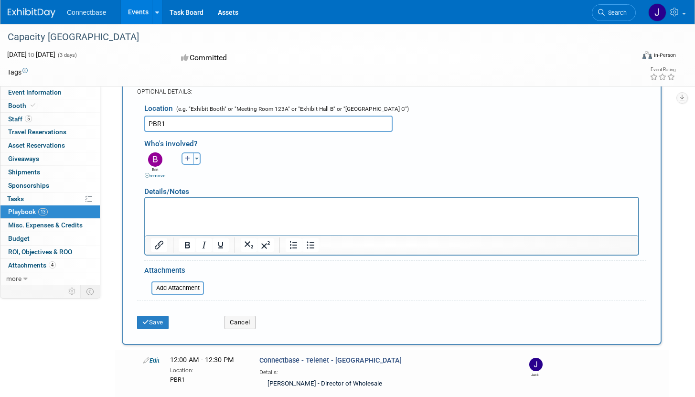
click at [186, 161] on icon "button" at bounding box center [188, 159] width 6 height 6
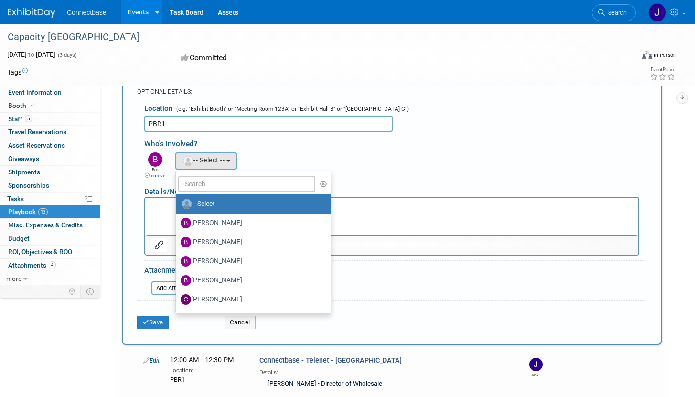
click at [217, 175] on ul "-- Select -- Ben Edmond Brian Anderson Brian Duffner Brian Maggiacomo Carmine C…" at bounding box center [253, 242] width 156 height 143
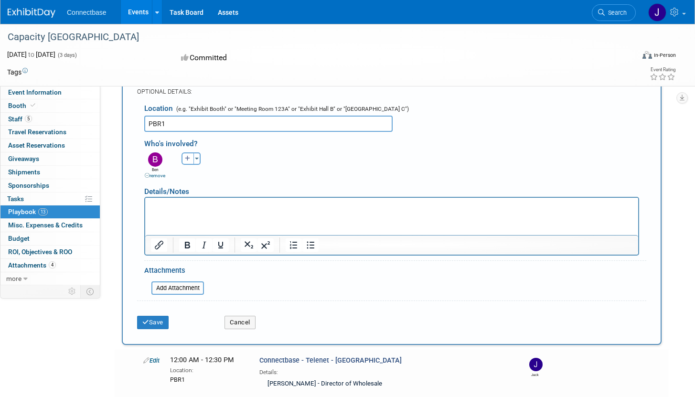
click at [217, 187] on div "Details/Notes" at bounding box center [391, 188] width 495 height 18
click at [184, 161] on button "button" at bounding box center [188, 158] width 12 height 12
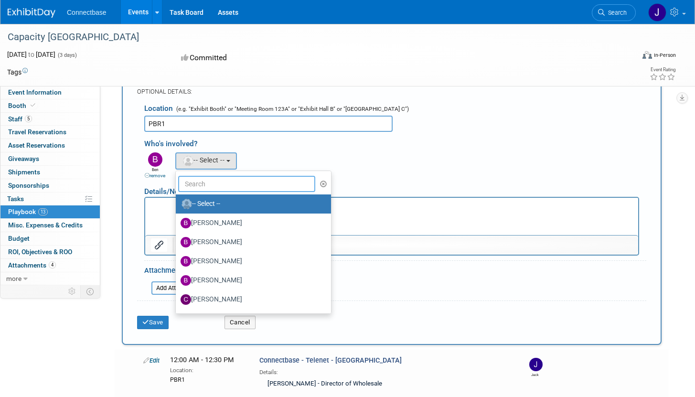
click at [196, 177] on input "text" at bounding box center [246, 184] width 137 height 16
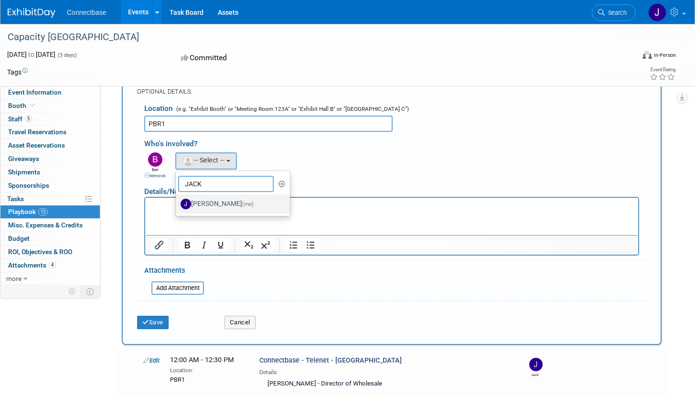
type input "JACK"
click at [205, 195] on link "Jack Davey (me)" at bounding box center [233, 203] width 114 height 19
click at [205, 206] on label "Jack Davey (me)" at bounding box center [231, 203] width 100 height 15
click at [177, 206] on input "Jack Davey (me)" at bounding box center [174, 203] width 6 height 6
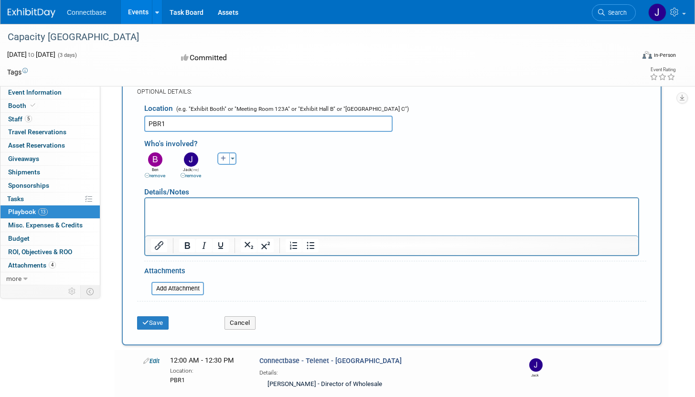
click at [193, 211] on html at bounding box center [391, 204] width 493 height 13
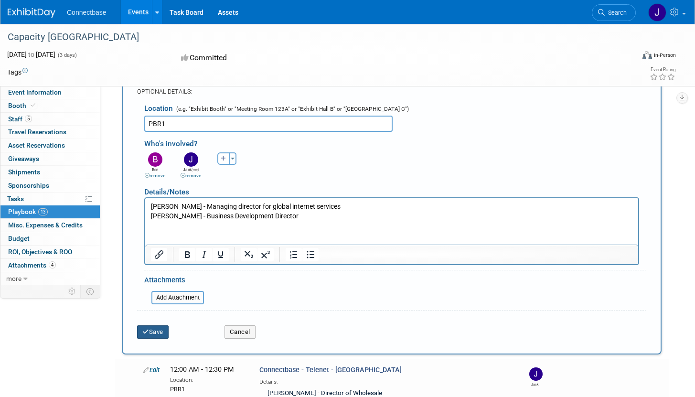
click at [163, 333] on button "Save" at bounding box center [153, 331] width 32 height 13
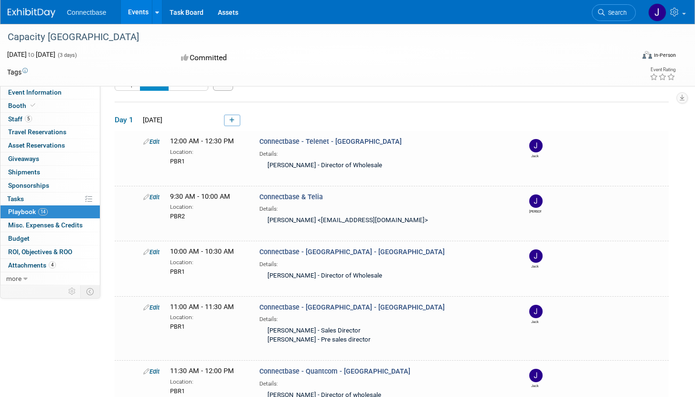
scroll to position [0, 0]
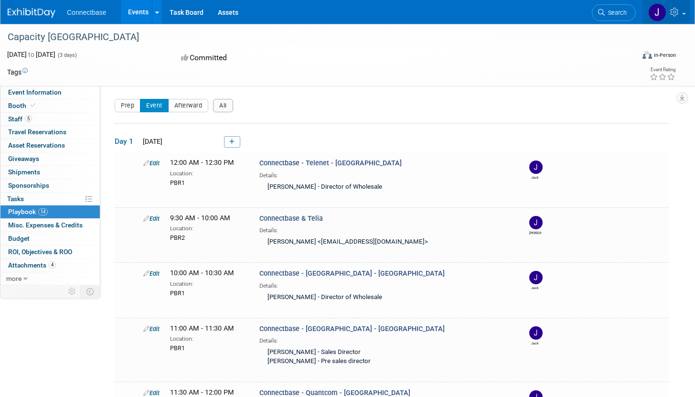
click at [664, 13] on img at bounding box center [657, 12] width 18 height 18
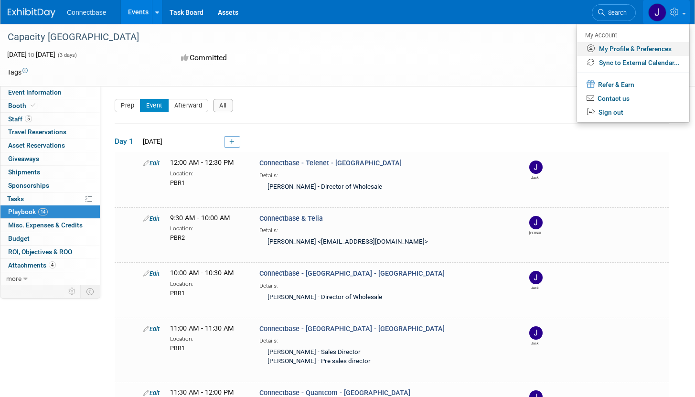
click at [642, 45] on link "My Profile & Preferences" at bounding box center [633, 49] width 112 height 14
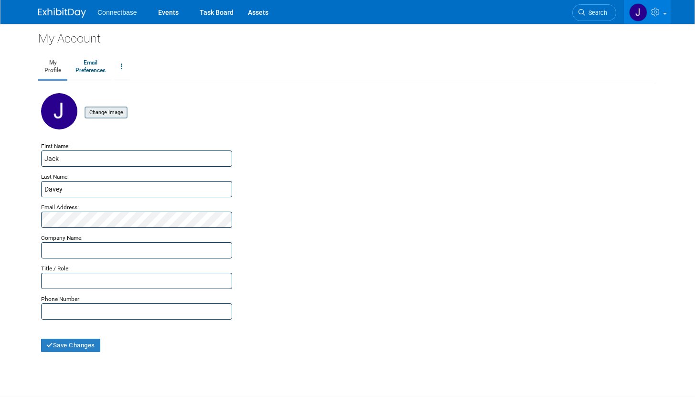
click at [107, 114] on input "file" at bounding box center [70, 112] width 114 height 11
click at [66, 110] on img at bounding box center [59, 111] width 36 height 36
click at [108, 114] on input "file" at bounding box center [70, 112] width 114 height 11
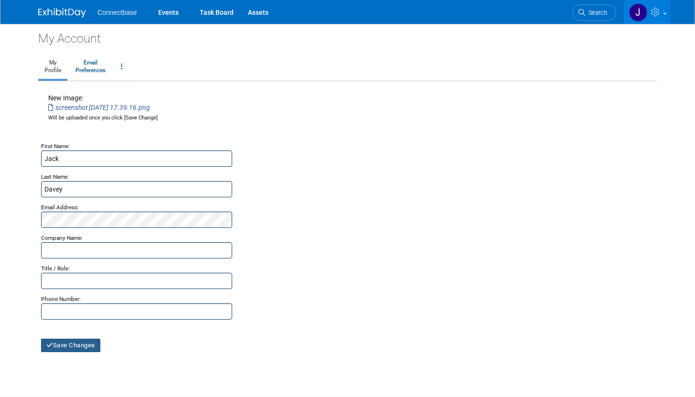
click at [66, 345] on button "Save Changes" at bounding box center [70, 345] width 59 height 13
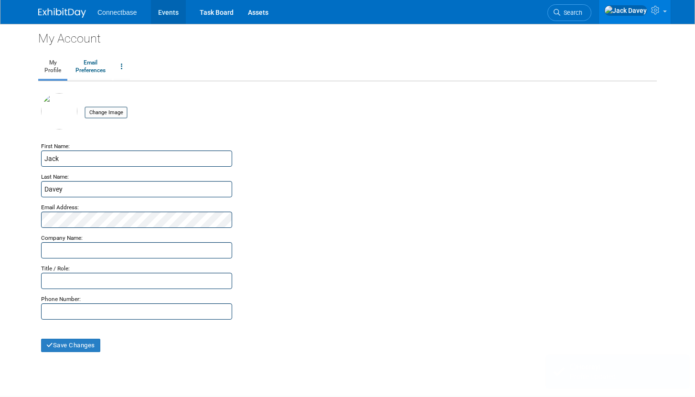
click at [162, 18] on link "Events" at bounding box center [168, 12] width 35 height 24
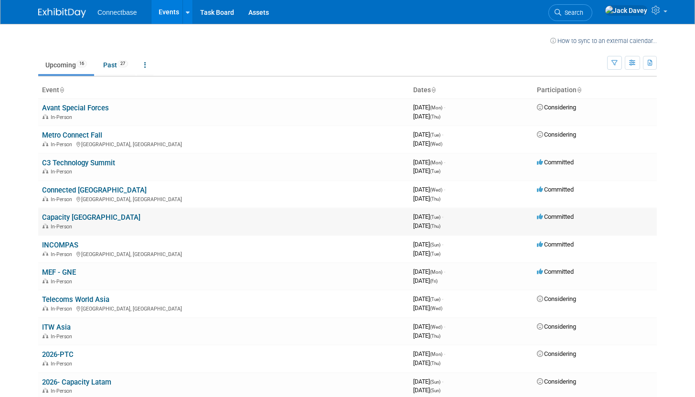
click at [67, 219] on link "Capacity [GEOGRAPHIC_DATA]" at bounding box center [91, 217] width 98 height 9
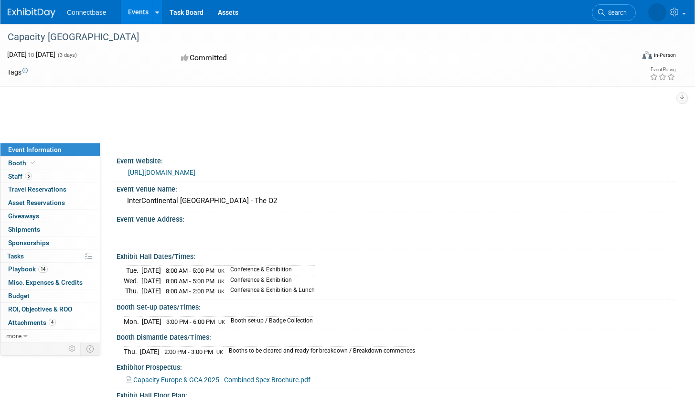
scroll to position [62, 0]
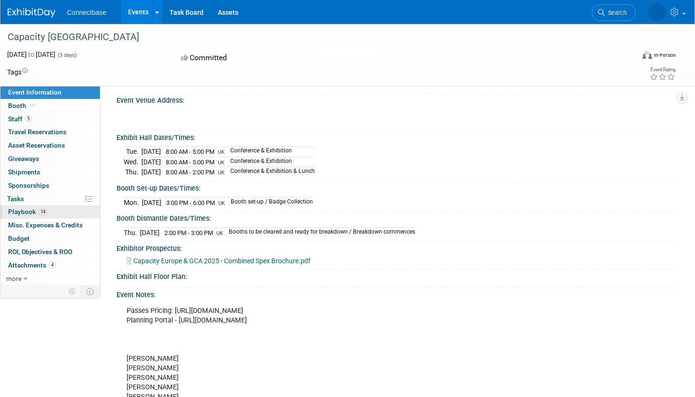
click at [39, 210] on span "14" at bounding box center [43, 211] width 10 height 7
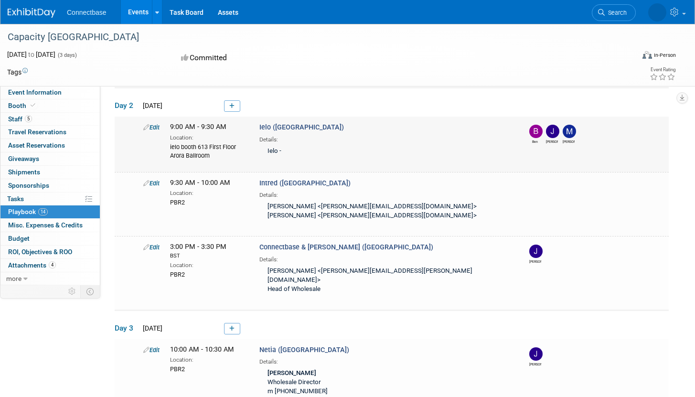
scroll to position [659, 0]
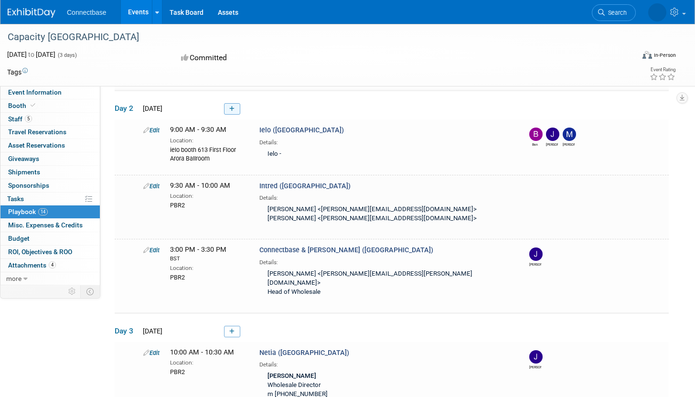
click at [232, 106] on icon at bounding box center [231, 109] width 5 height 6
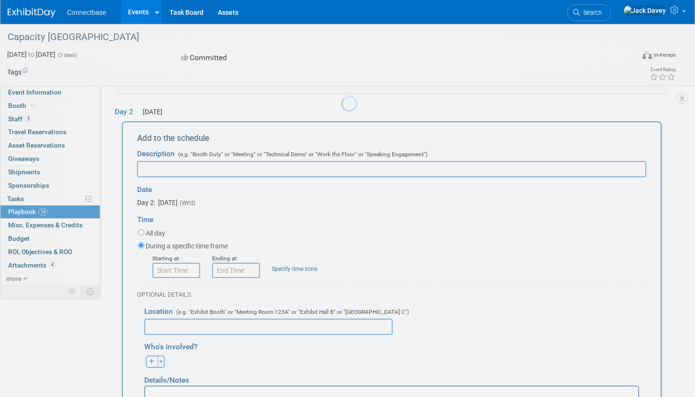
scroll to position [0, 0]
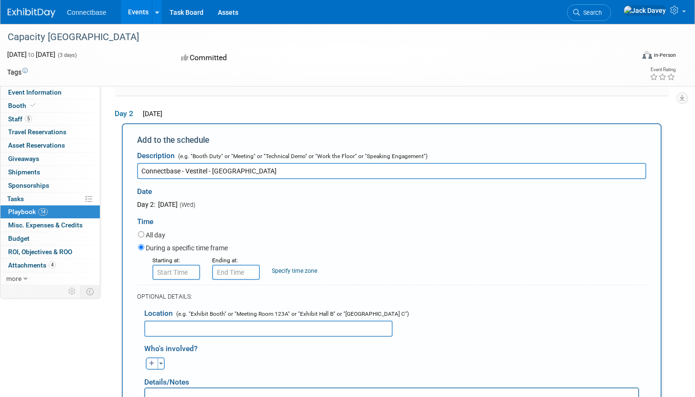
type input "Connectbase - Vestitel - [GEOGRAPHIC_DATA]"
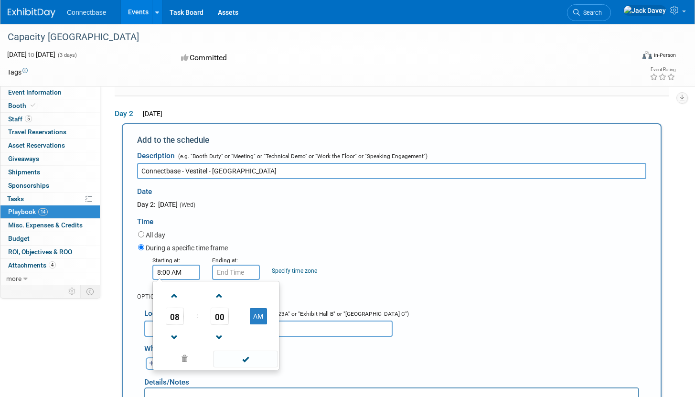
click at [181, 265] on input "8:00 AM" at bounding box center [176, 272] width 48 height 15
click at [174, 310] on span "08" at bounding box center [175, 316] width 18 height 17
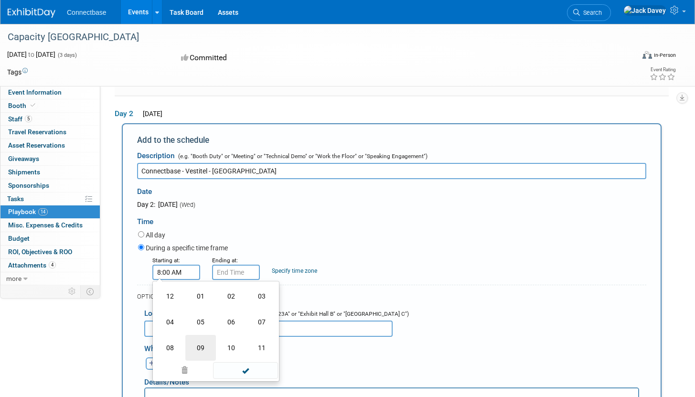
click at [200, 342] on td "09" at bounding box center [200, 348] width 31 height 26
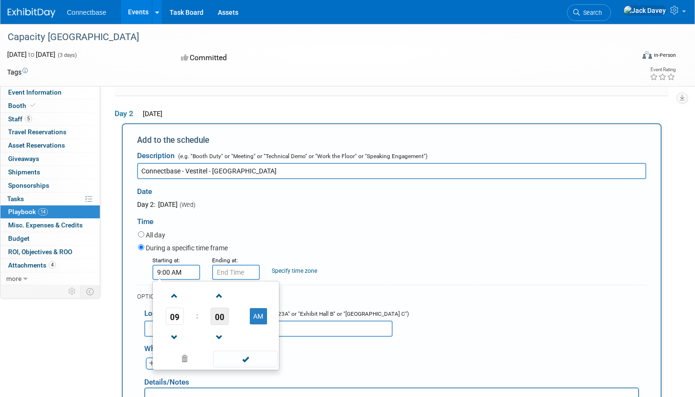
click at [219, 310] on span "00" at bounding box center [220, 316] width 18 height 17
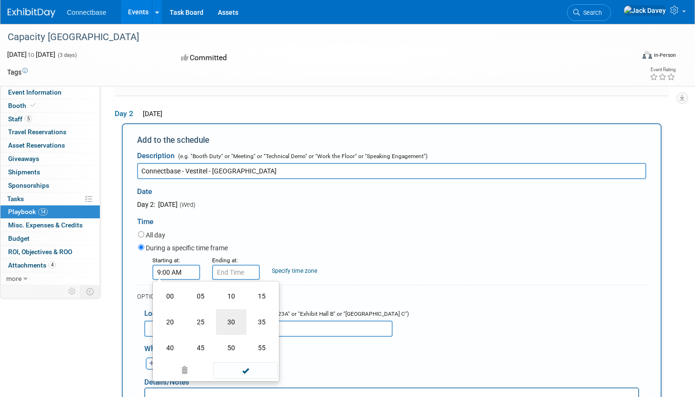
click at [233, 311] on td "30" at bounding box center [231, 322] width 31 height 26
type input "9:30 AM"
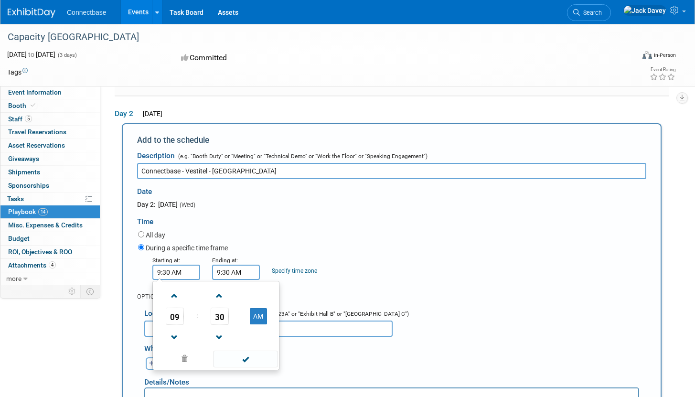
click at [240, 265] on input "9:30 AM" at bounding box center [236, 272] width 48 height 15
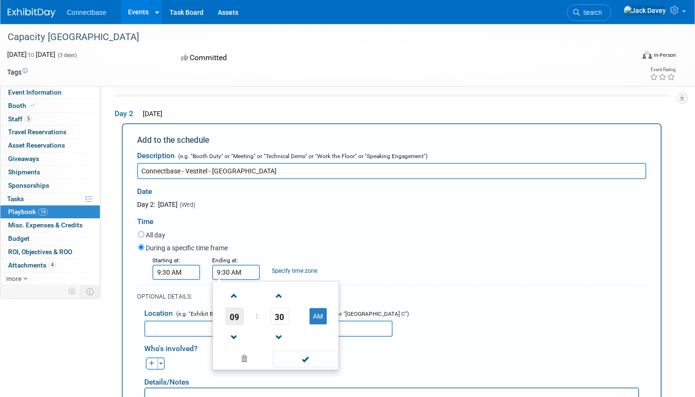
click at [232, 315] on span "09" at bounding box center [235, 316] width 18 height 17
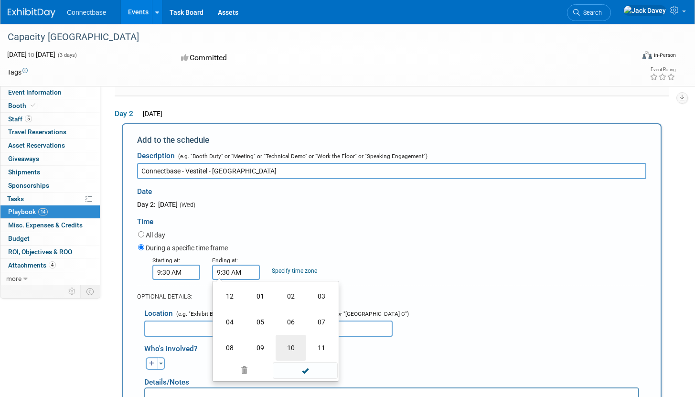
click at [298, 340] on td "10" at bounding box center [291, 348] width 31 height 26
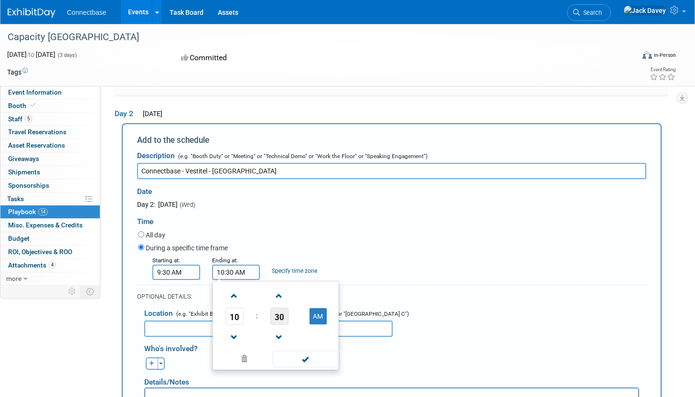
click at [277, 317] on span "30" at bounding box center [279, 316] width 18 height 17
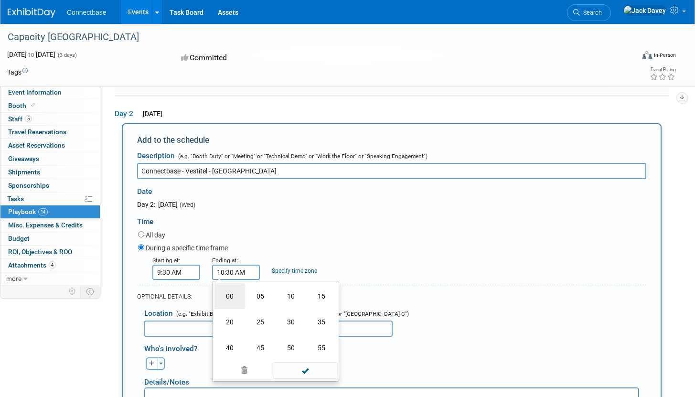
click at [227, 295] on td "00" at bounding box center [230, 296] width 31 height 26
type input "10:00 AM"
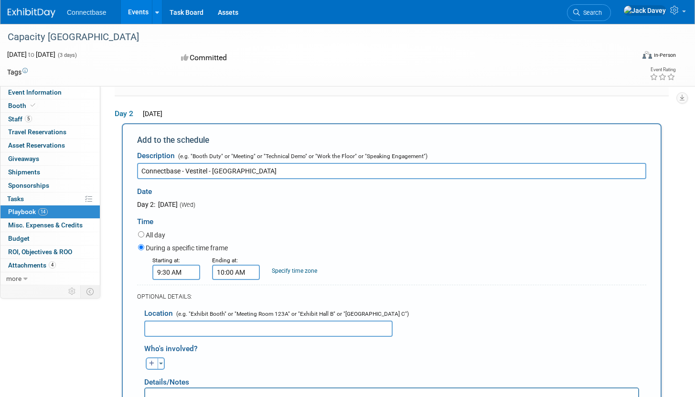
click at [270, 236] on div "All day" at bounding box center [392, 235] width 508 height 13
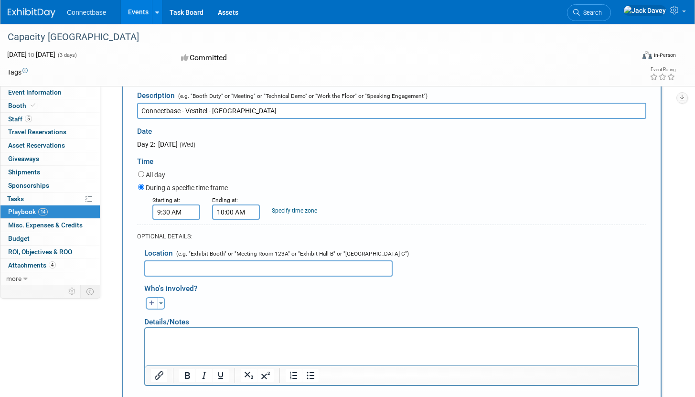
scroll to position [714, 0]
click at [252, 259] on input "text" at bounding box center [268, 267] width 248 height 16
type input "PBR1"
click at [158, 296] on button "Toggle Dropdown" at bounding box center [161, 302] width 7 height 12
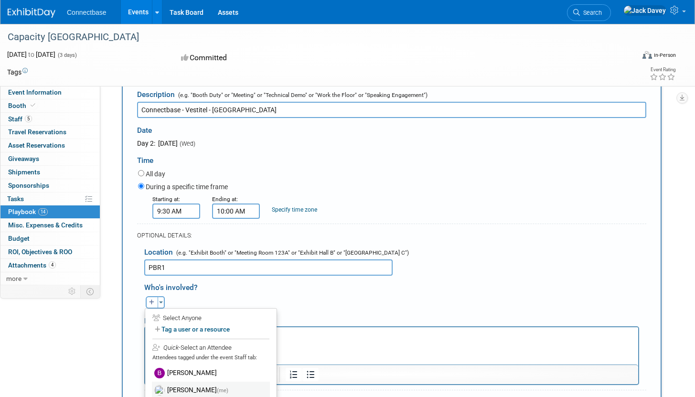
click at [172, 382] on label "[PERSON_NAME] (me)" at bounding box center [211, 390] width 118 height 17
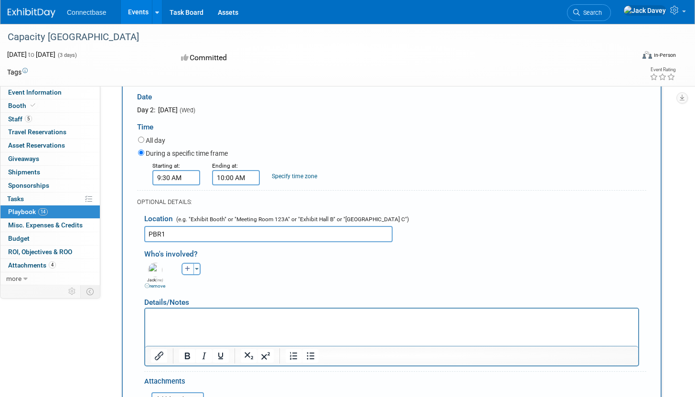
scroll to position [752, 0]
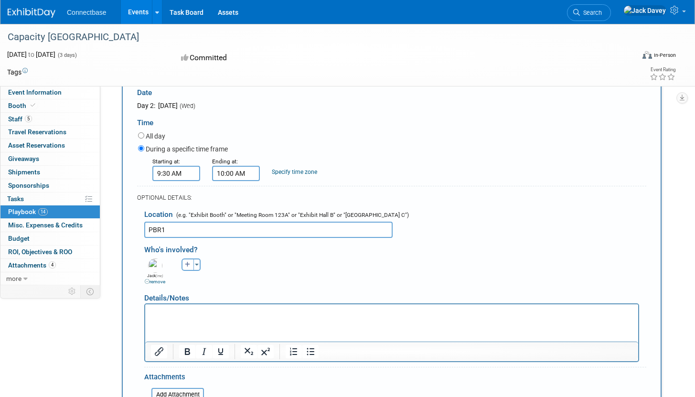
click at [205, 315] on p "Rich Text Area. Press ALT-0 for help." at bounding box center [392, 313] width 482 height 10
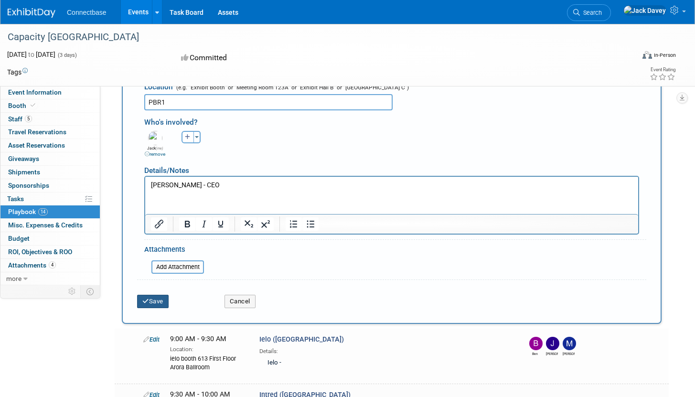
click at [161, 296] on button "Save" at bounding box center [153, 301] width 32 height 13
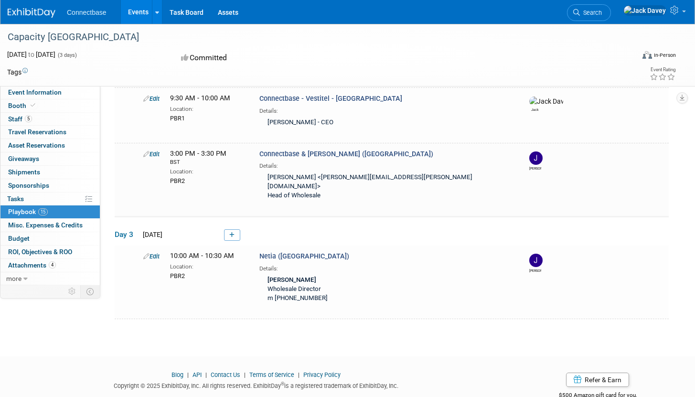
scroll to position [812, 0]
